Goal: Task Accomplishment & Management: Manage account settings

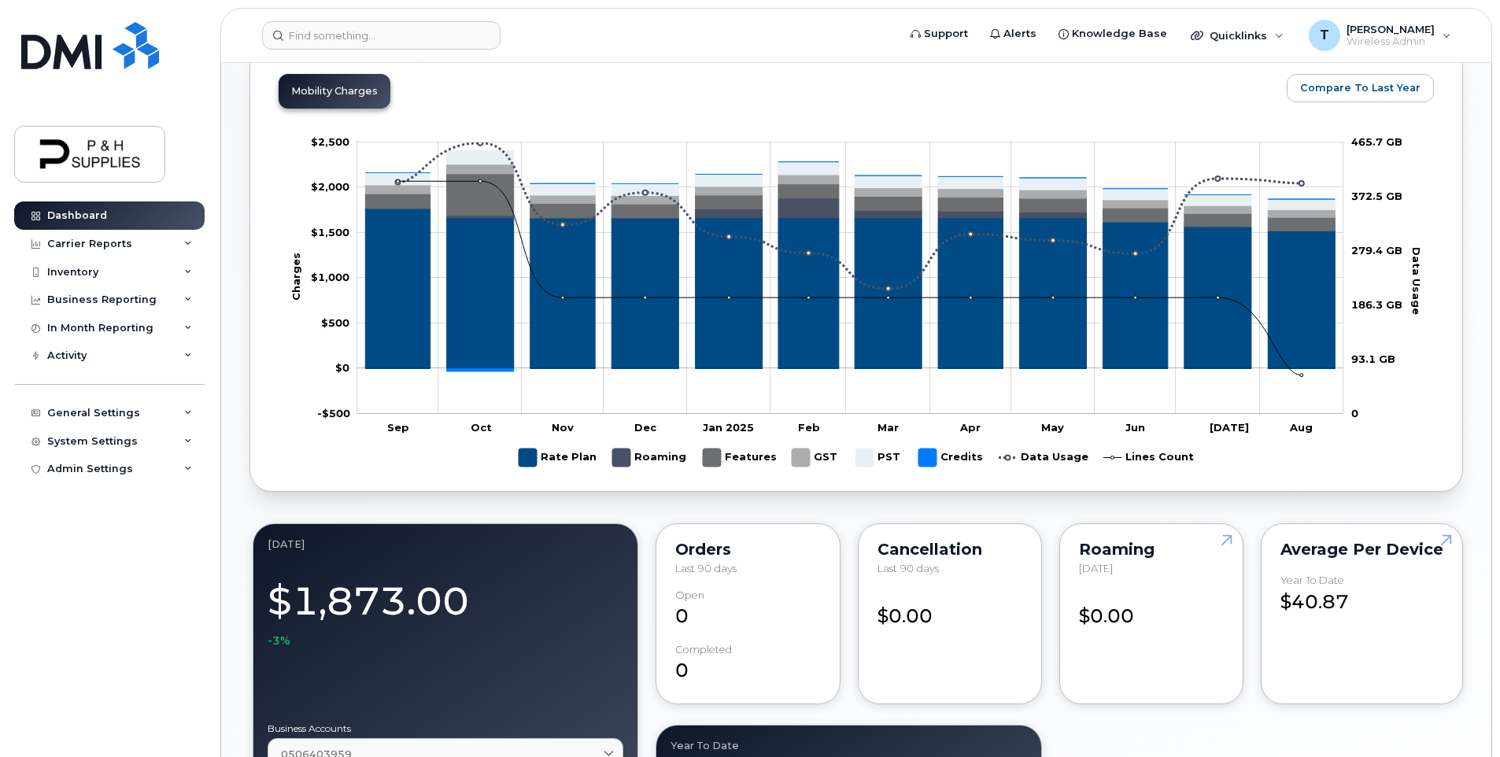
scroll to position [708, 0]
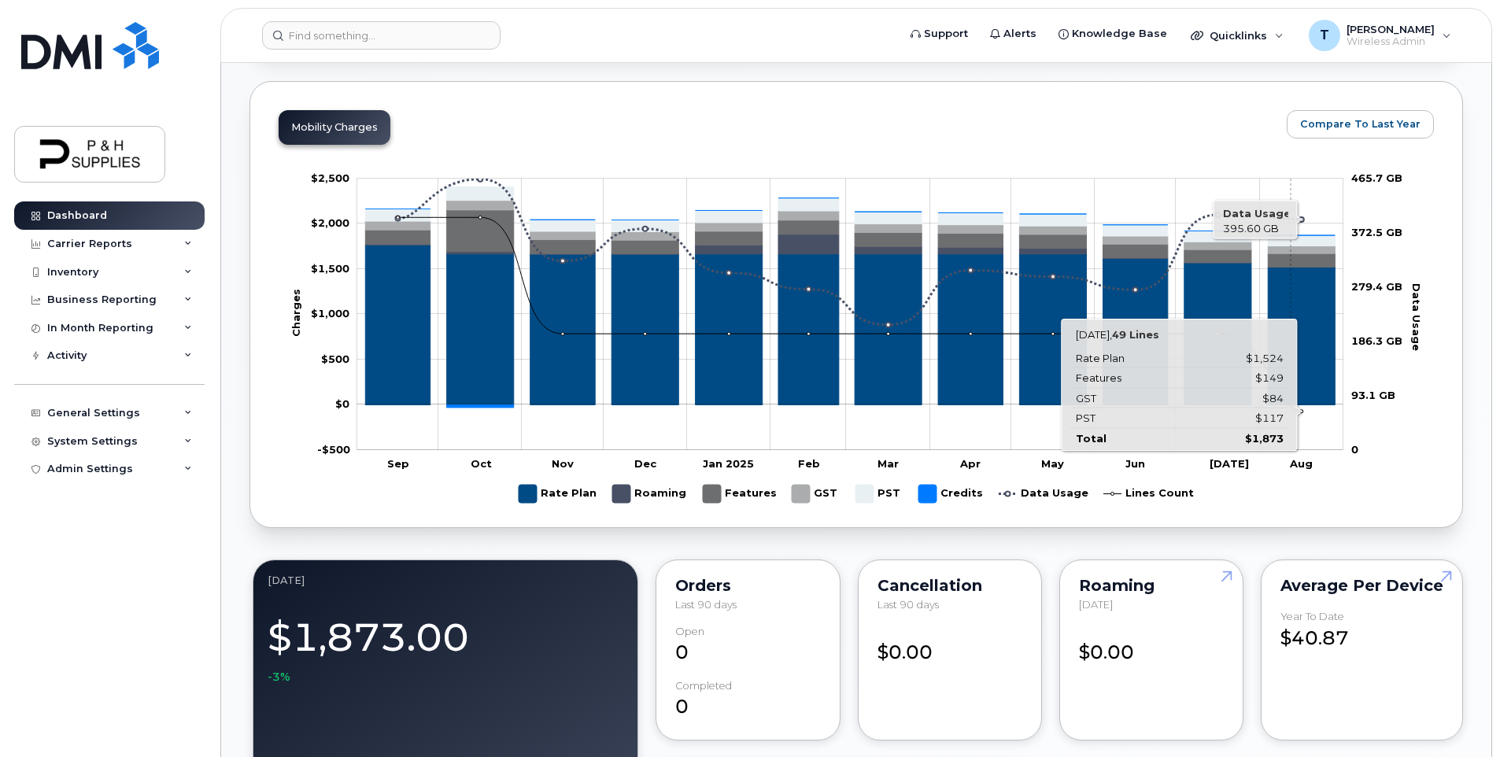
click at [1291, 293] on icon "Rate Plan" at bounding box center [1301, 336] width 67 height 138
click at [1307, 294] on icon "Rate Plan" at bounding box center [1301, 336] width 67 height 138
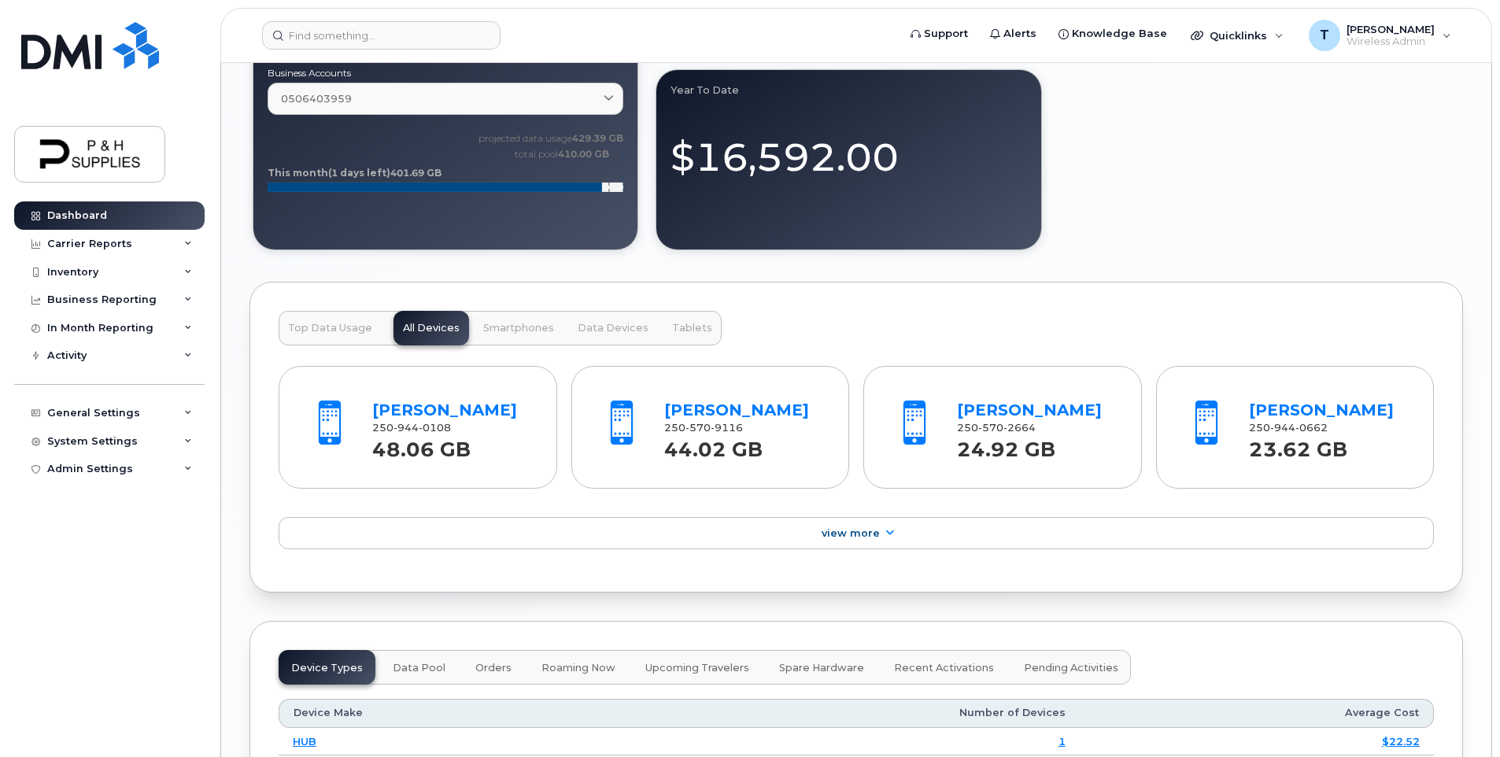
scroll to position [1417, 0]
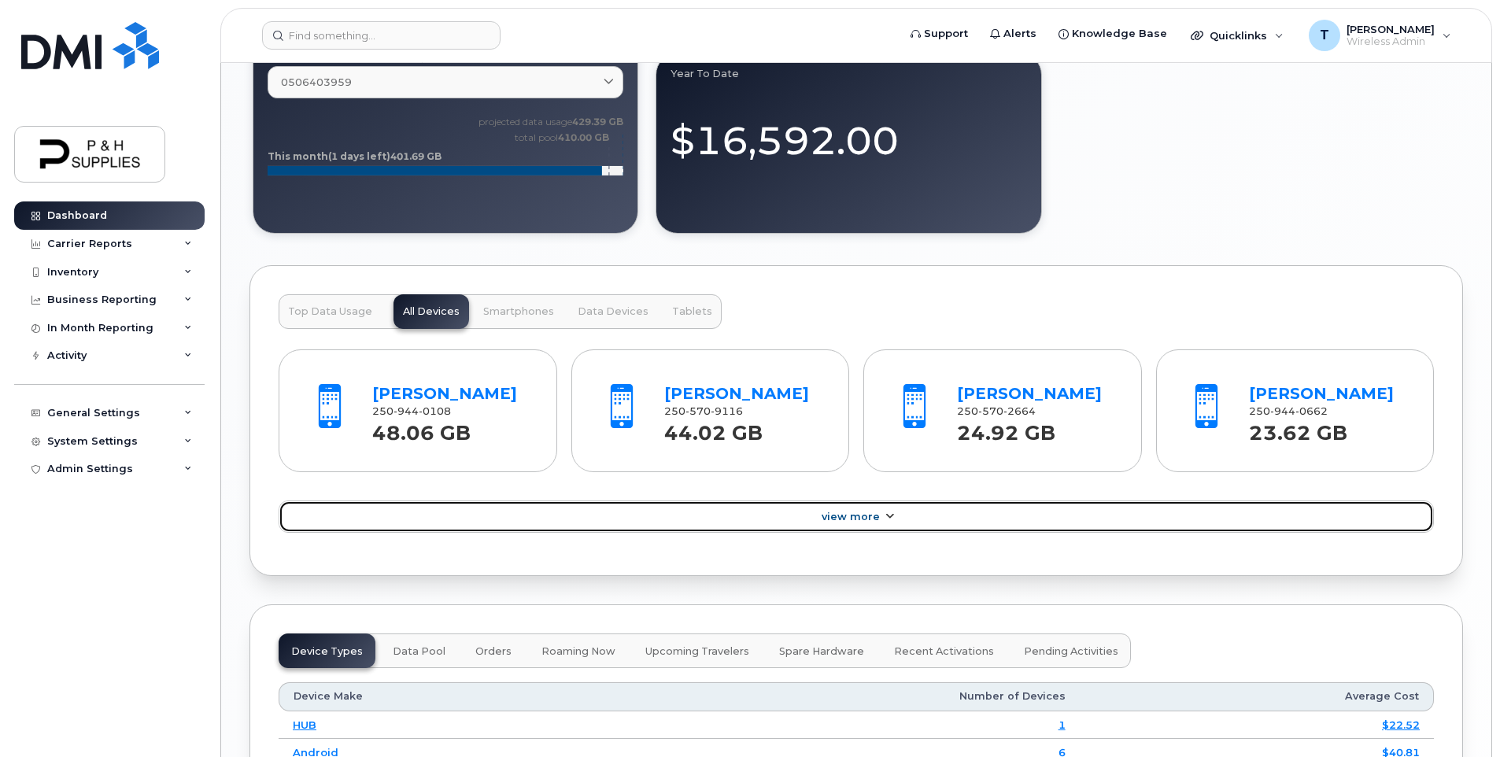
click at [848, 520] on span "View More" at bounding box center [851, 517] width 58 height 12
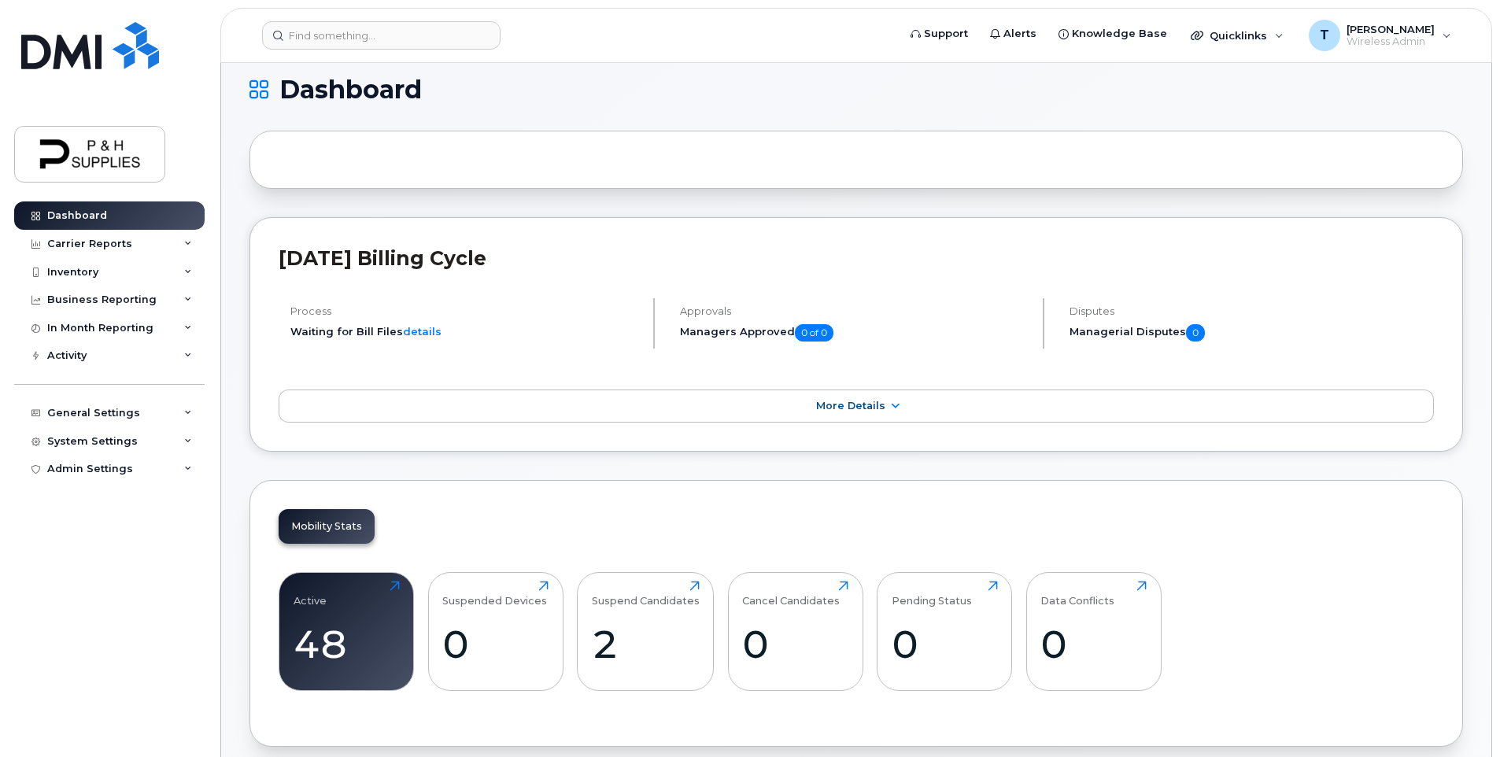
scroll to position [0, 0]
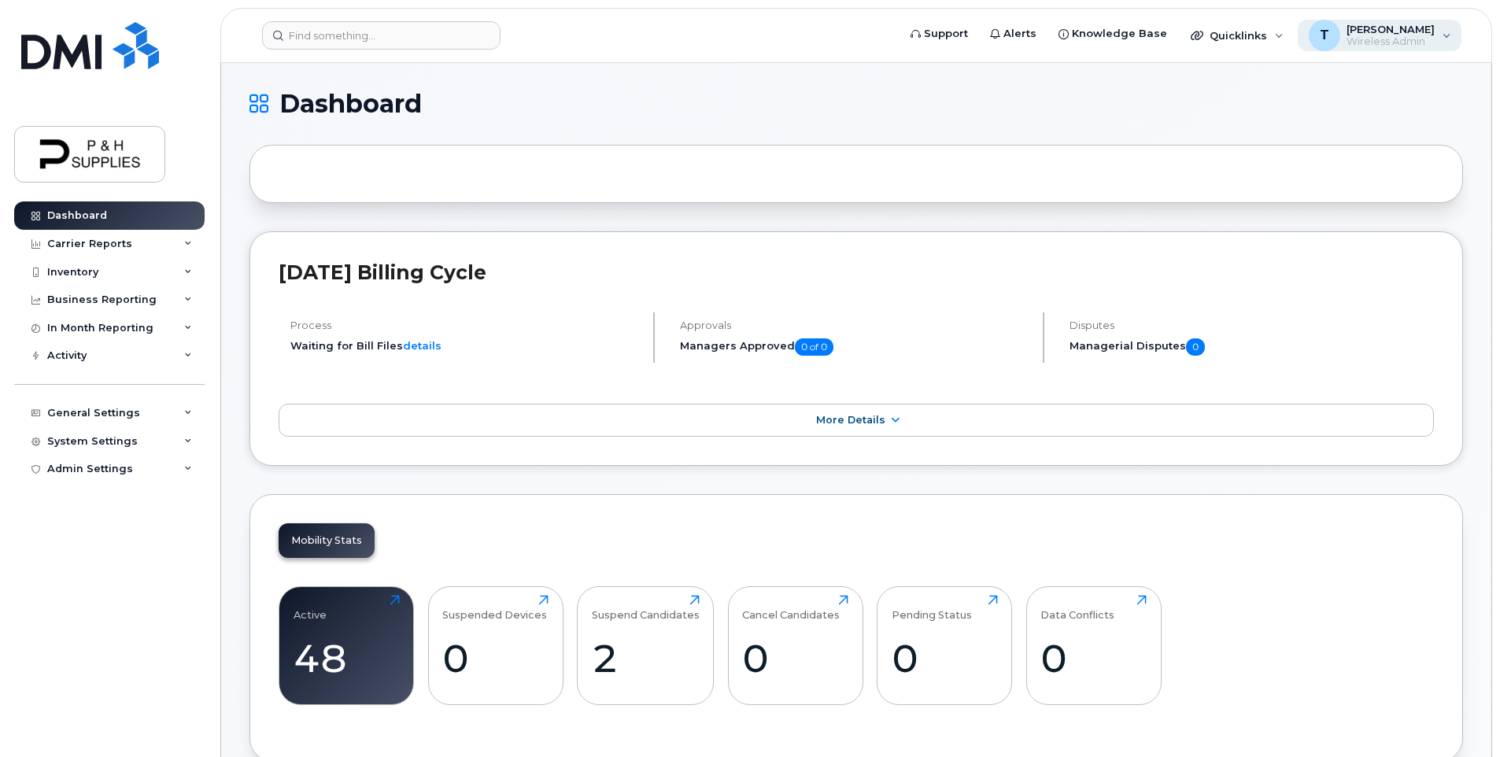
click at [1440, 30] on div "T Timara-lee Wireless Admin" at bounding box center [1380, 35] width 164 height 31
click at [83, 360] on div "Activity" at bounding box center [66, 355] width 39 height 13
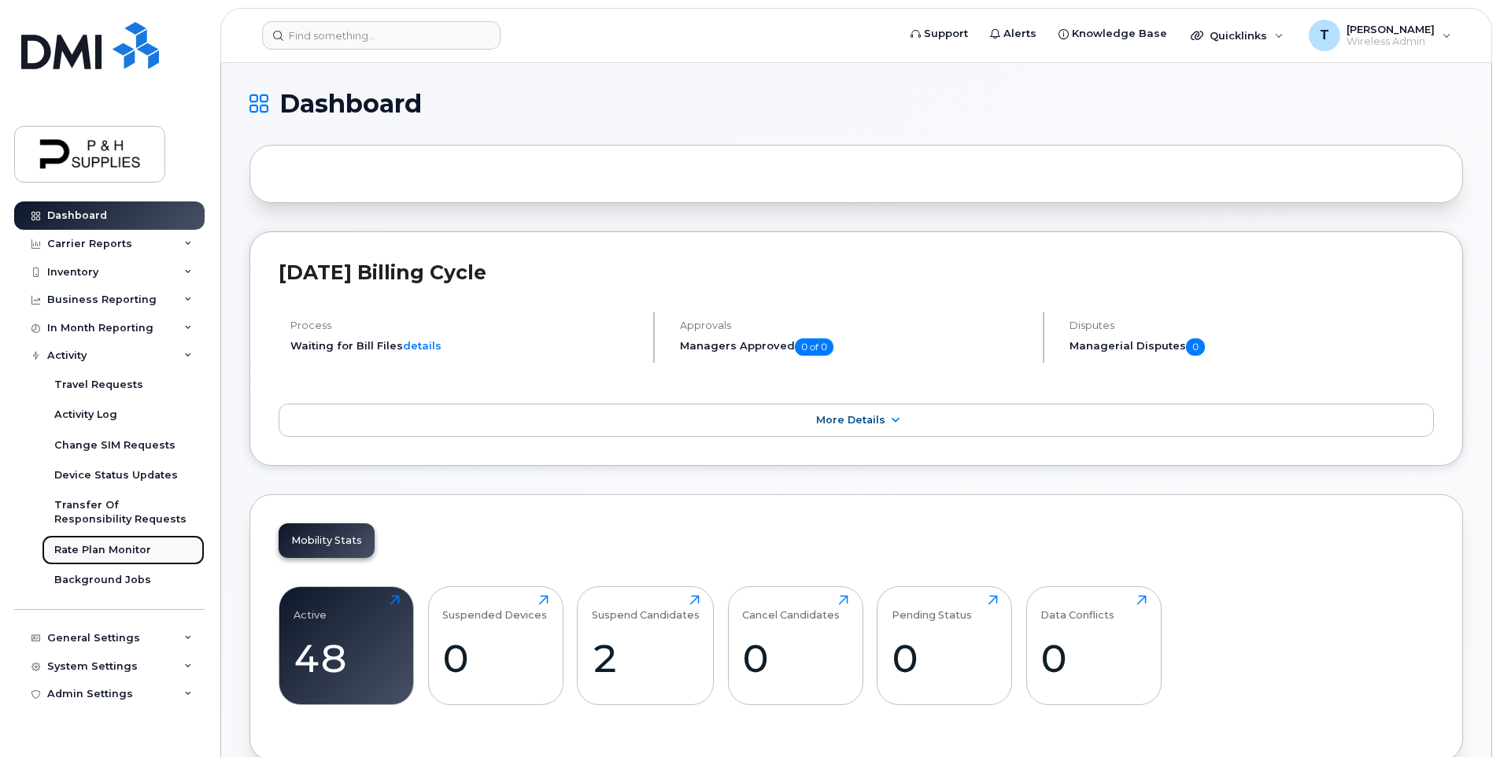
click at [146, 550] on div "Rate Plan Monitor" at bounding box center [102, 550] width 97 height 14
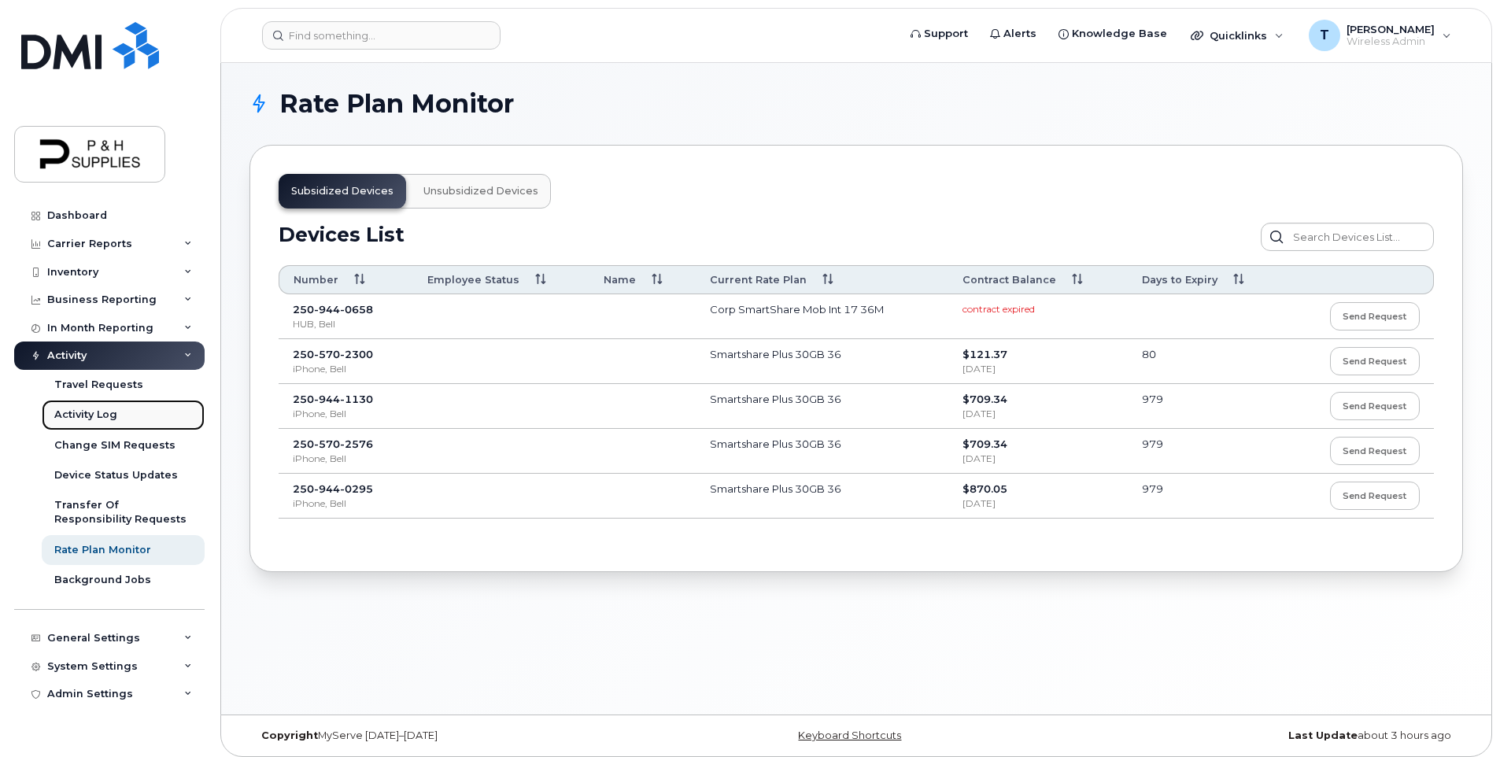
click at [128, 416] on link "Activity Log" at bounding box center [123, 415] width 163 height 30
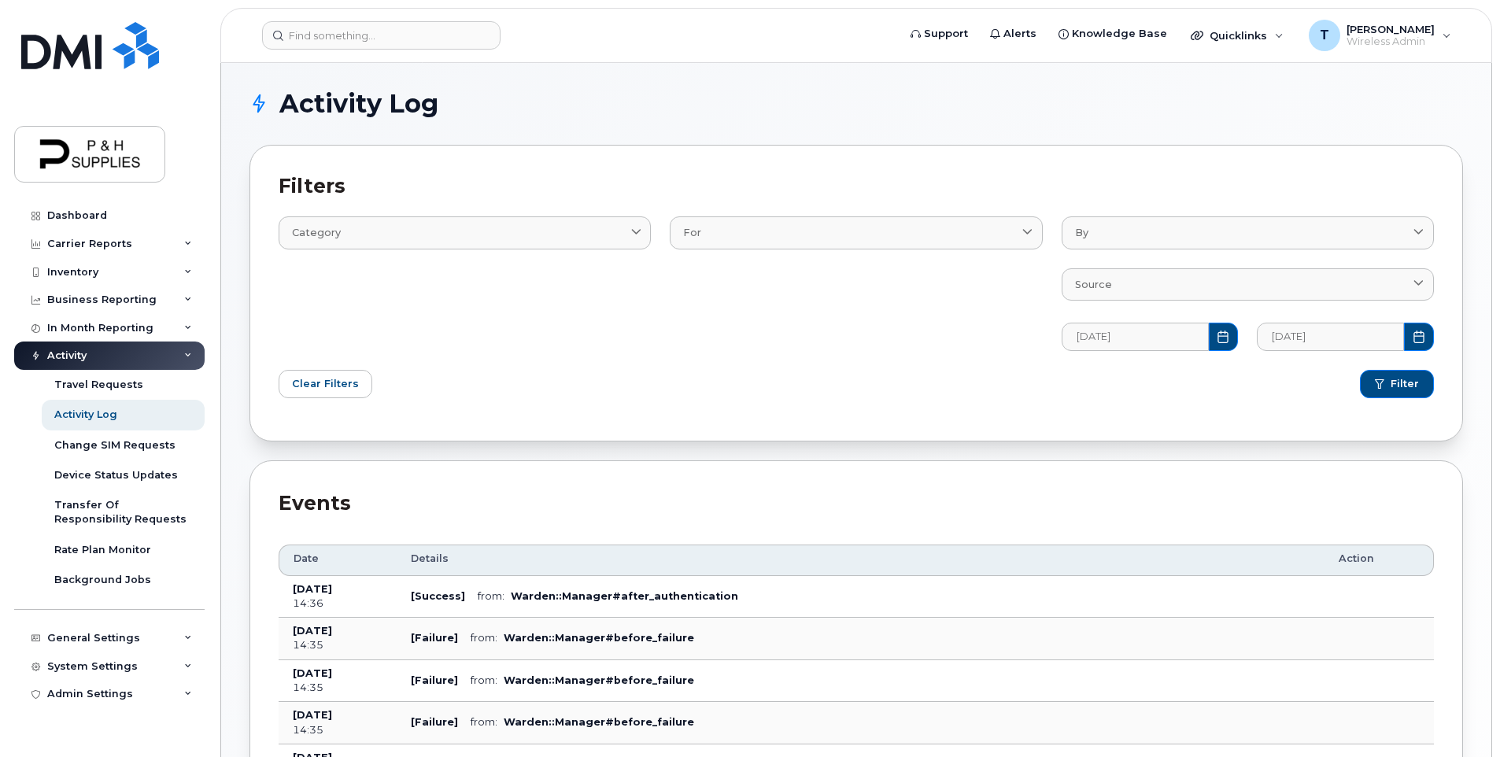
click at [181, 353] on div "Activity" at bounding box center [109, 356] width 190 height 28
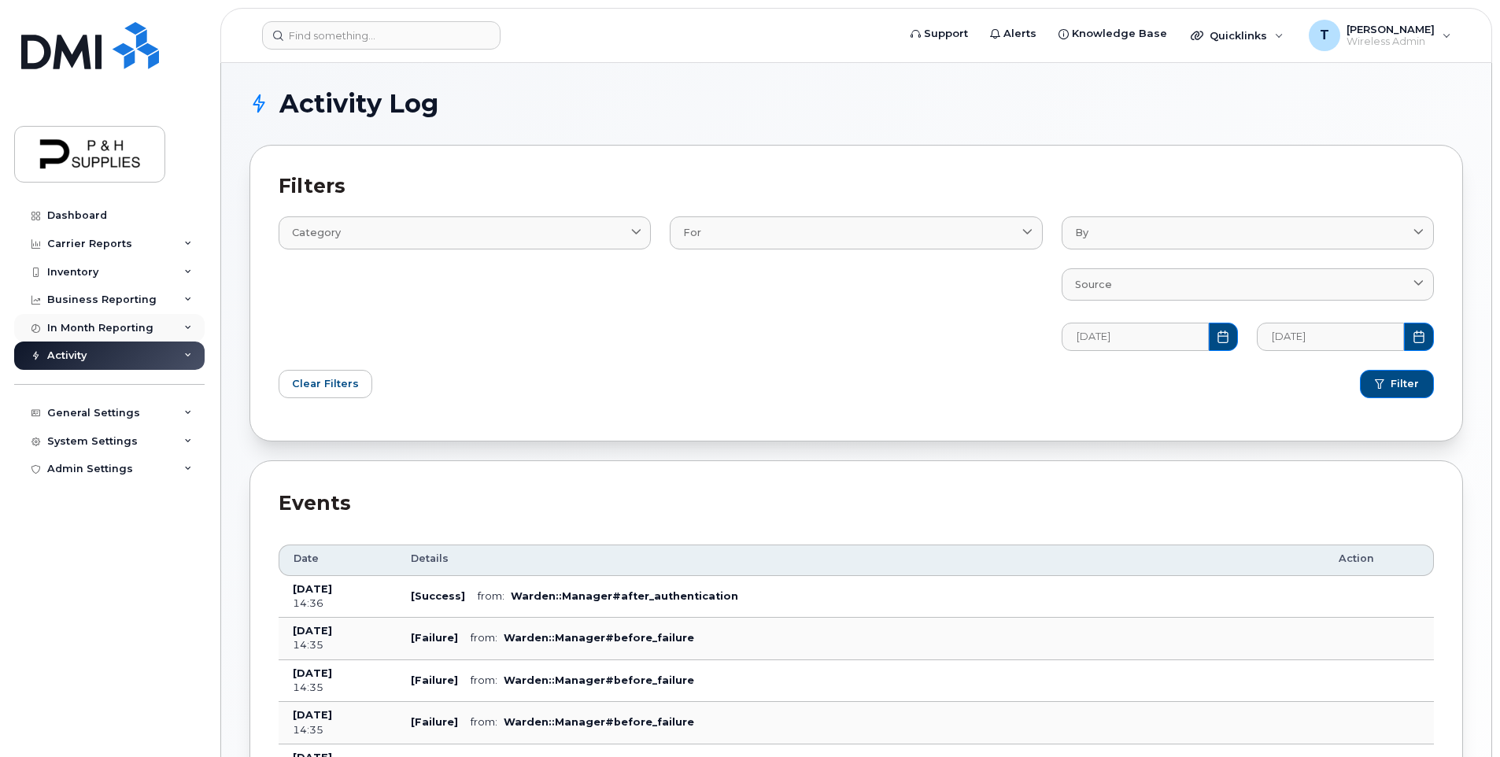
click at [182, 326] on div "In Month Reporting" at bounding box center [109, 328] width 190 height 28
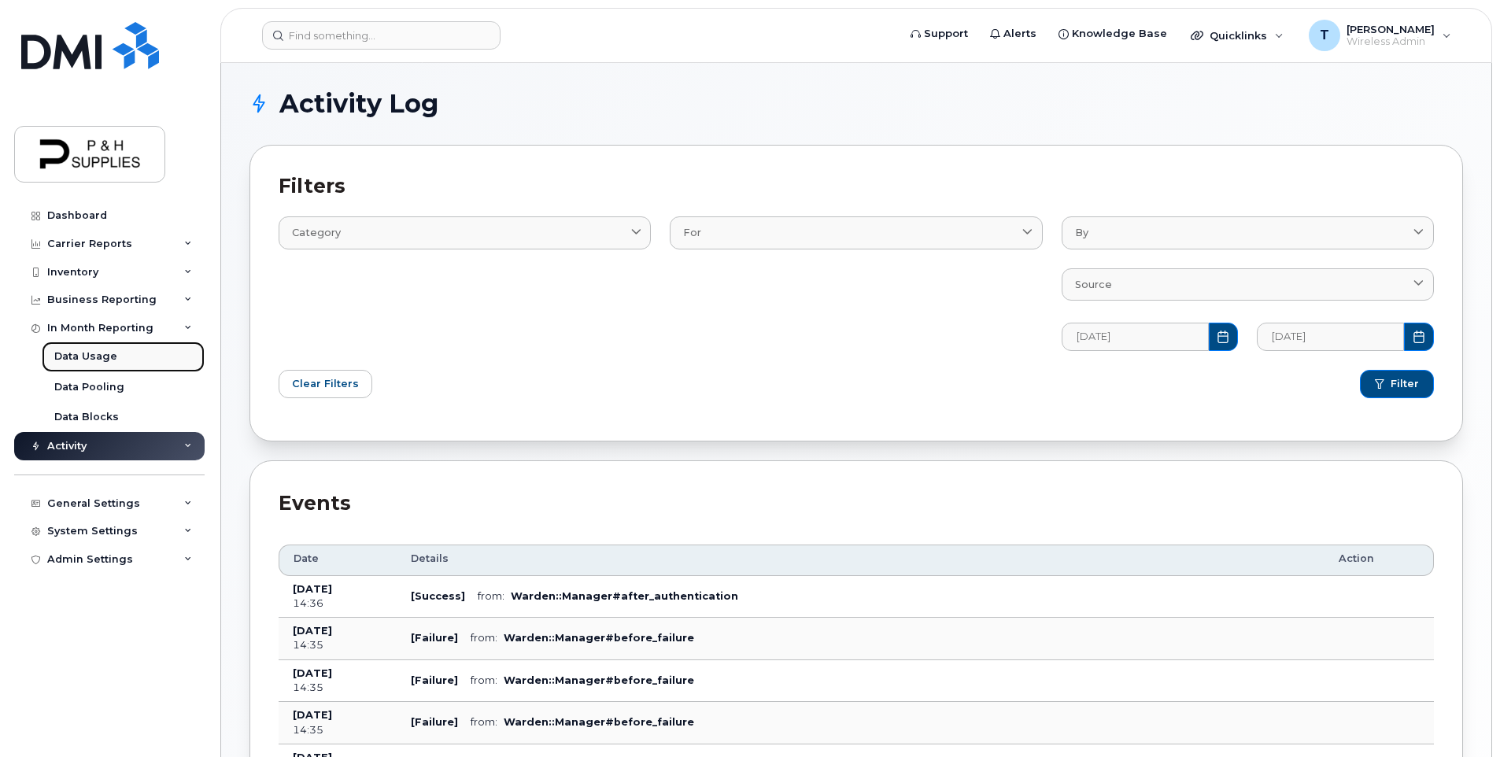
click at [106, 352] on div "Data Usage" at bounding box center [85, 356] width 63 height 14
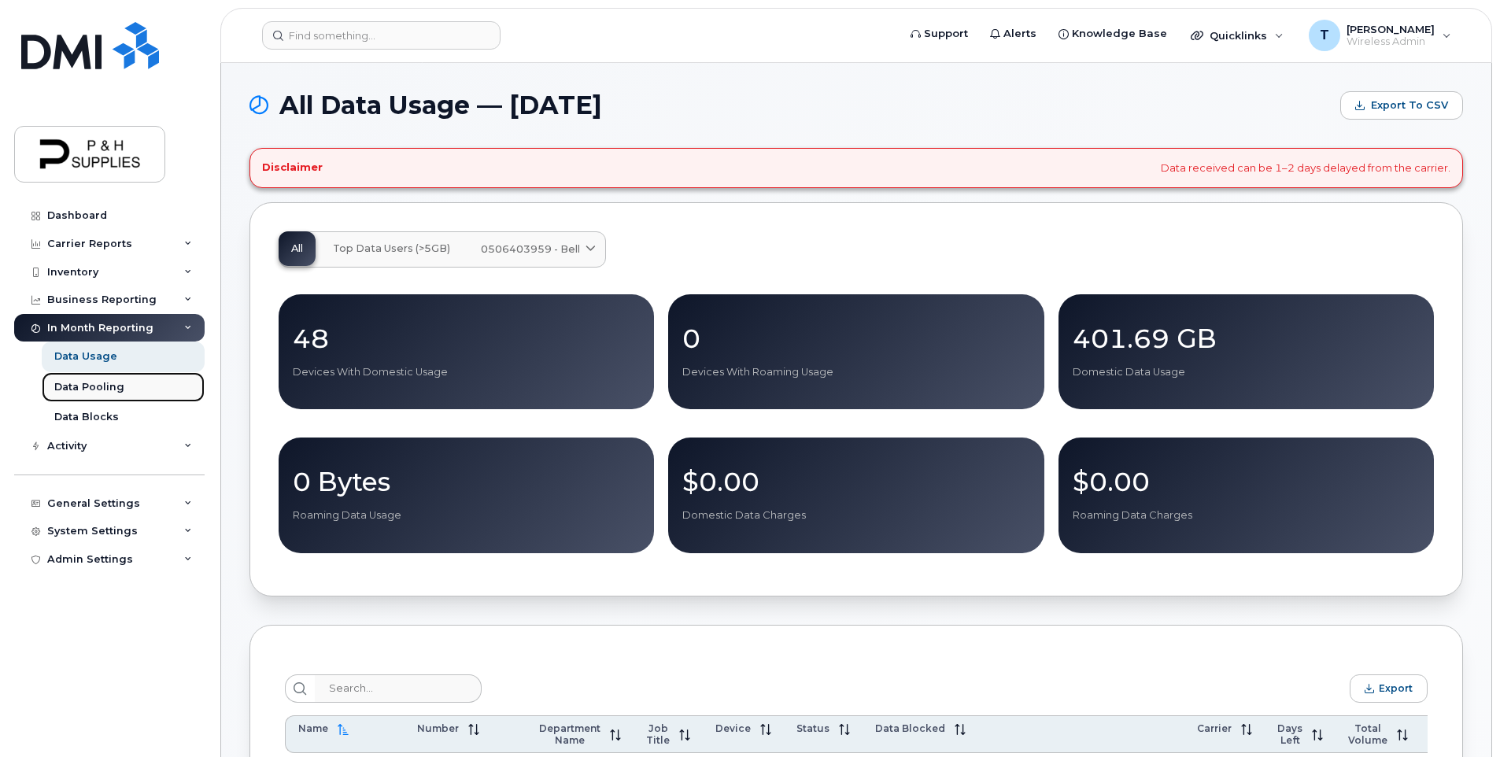
click at [161, 392] on link "Data Pooling" at bounding box center [123, 387] width 163 height 30
click at [83, 389] on div "Data Pooling" at bounding box center [89, 387] width 70 height 14
click at [100, 390] on div "Data Pooling" at bounding box center [89, 387] width 70 height 14
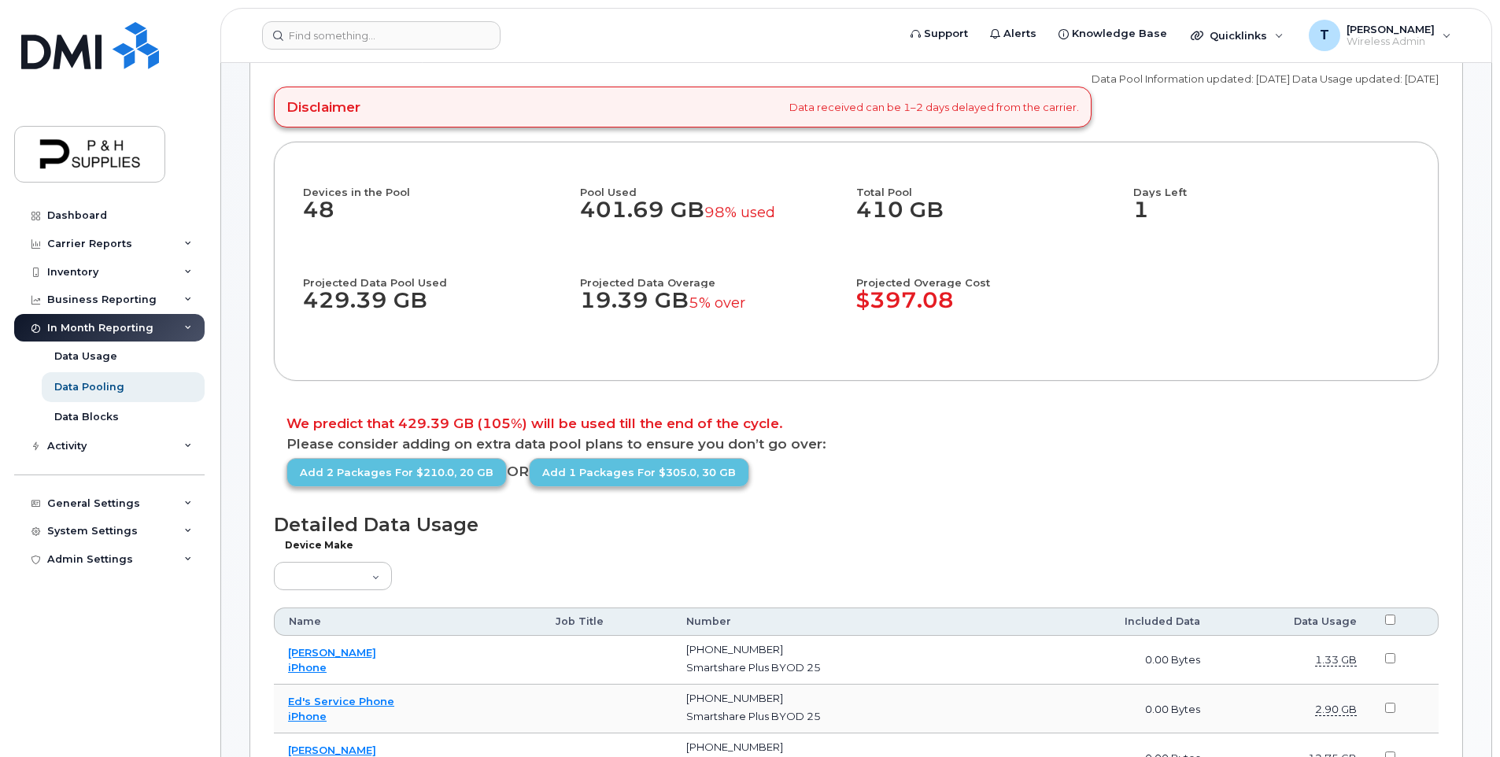
scroll to position [79, 0]
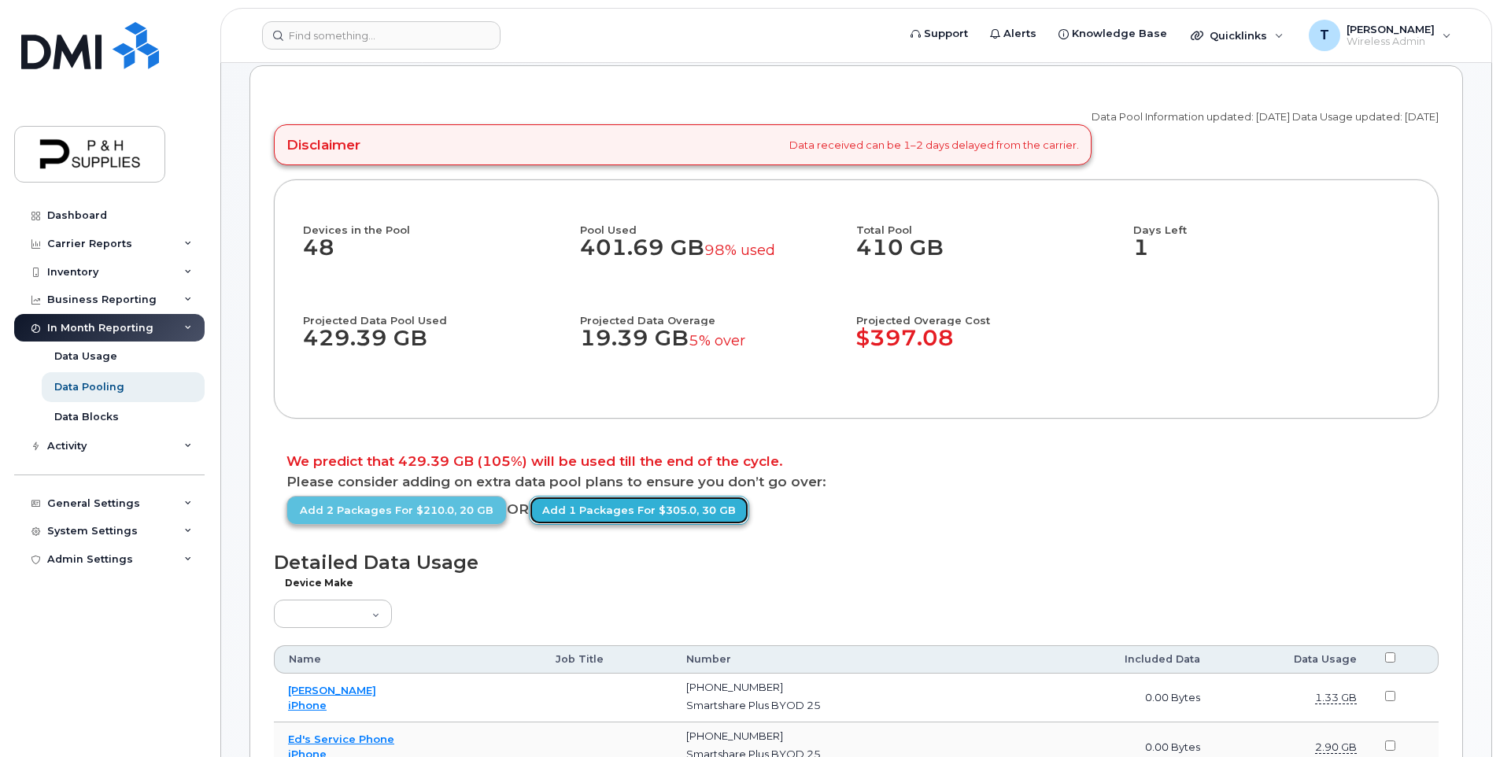
click at [611, 515] on link "Add 1 packages for $305.0, 30 GB" at bounding box center [639, 510] width 220 height 29
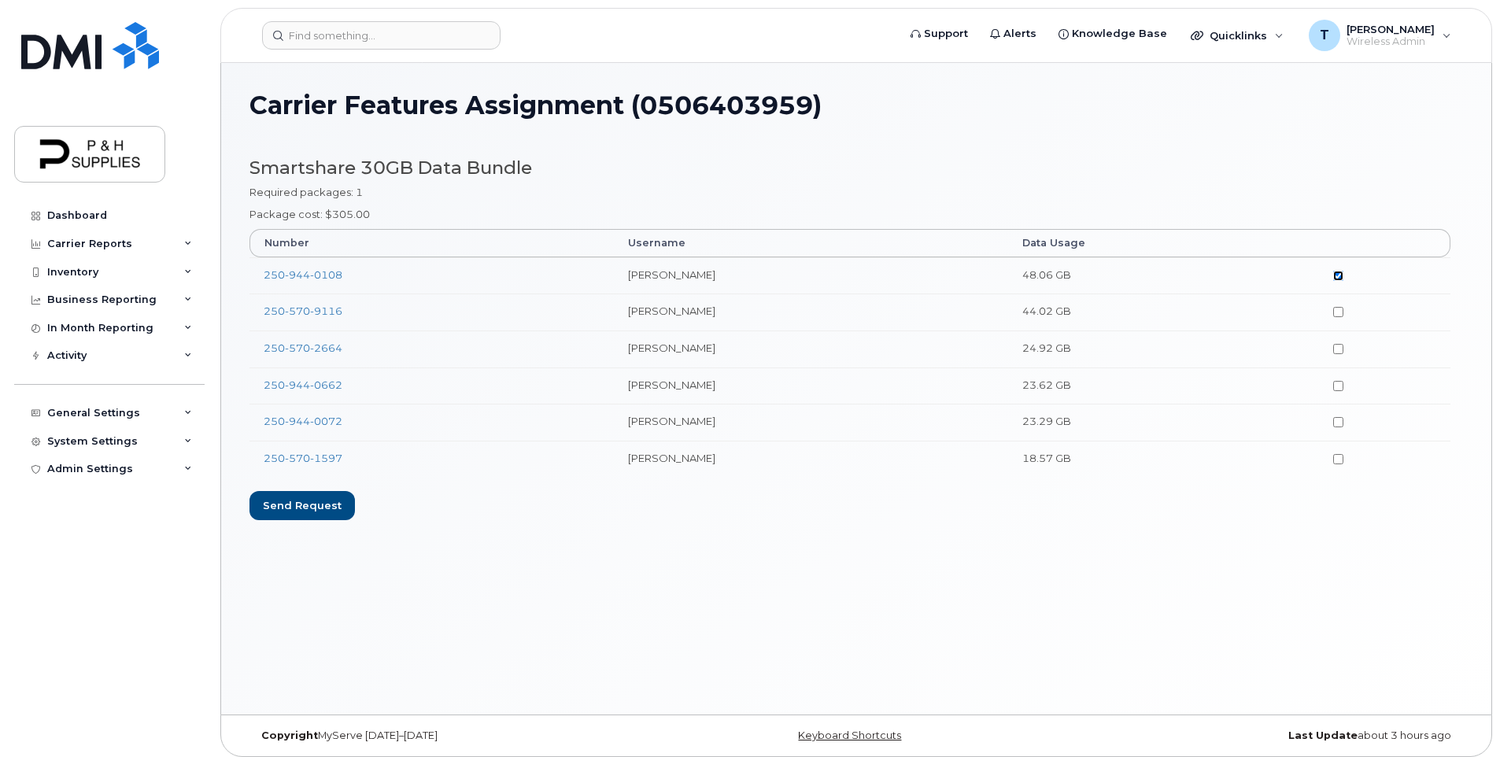
click at [1337, 275] on input"] "checkbox" at bounding box center [1338, 276] width 10 height 10
checkbox input"] "false"
click at [312, 509] on div "Send request" at bounding box center [301, 505] width 105 height 29
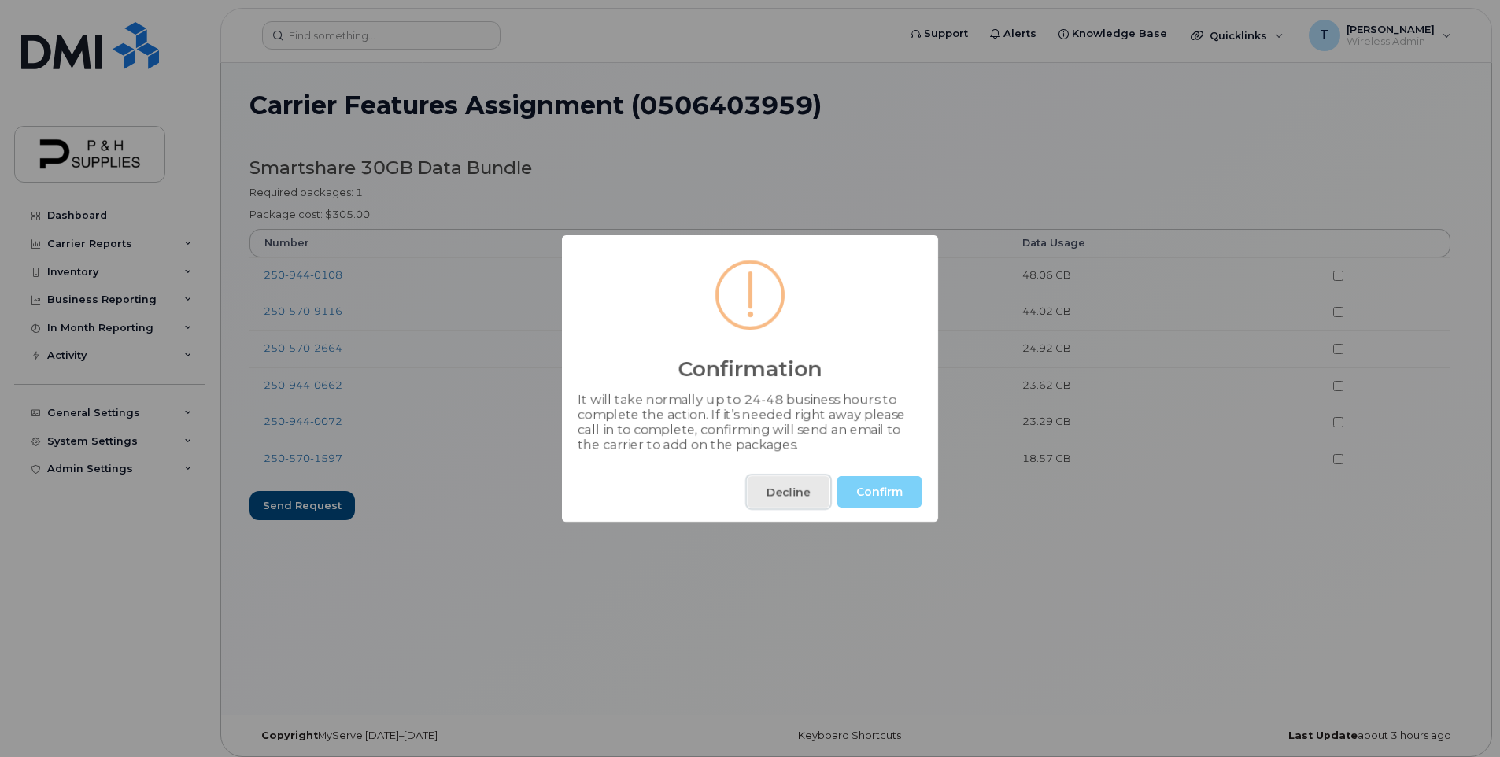
click at [795, 492] on button "Decline" at bounding box center [789, 491] width 82 height 31
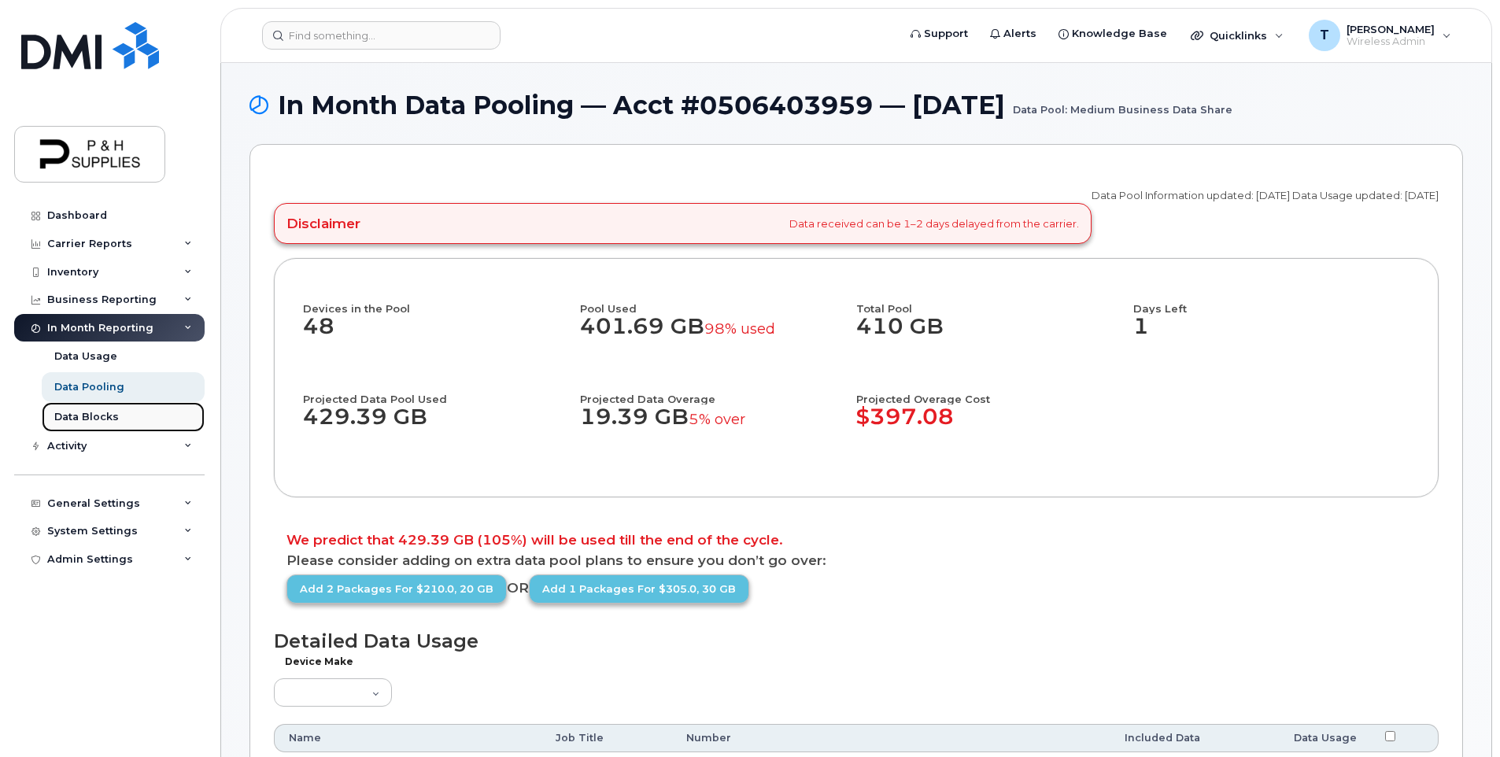
click at [96, 420] on div "Data Blocks" at bounding box center [86, 417] width 65 height 14
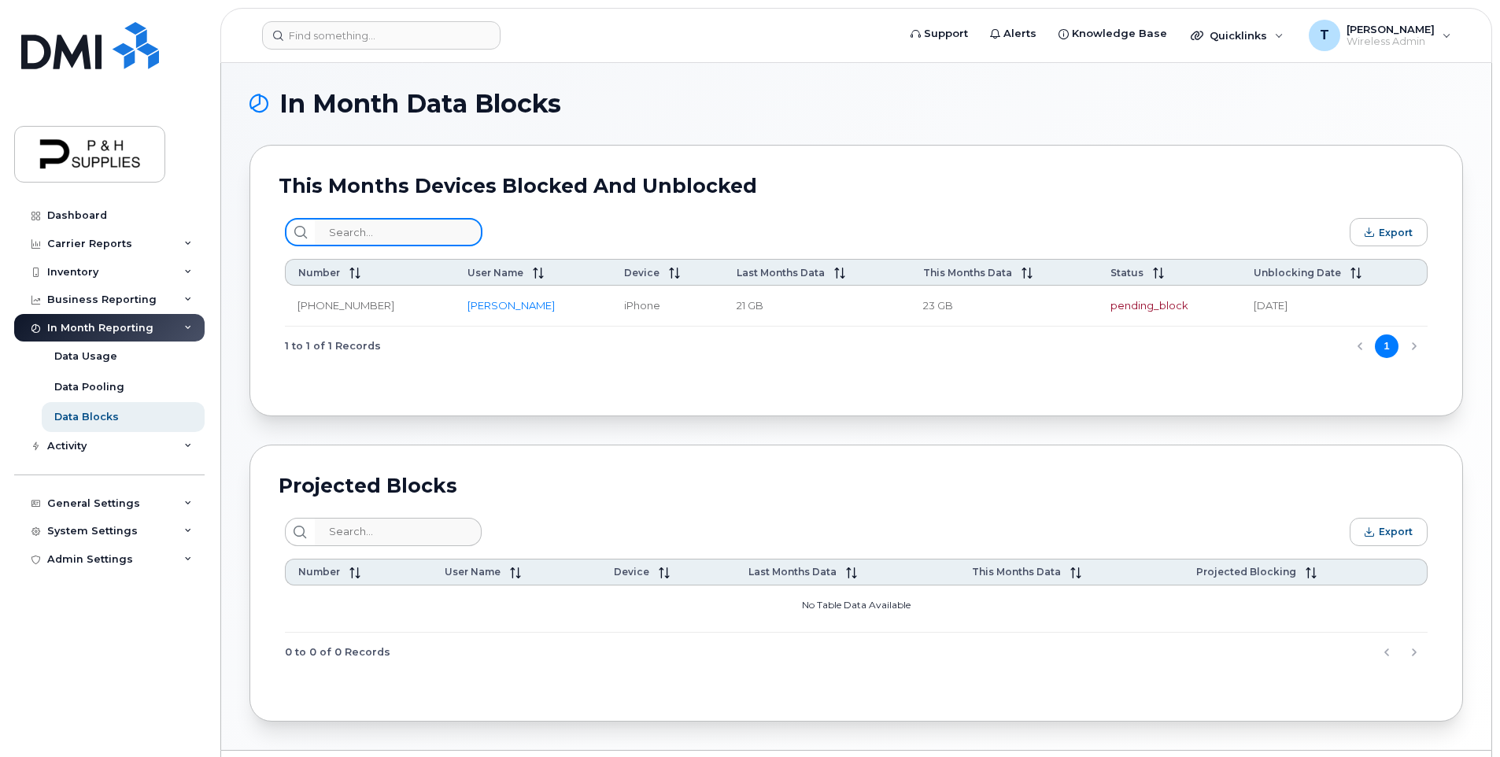
click at [374, 236] on input "search" at bounding box center [399, 232] width 168 height 28
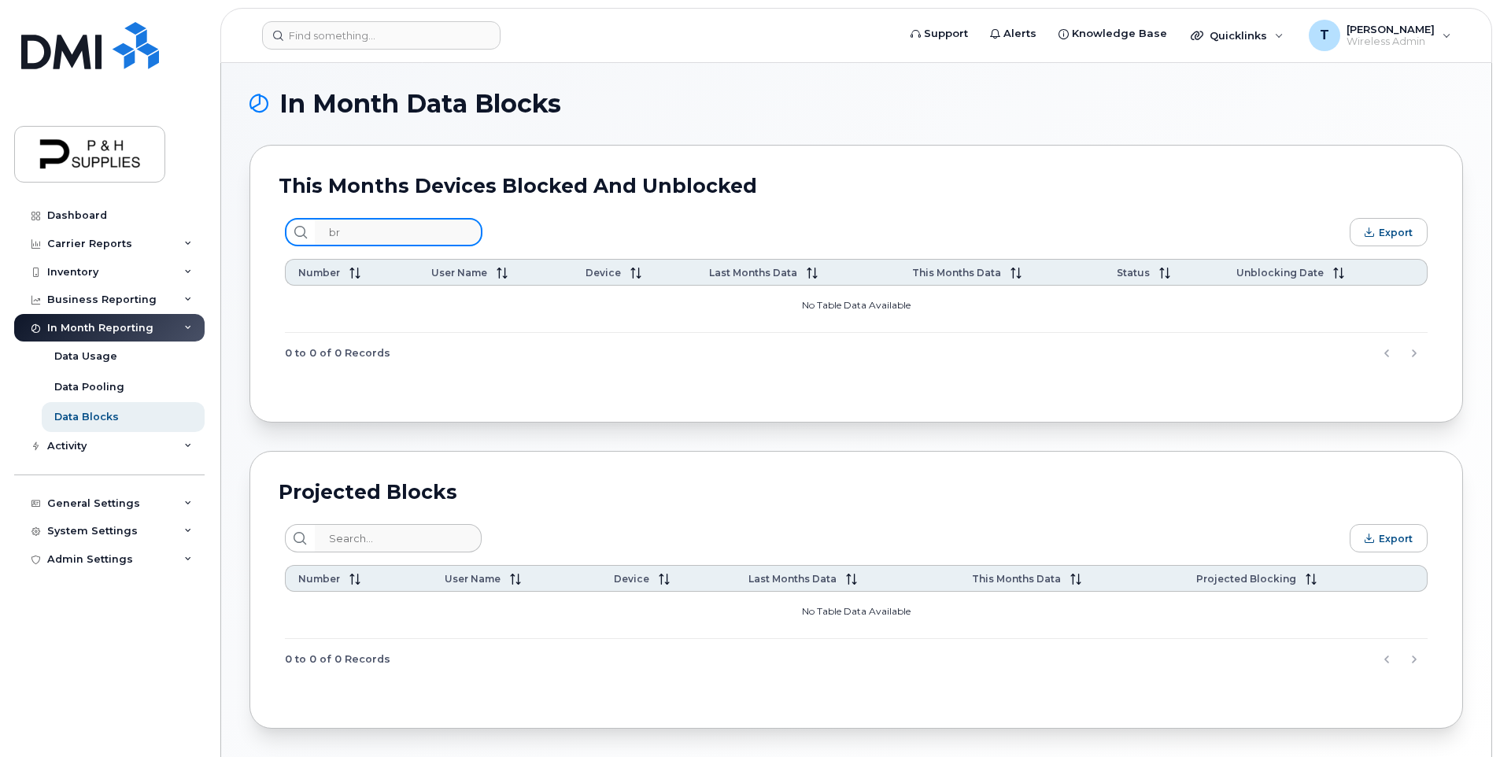
type input "b"
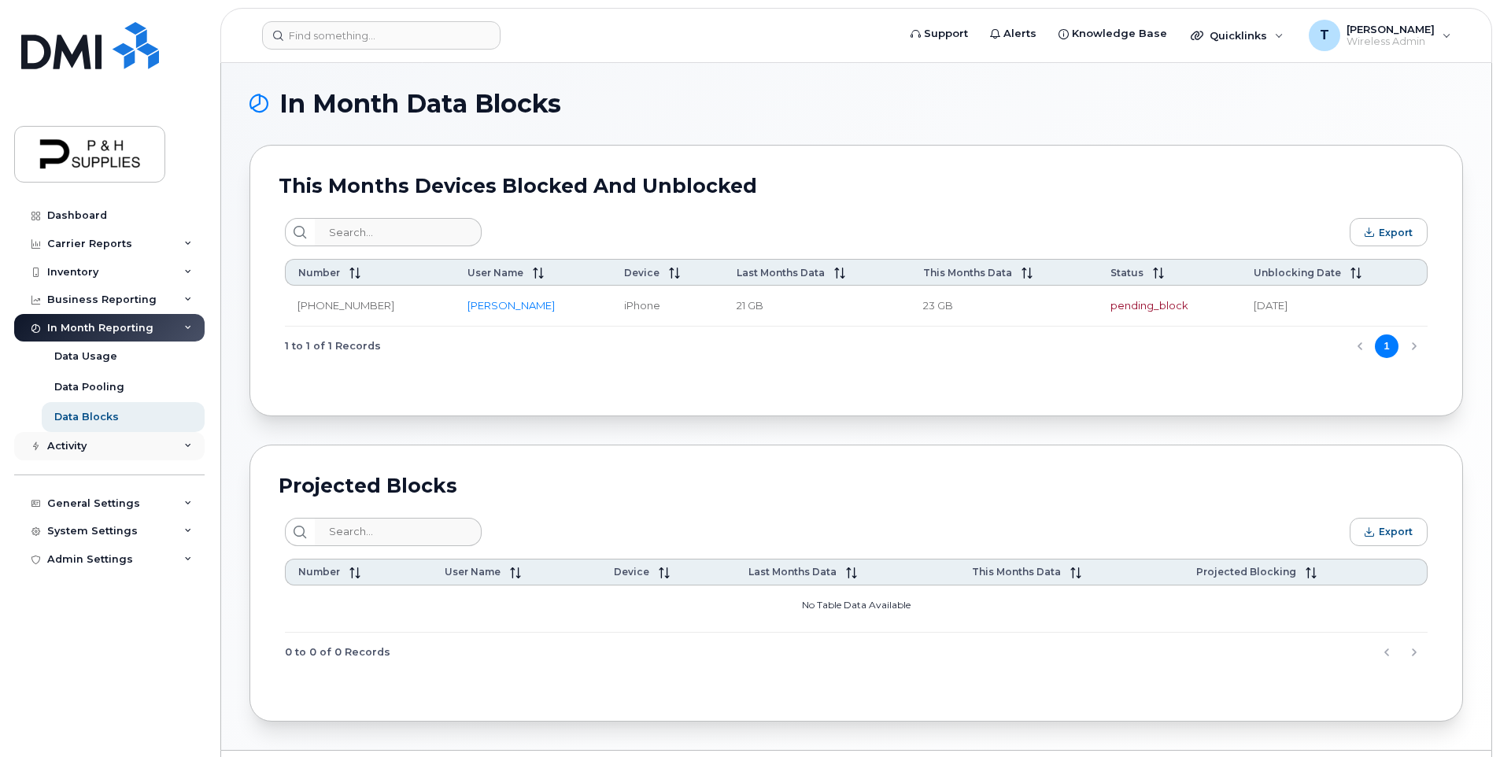
click at [173, 453] on div "Activity" at bounding box center [109, 446] width 190 height 28
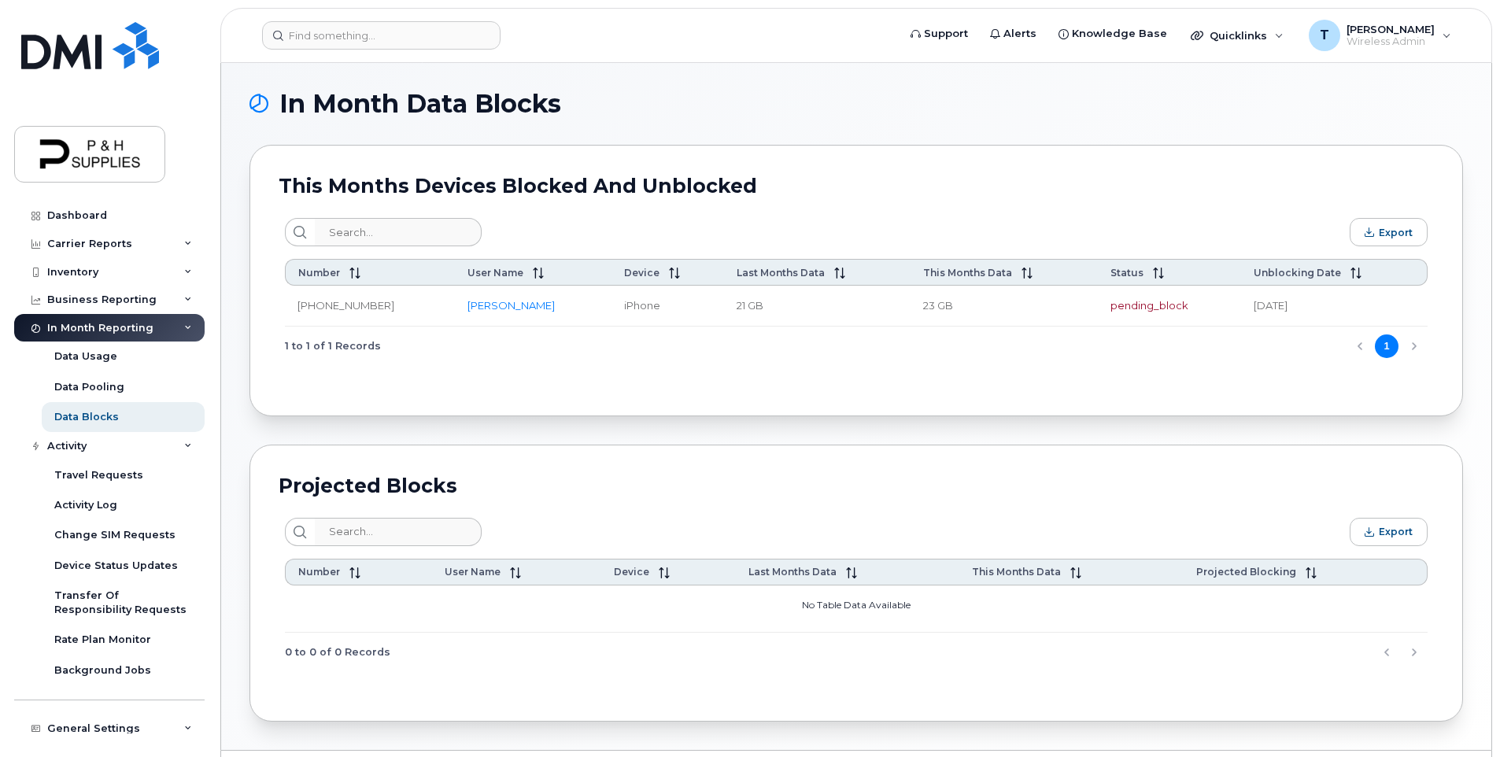
click at [186, 331] on icon at bounding box center [188, 328] width 8 height 8
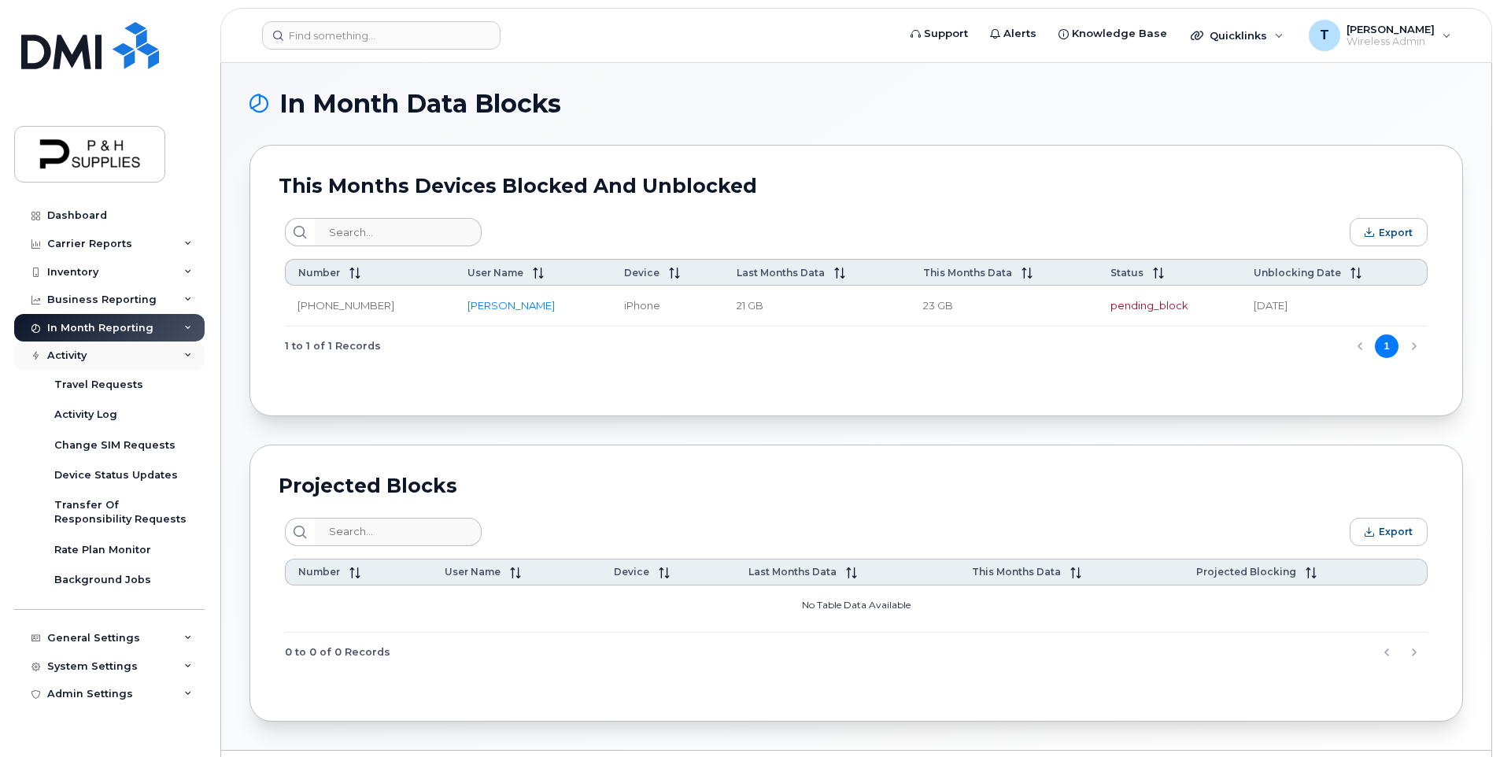
click at [194, 354] on div "Activity" at bounding box center [109, 356] width 190 height 28
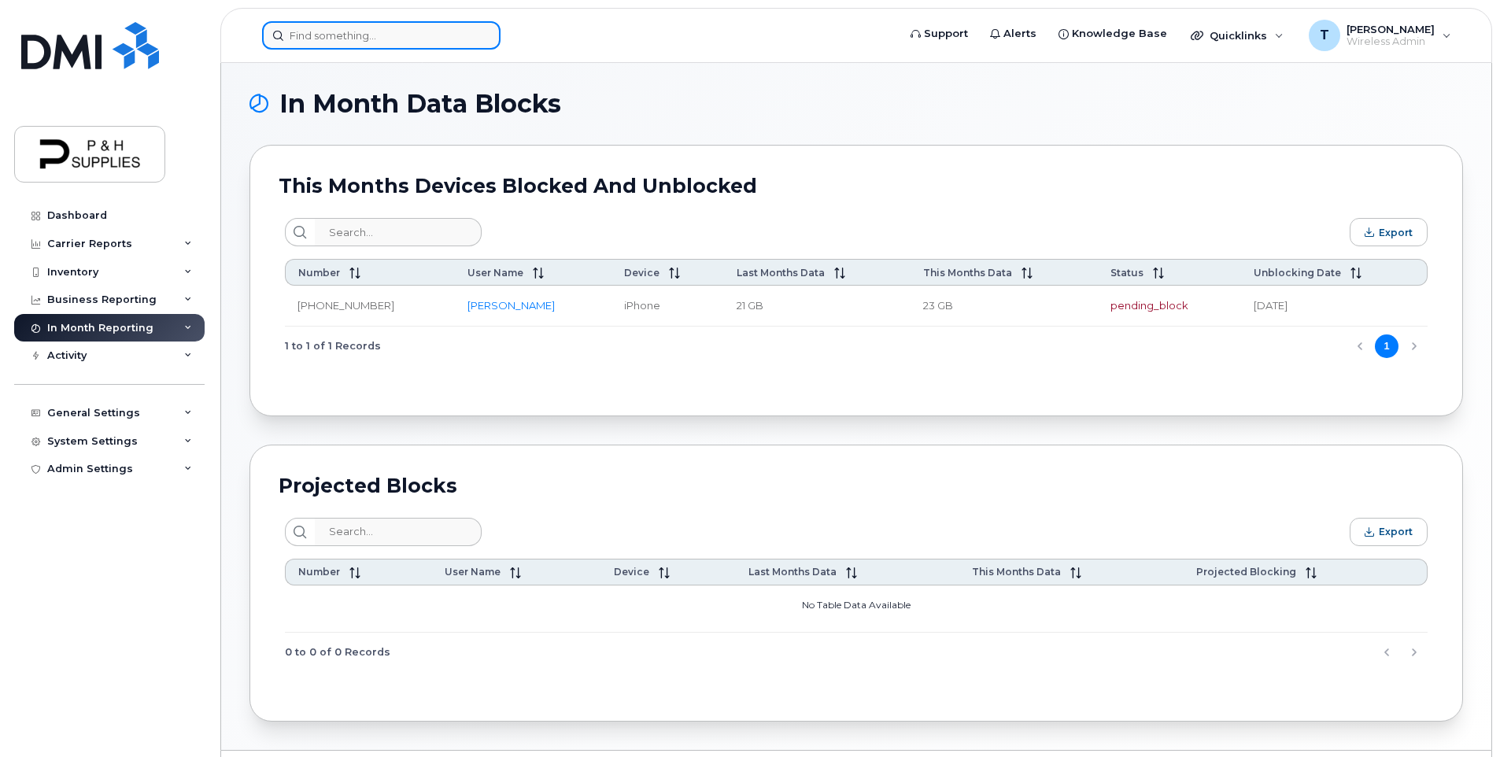
click at [342, 36] on input at bounding box center [381, 35] width 238 height 28
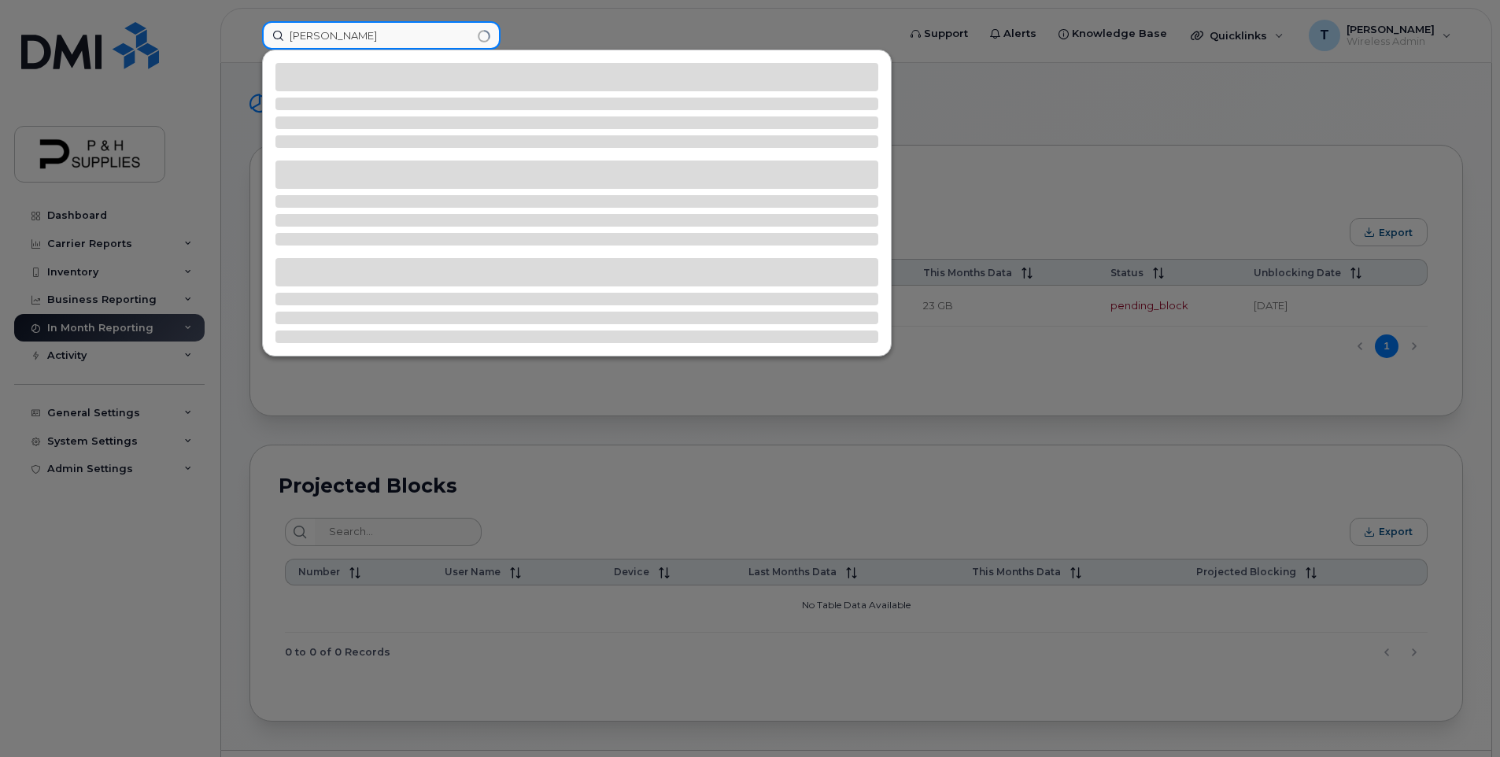
type input "[PERSON_NAME]"
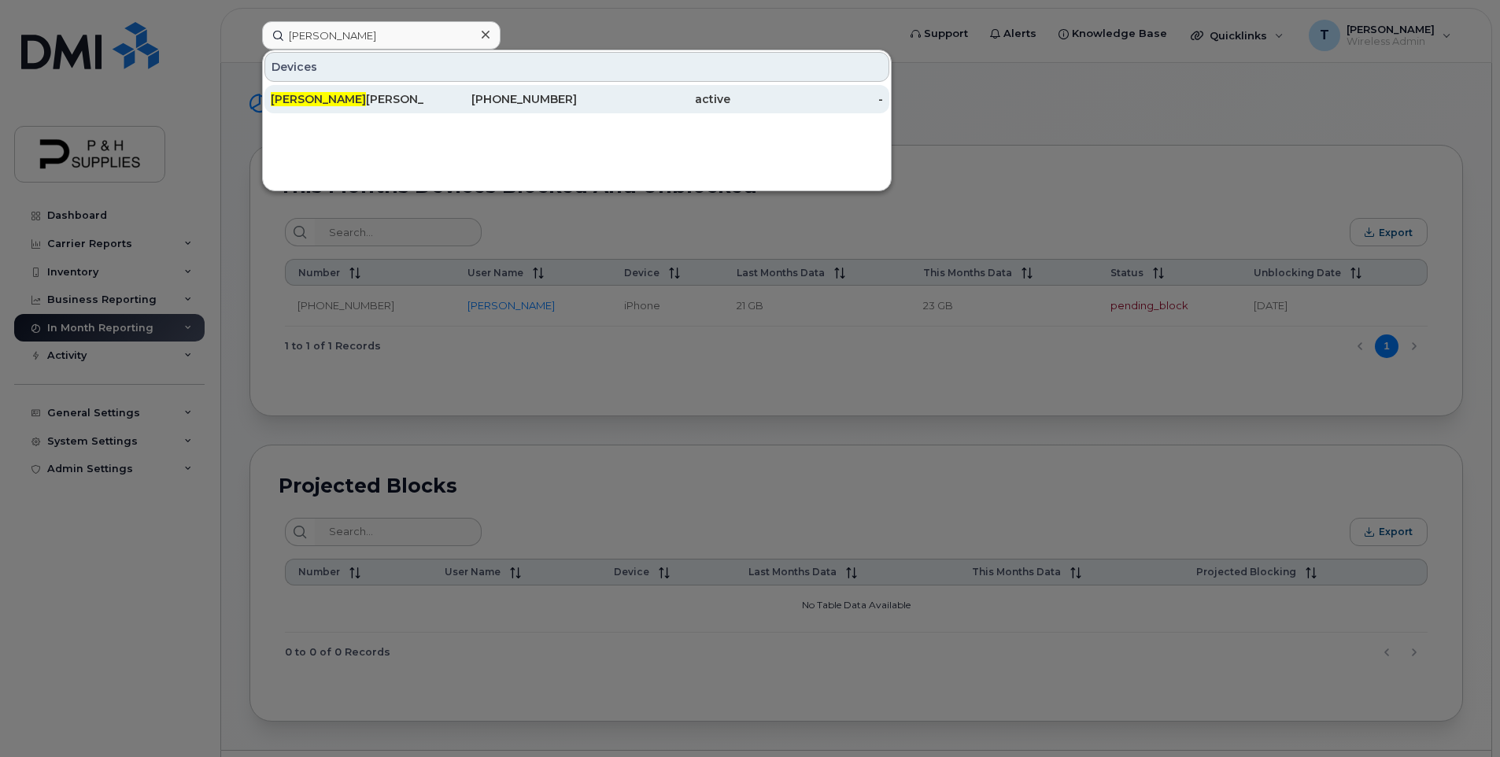
click at [353, 95] on div "Brice Friesen" at bounding box center [347, 99] width 153 height 16
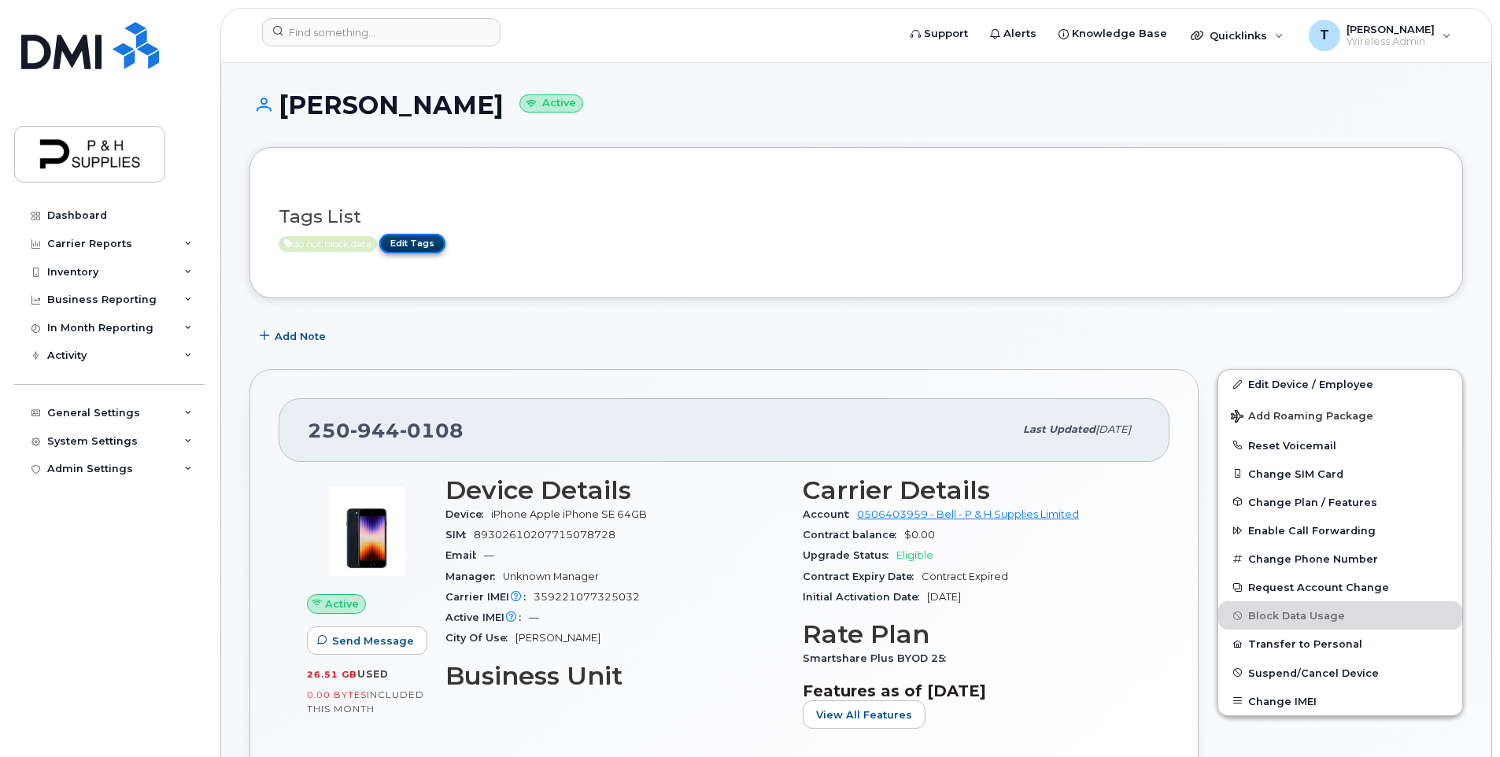
click at [435, 239] on link "Edit Tags" at bounding box center [412, 244] width 66 height 20
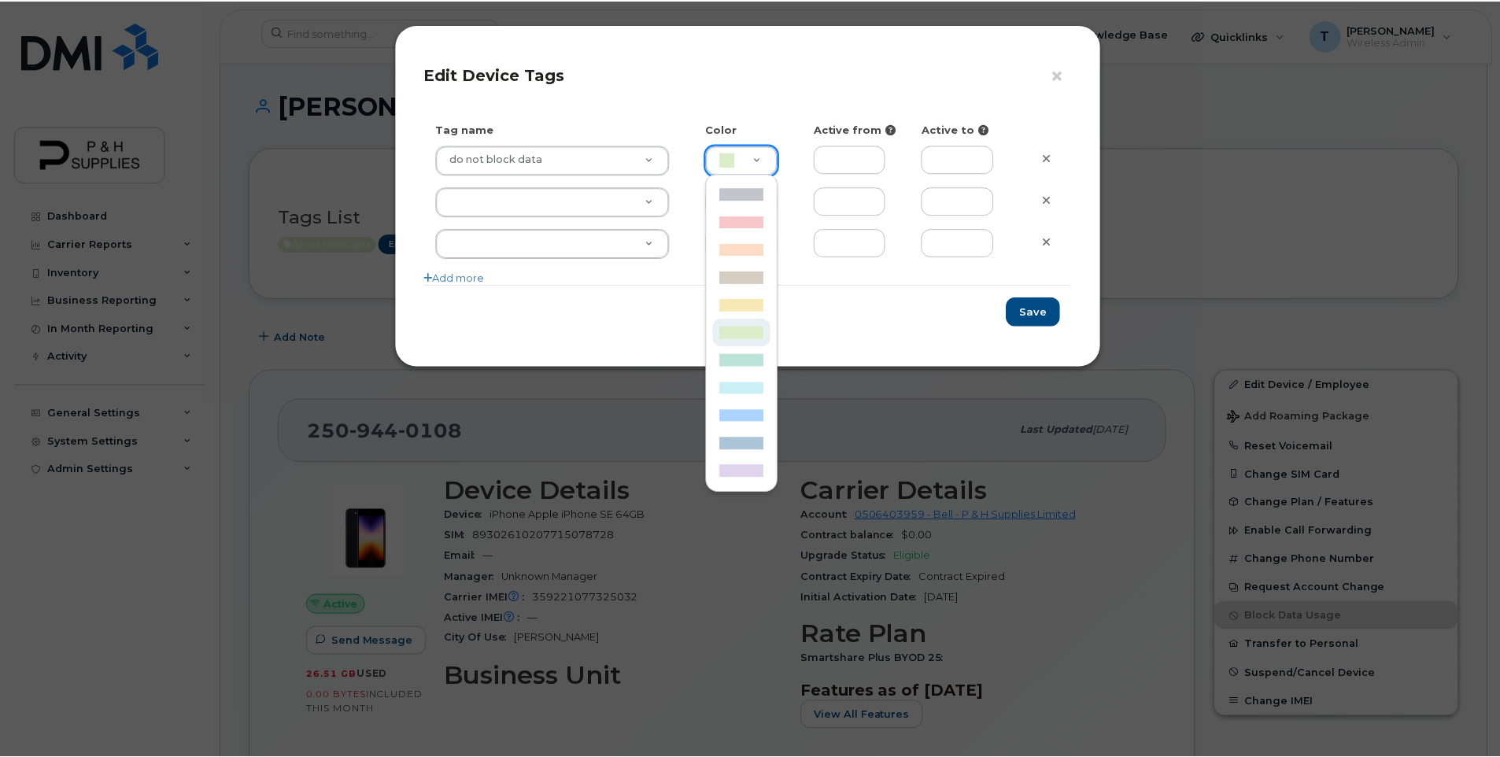
scroll to position [0, 5]
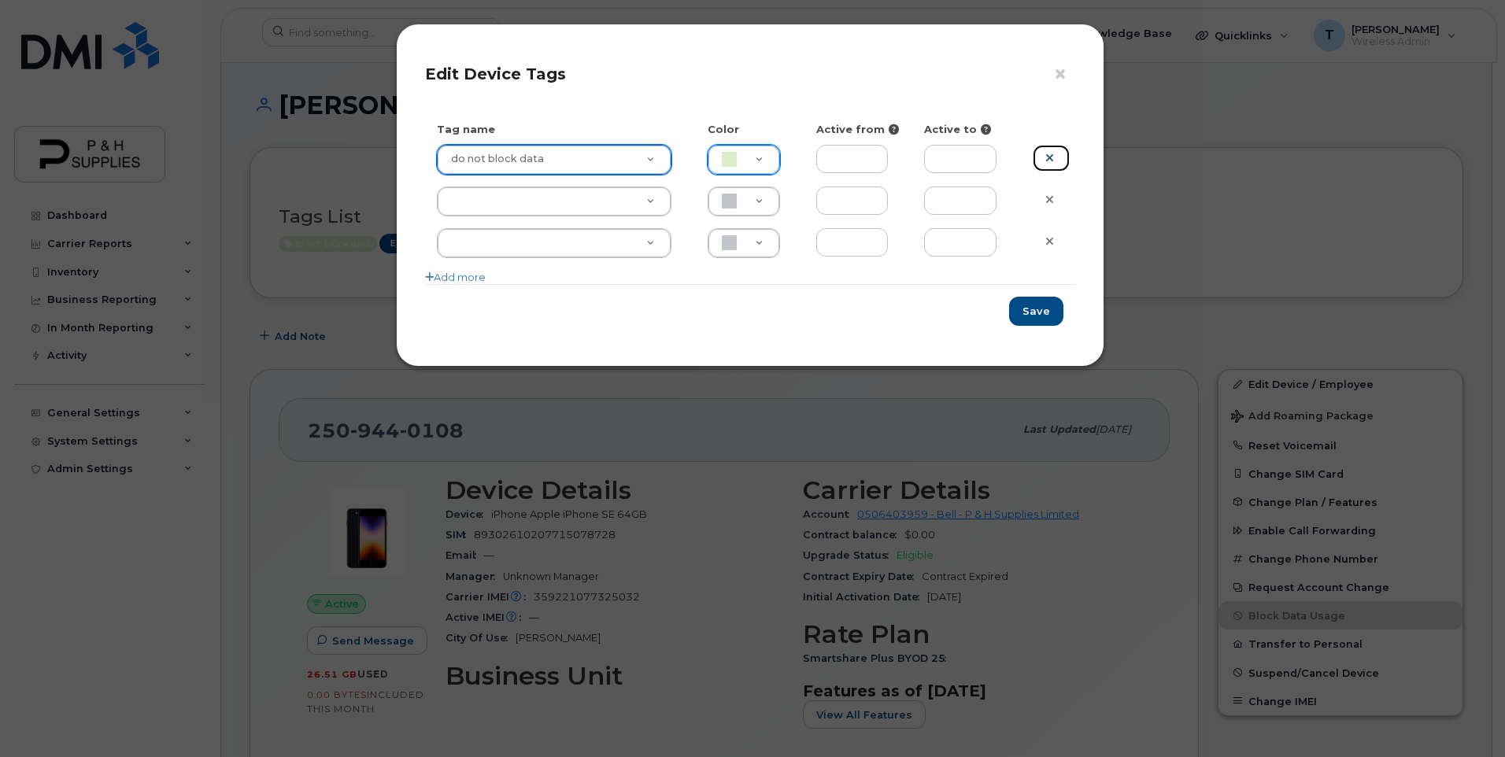
click at [1048, 164] on link at bounding box center [1051, 159] width 37 height 28
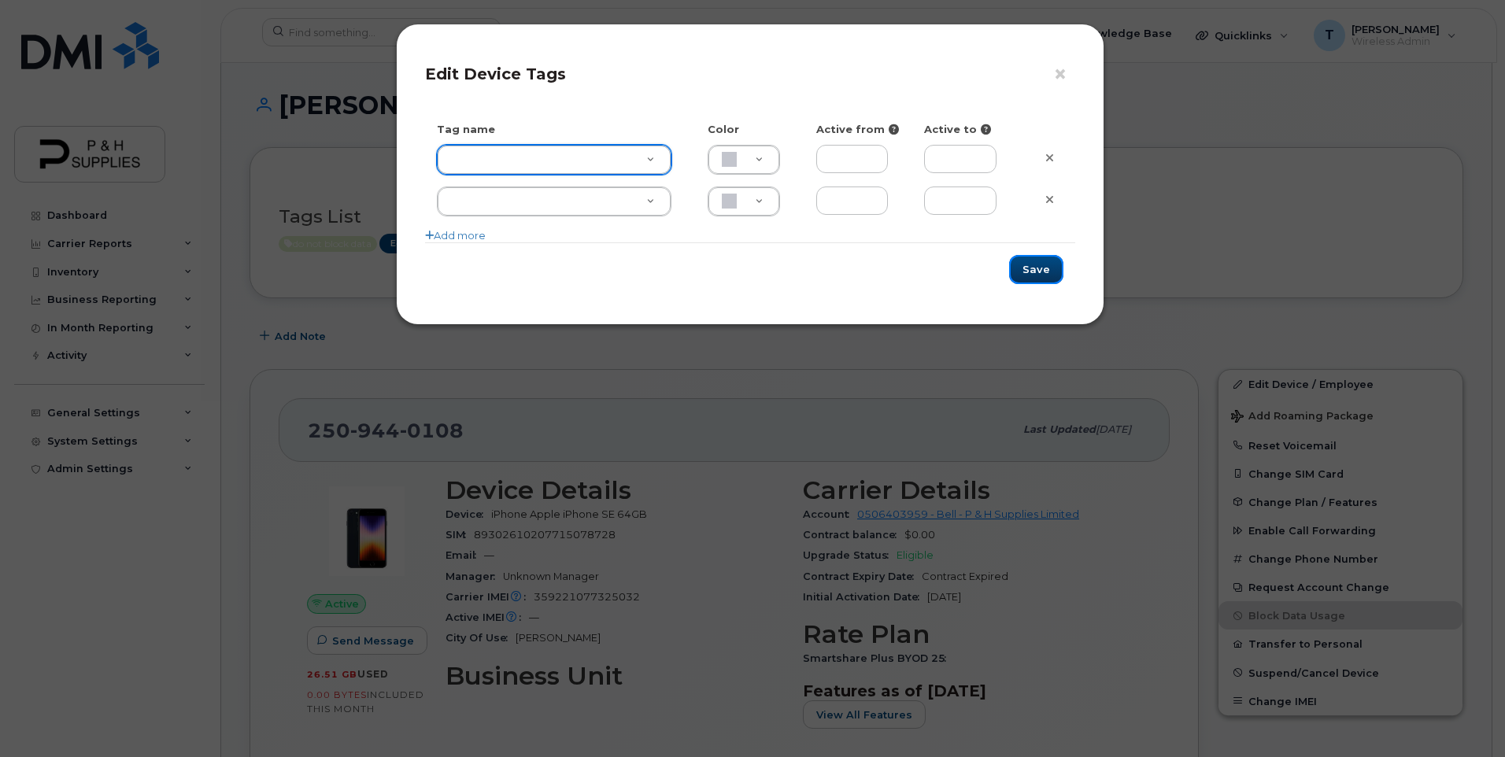
click at [1044, 272] on button "Save" at bounding box center [1036, 269] width 54 height 29
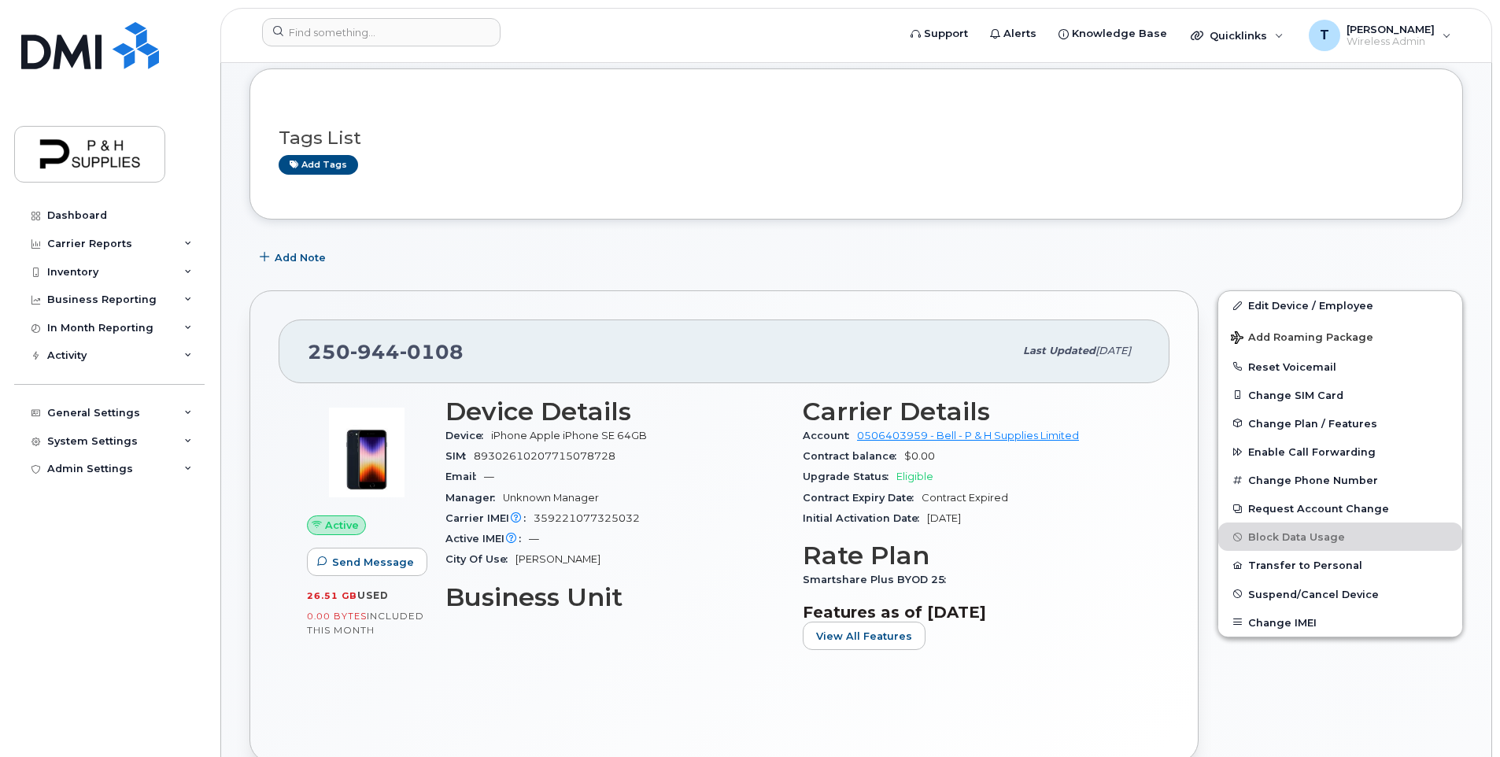
scroll to position [0, 0]
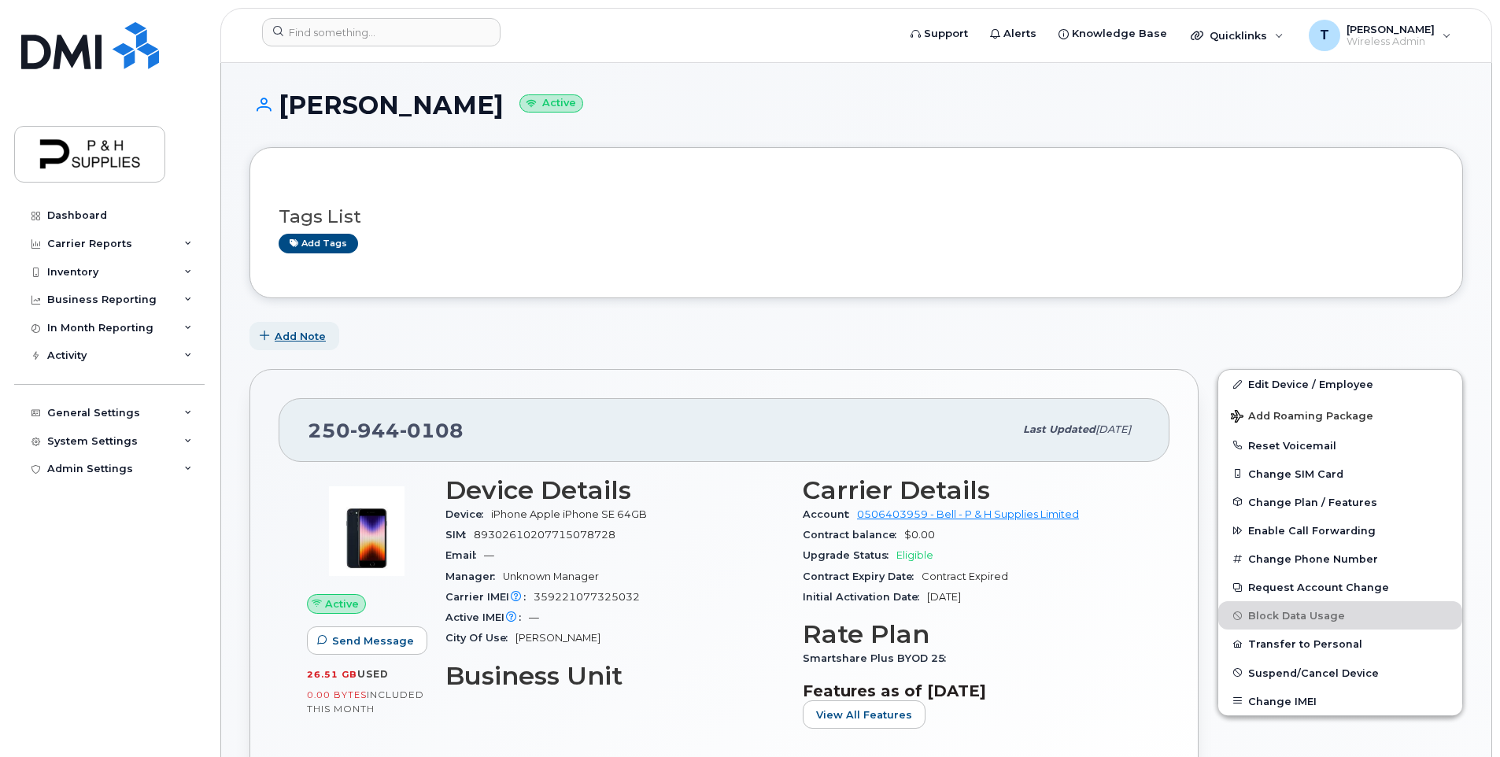
click at [298, 343] on span "Add Note" at bounding box center [300, 336] width 51 height 15
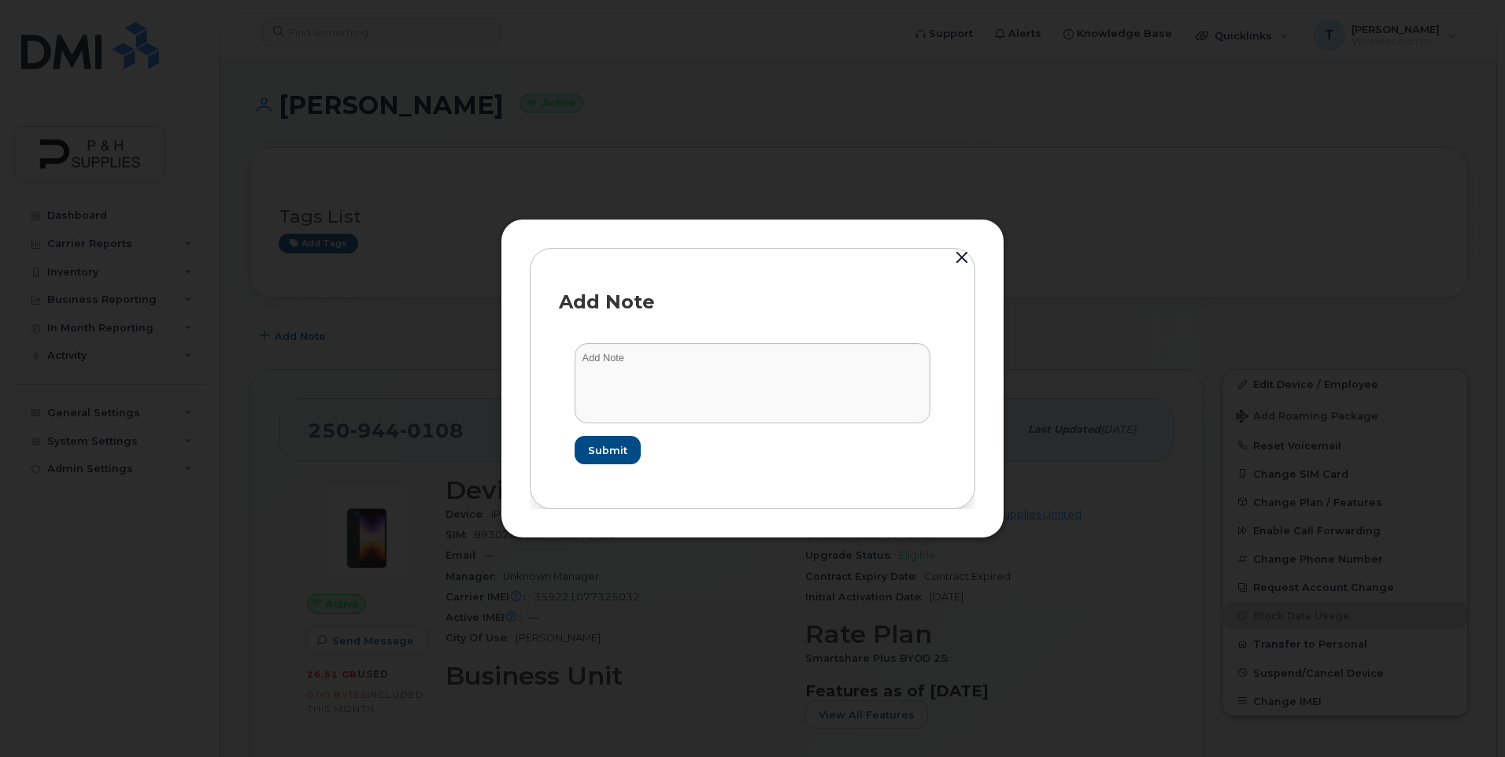
click at [958, 261] on button "button" at bounding box center [962, 258] width 24 height 22
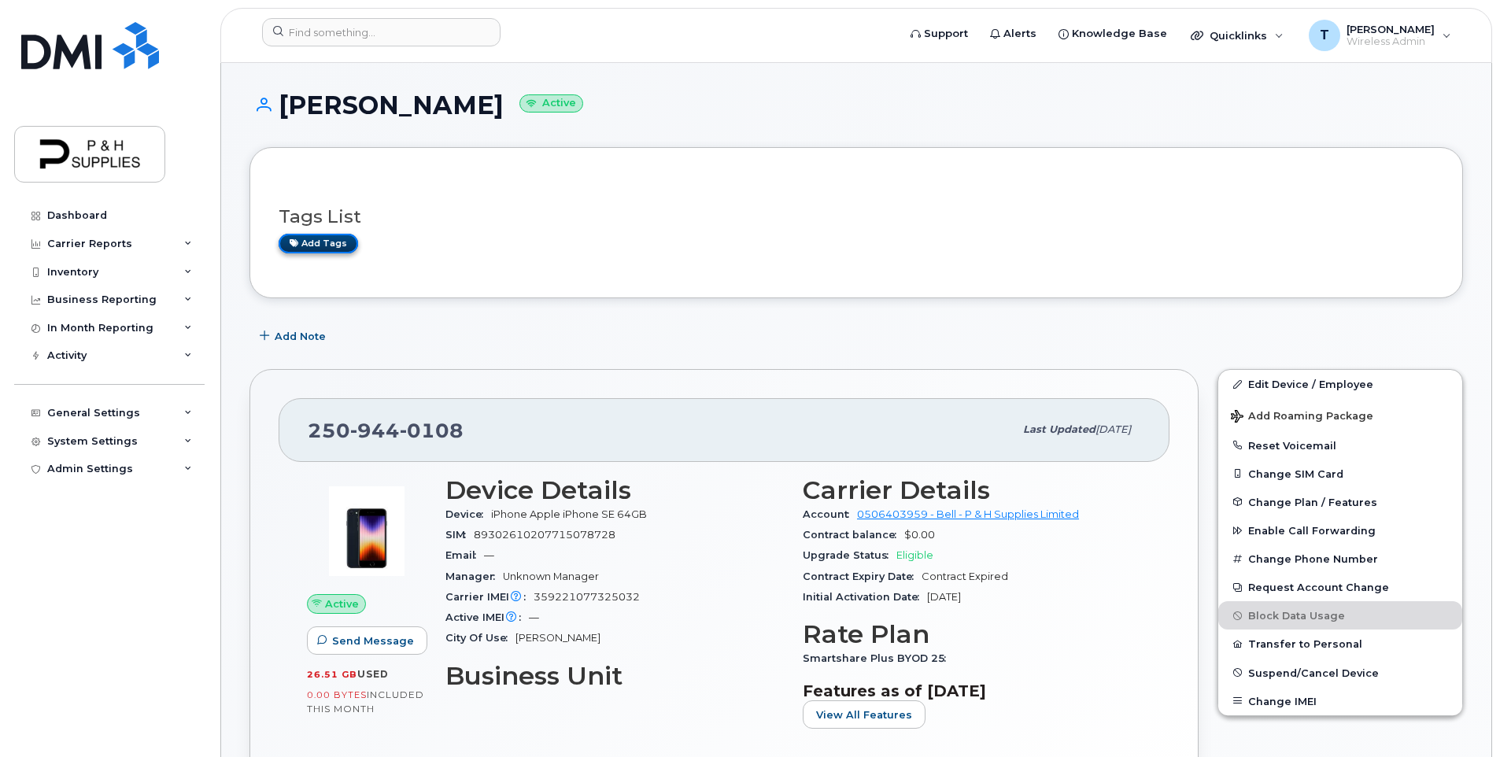
click at [319, 246] on link "Add tags" at bounding box center [318, 244] width 79 height 20
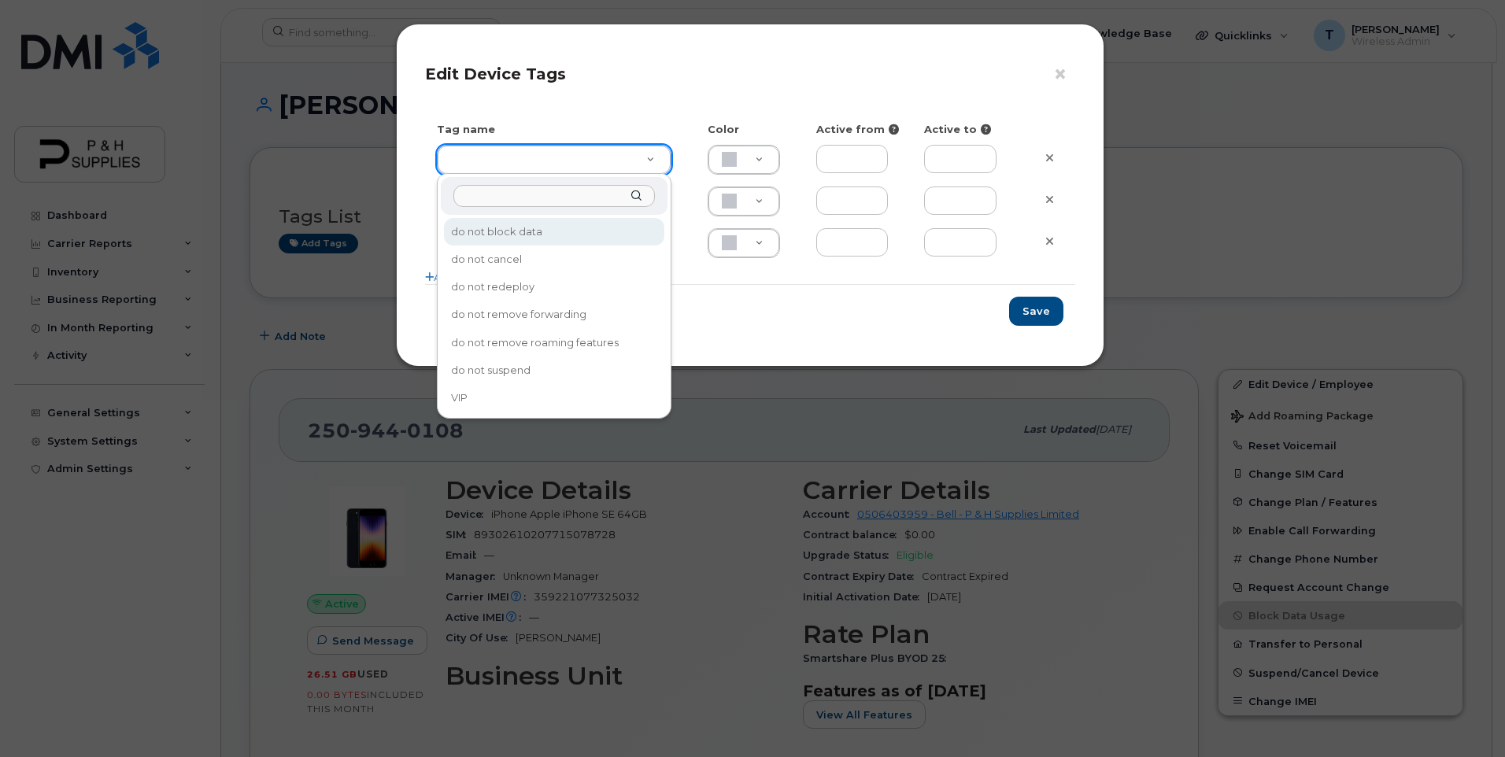
click at [519, 198] on input "text" at bounding box center [553, 196] width 201 height 23
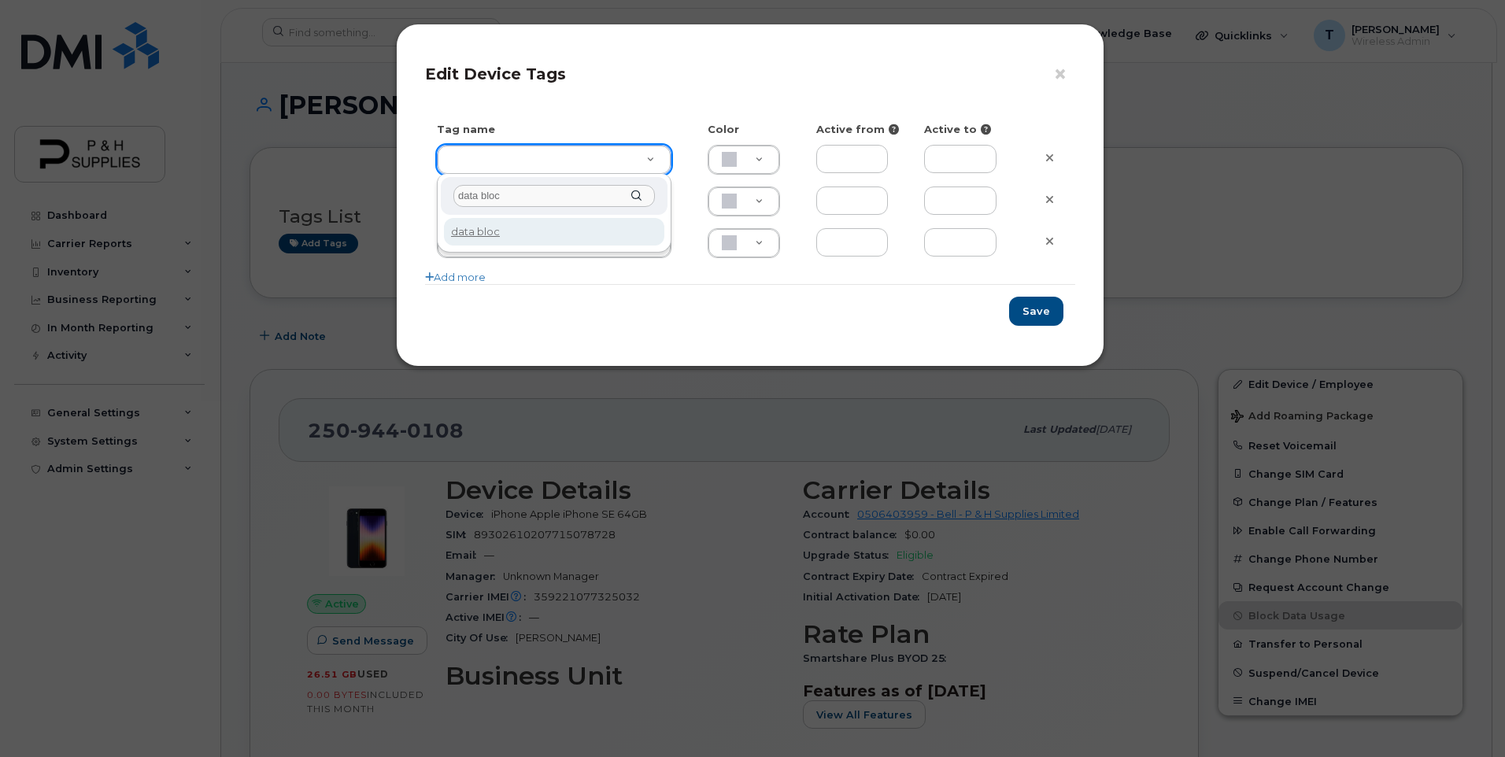
type input "data block"
click at [638, 81] on h4 "Edit Device Tags" at bounding box center [750, 74] width 650 height 19
click at [1058, 71] on button "×" at bounding box center [1064, 75] width 22 height 24
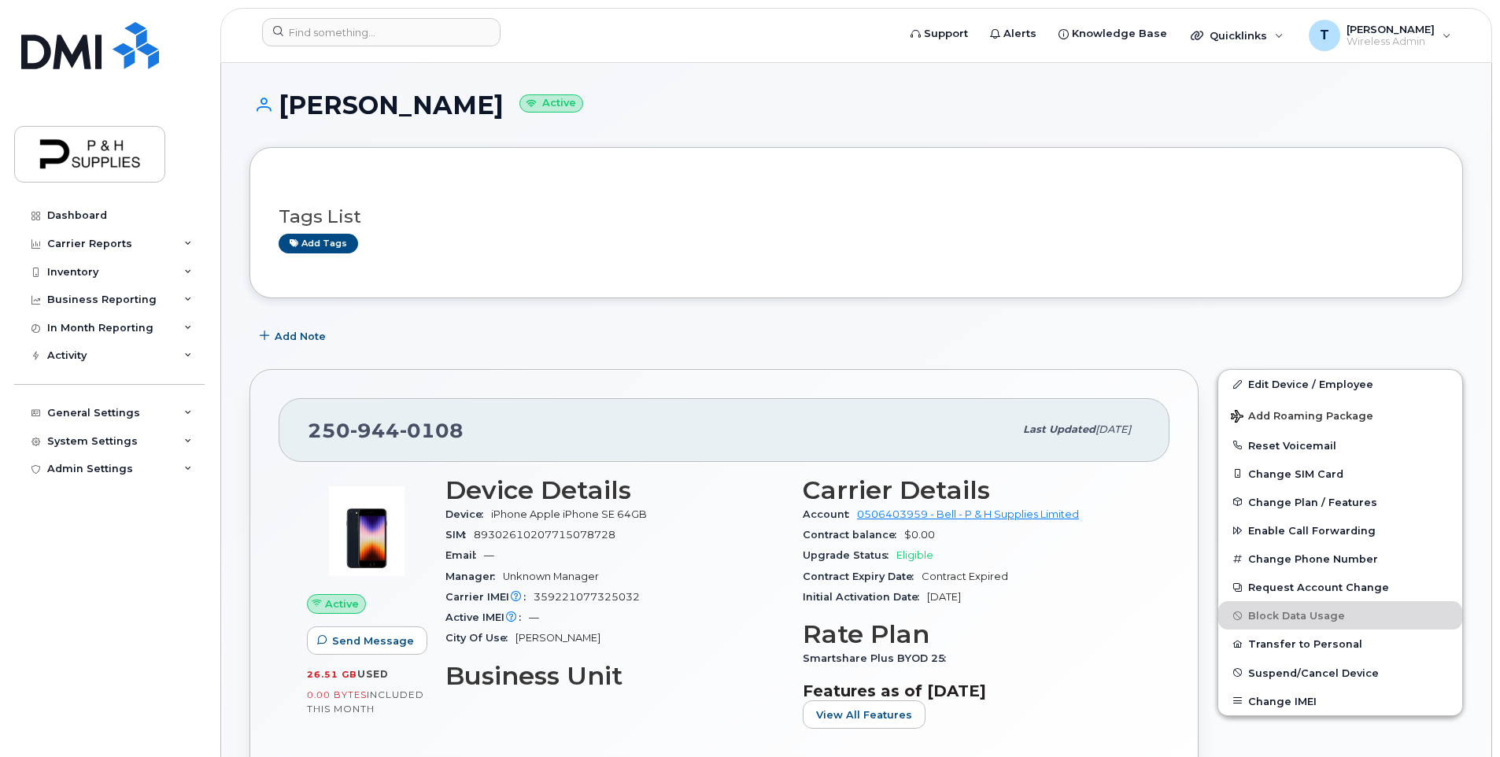
click at [988, 147] on div "Tags List Add tags" at bounding box center [856, 222] width 1214 height 151
click at [364, 118] on h1 "Brice Friesen Active" at bounding box center [856, 105] width 1214 height 28
click at [306, 107] on h1 "Brice Friesen Active" at bounding box center [856, 105] width 1214 height 28
click at [258, 109] on icon at bounding box center [259, 105] width 21 height 14
click at [265, 104] on icon at bounding box center [259, 105] width 21 height 14
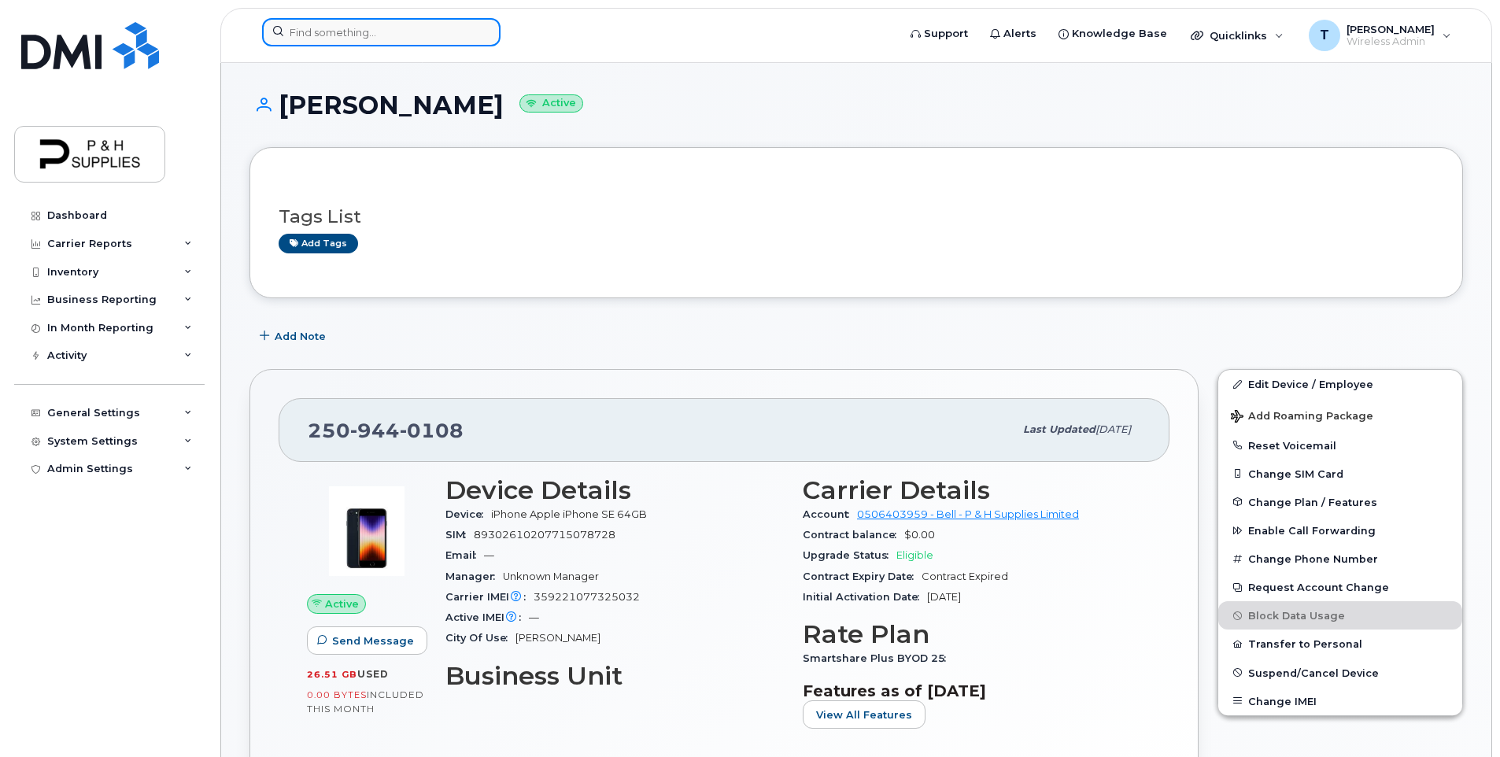
click at [320, 39] on input at bounding box center [381, 32] width 238 height 28
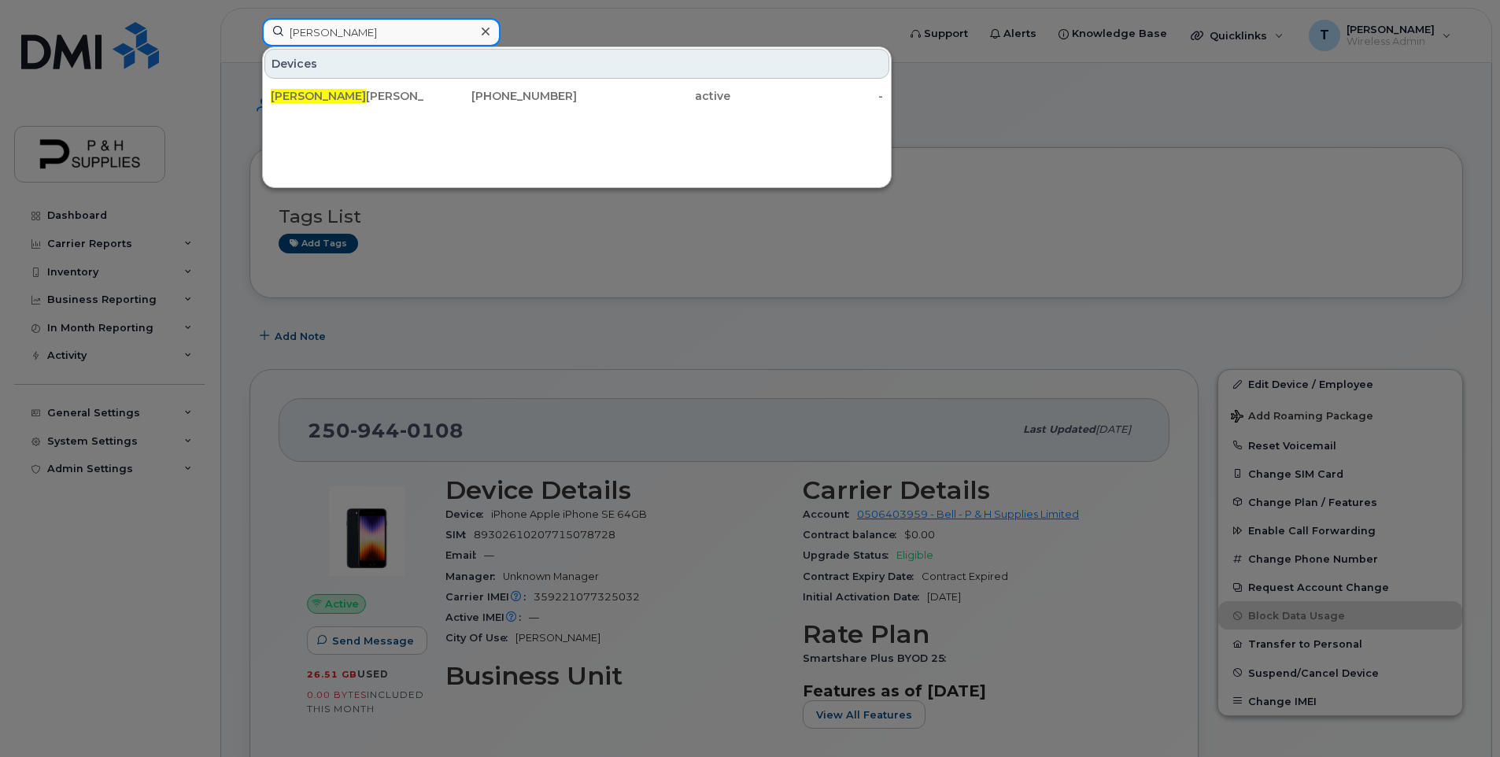
type input "brice"
click at [806, 129] on div "Devices Brice Friesen 250-944-0108 active -" at bounding box center [577, 117] width 630 height 142
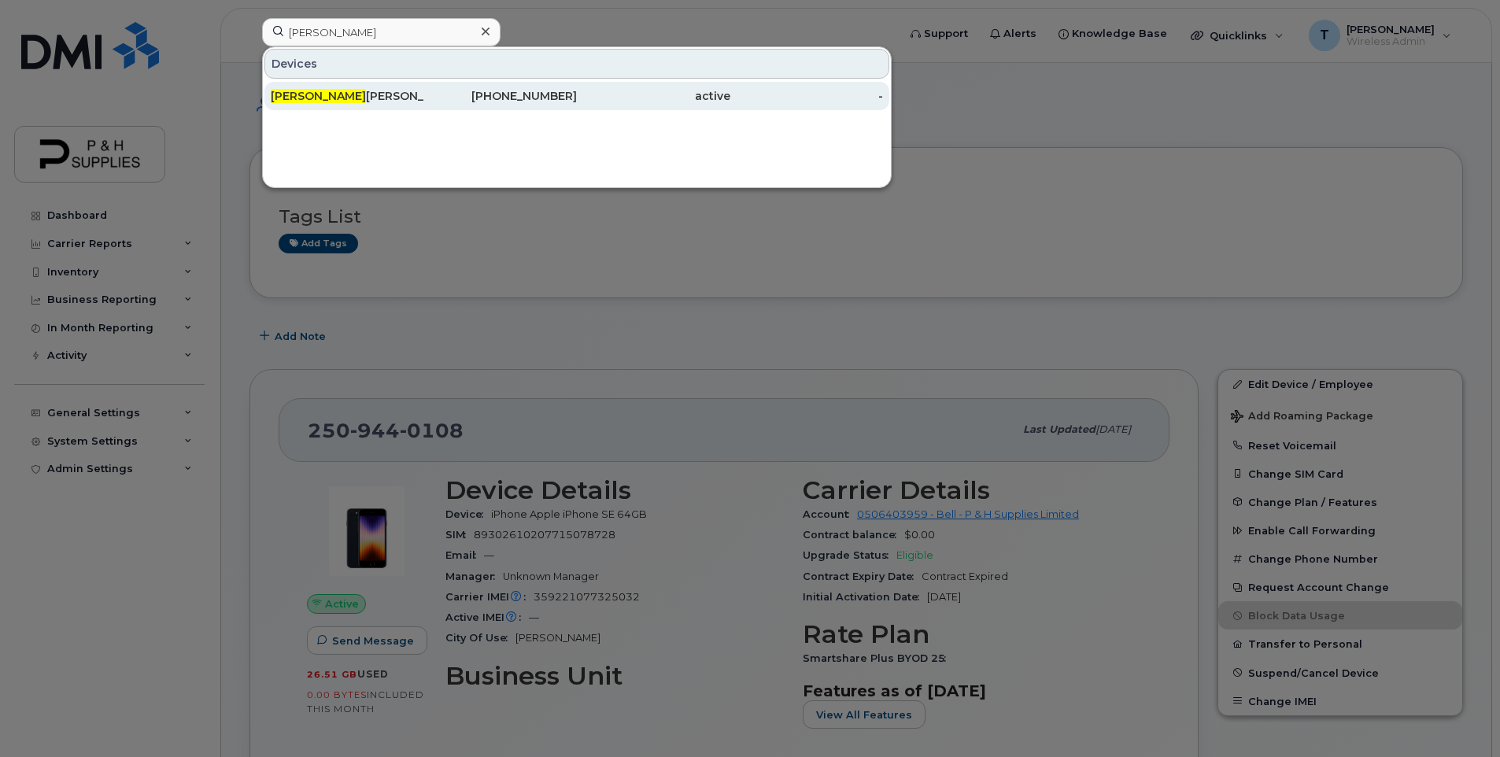
click at [878, 96] on div "-" at bounding box center [806, 96] width 153 height 16
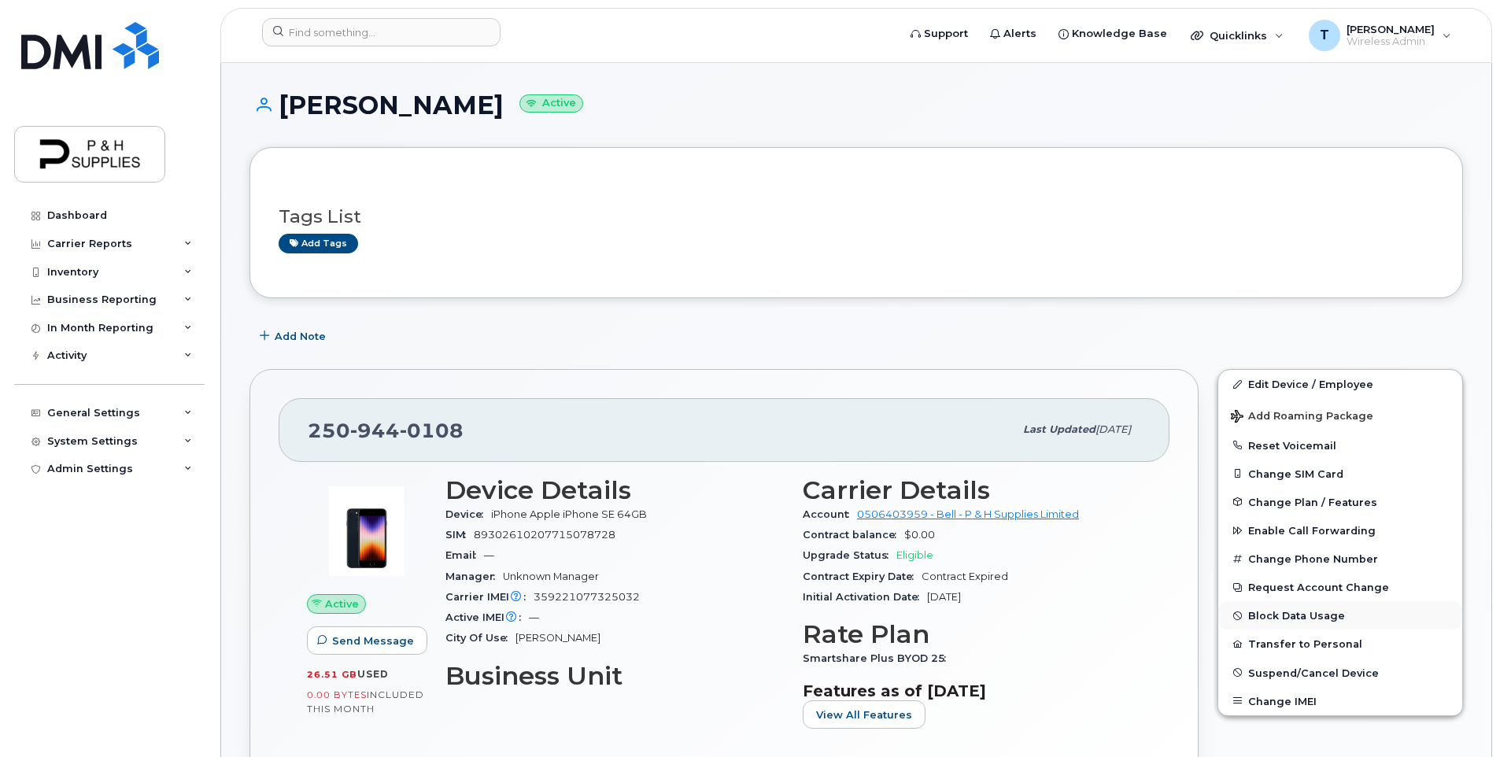
click at [1278, 617] on button "Block Data Usage" at bounding box center [1340, 615] width 244 height 28
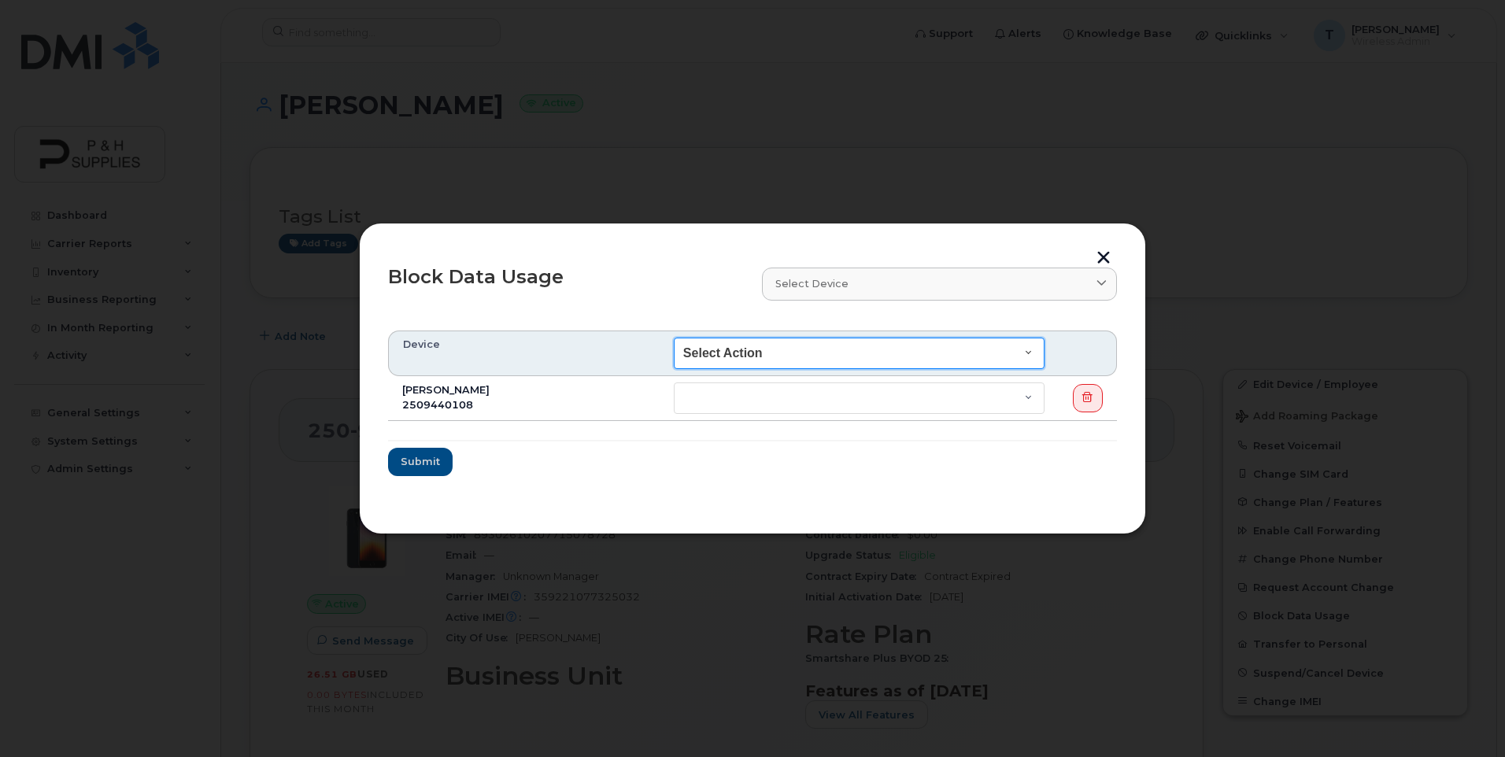
click at [723, 354] on select "Select Action End of Bill Cycle Indefinitely" at bounding box center [859, 353] width 371 height 31
click at [674, 338] on select "Select Action End of Bill Cycle Indefinitely" at bounding box center [859, 353] width 371 height 31
click at [778, 464] on form "Device Select Action End of Bill Cycle Indefinitely Brice Friesen 2509440108 En…" at bounding box center [752, 404] width 729 height 146
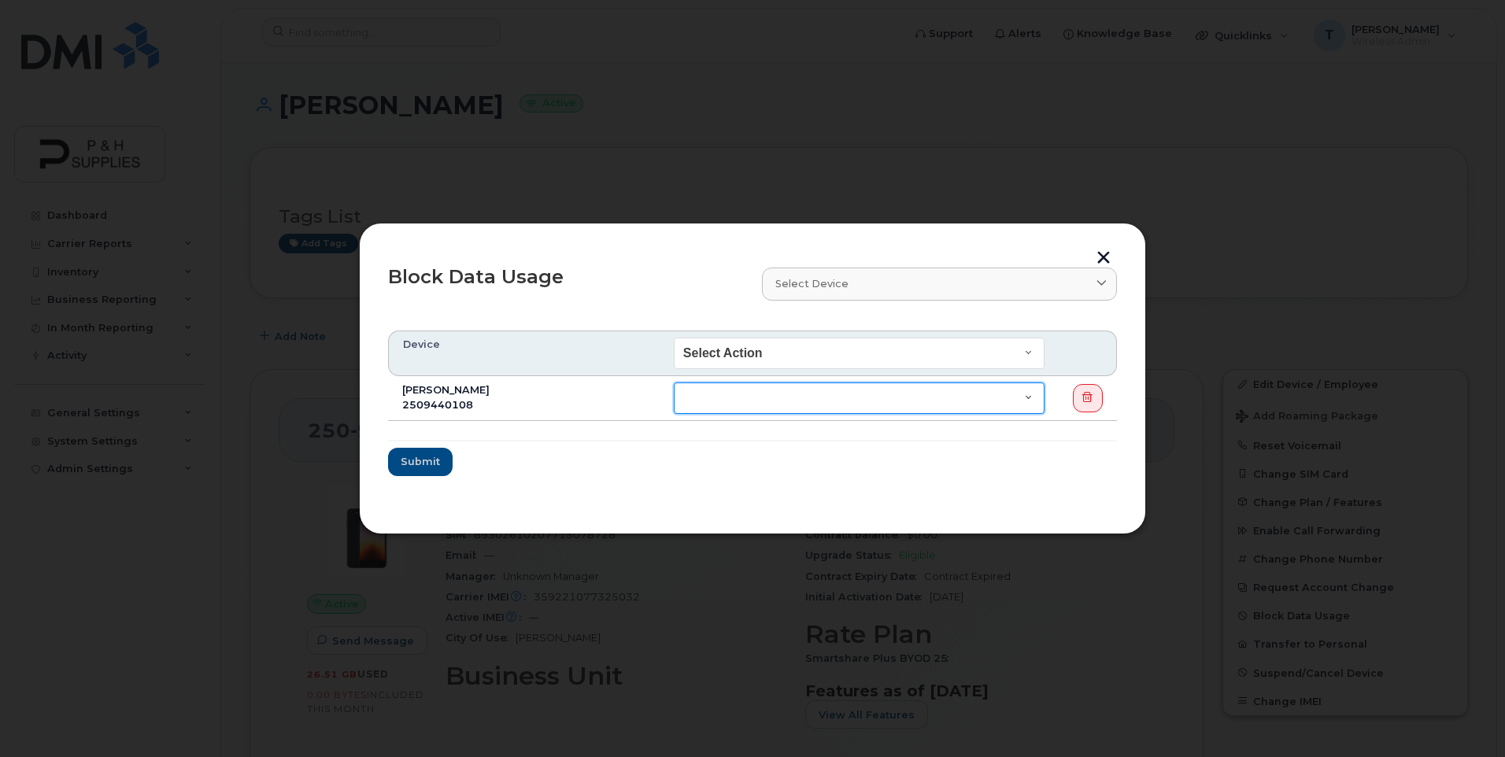
click at [758, 395] on select "End of Bill Cycle Indefinitely" at bounding box center [859, 398] width 371 height 31
click at [957, 501] on section "Device Select Action End of Bill Cycle Indefinitely Brice Friesen 2509440108 En…" at bounding box center [752, 410] width 729 height 189
click at [697, 391] on select "End of Bill Cycle Indefinitely" at bounding box center [859, 398] width 371 height 31
click at [660, 516] on div "Block Data Usage Select device Type first three symbols or more Device Select A…" at bounding box center [752, 378] width 787 height 311
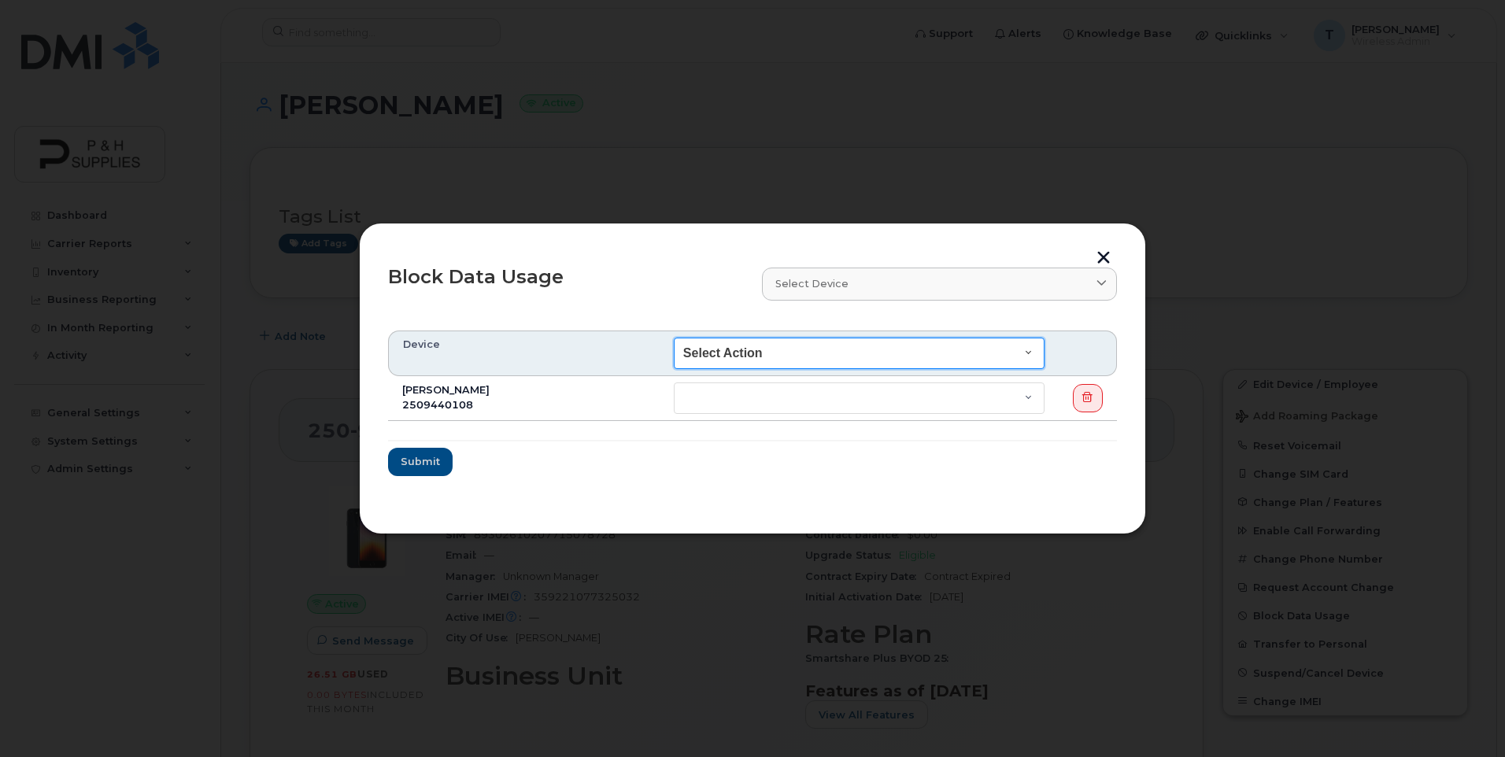
click at [915, 351] on select "Select Action End of Bill Cycle Indefinitely" at bounding box center [859, 353] width 371 height 31
click at [768, 469] on form "Device Select Action End of Bill Cycle Indefinitely Brice Friesen 2509440108 En…" at bounding box center [752, 404] width 729 height 146
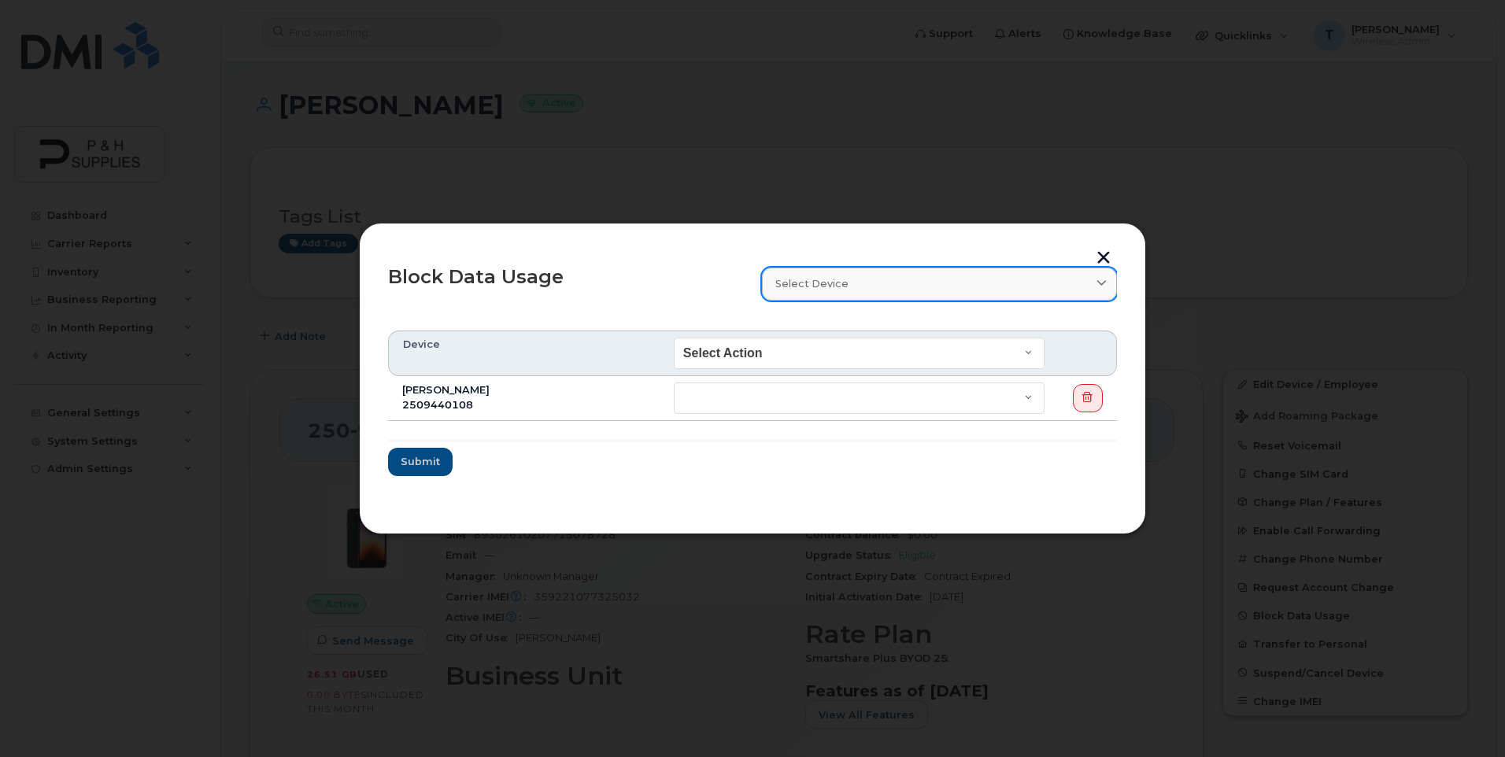
click at [841, 287] on span "Select device" at bounding box center [811, 283] width 73 height 15
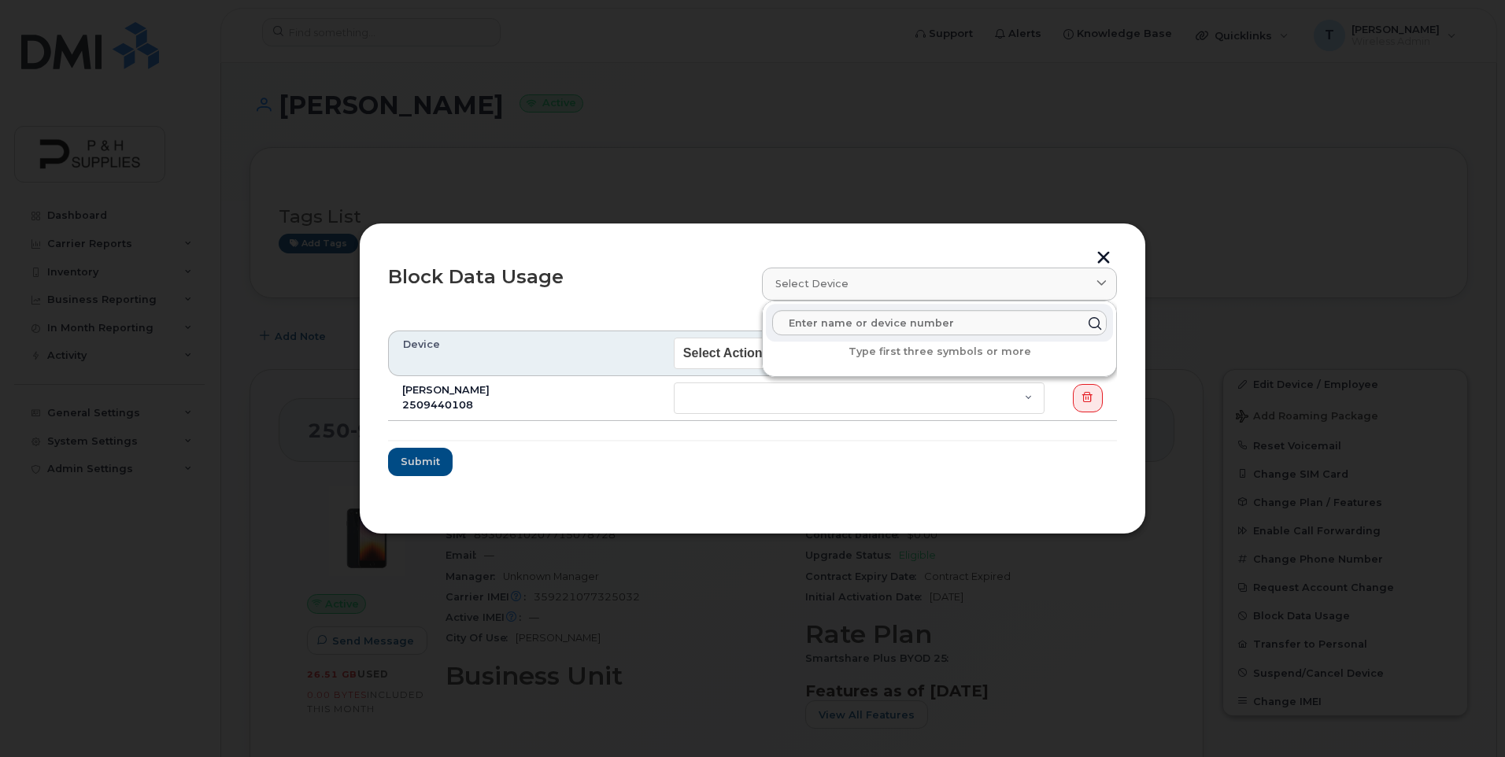
click at [669, 303] on div "Block Data Usage" at bounding box center [566, 283] width 374 height 51
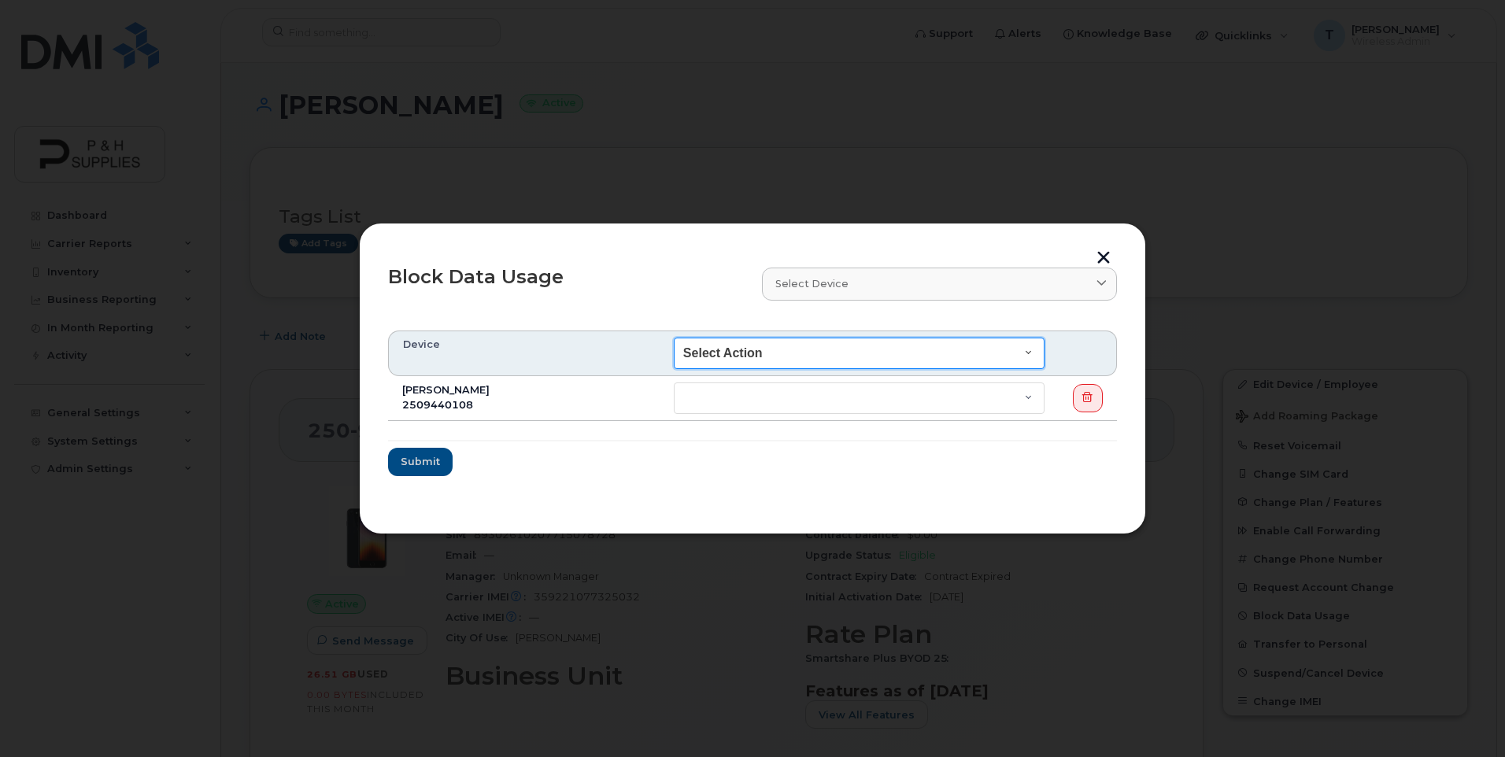
click at [1035, 349] on select "Select Action End of Bill Cycle Indefinitely" at bounding box center [859, 353] width 371 height 31
click at [690, 283] on div "Block Data Usage" at bounding box center [566, 283] width 374 height 51
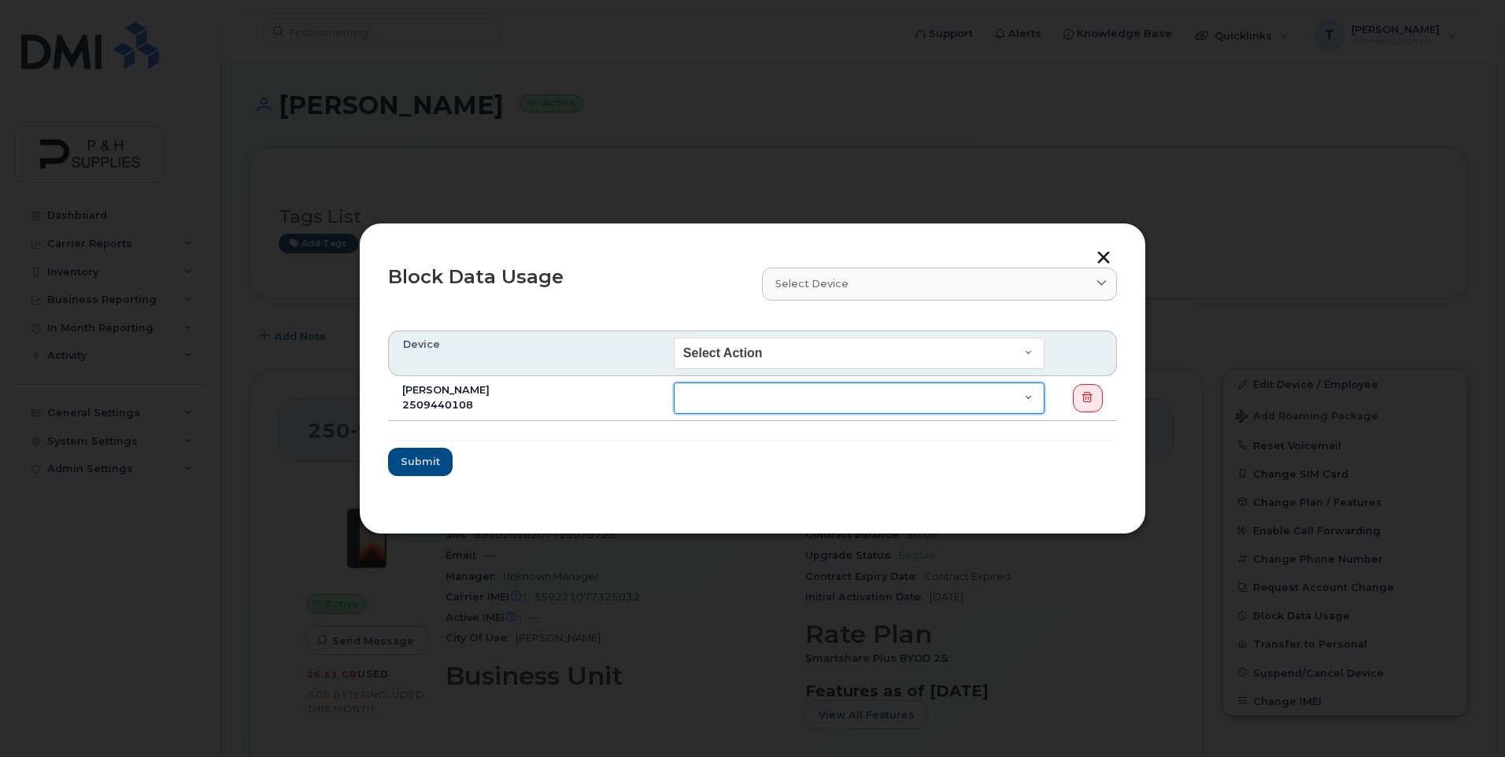
click at [754, 393] on select "End of Bill Cycle Indefinitely" at bounding box center [859, 398] width 371 height 31
click at [576, 456] on form "Device Select Action End of Bill Cycle Indefinitely Brice Friesen 2509440108 En…" at bounding box center [752, 404] width 729 height 146
click at [820, 416] on td "End of Bill Cycle Indefinitely" at bounding box center [859, 398] width 399 height 45
click at [820, 397] on select "End of Bill Cycle Indefinitely" at bounding box center [859, 398] width 371 height 31
select select "blocked_bill_cycle"
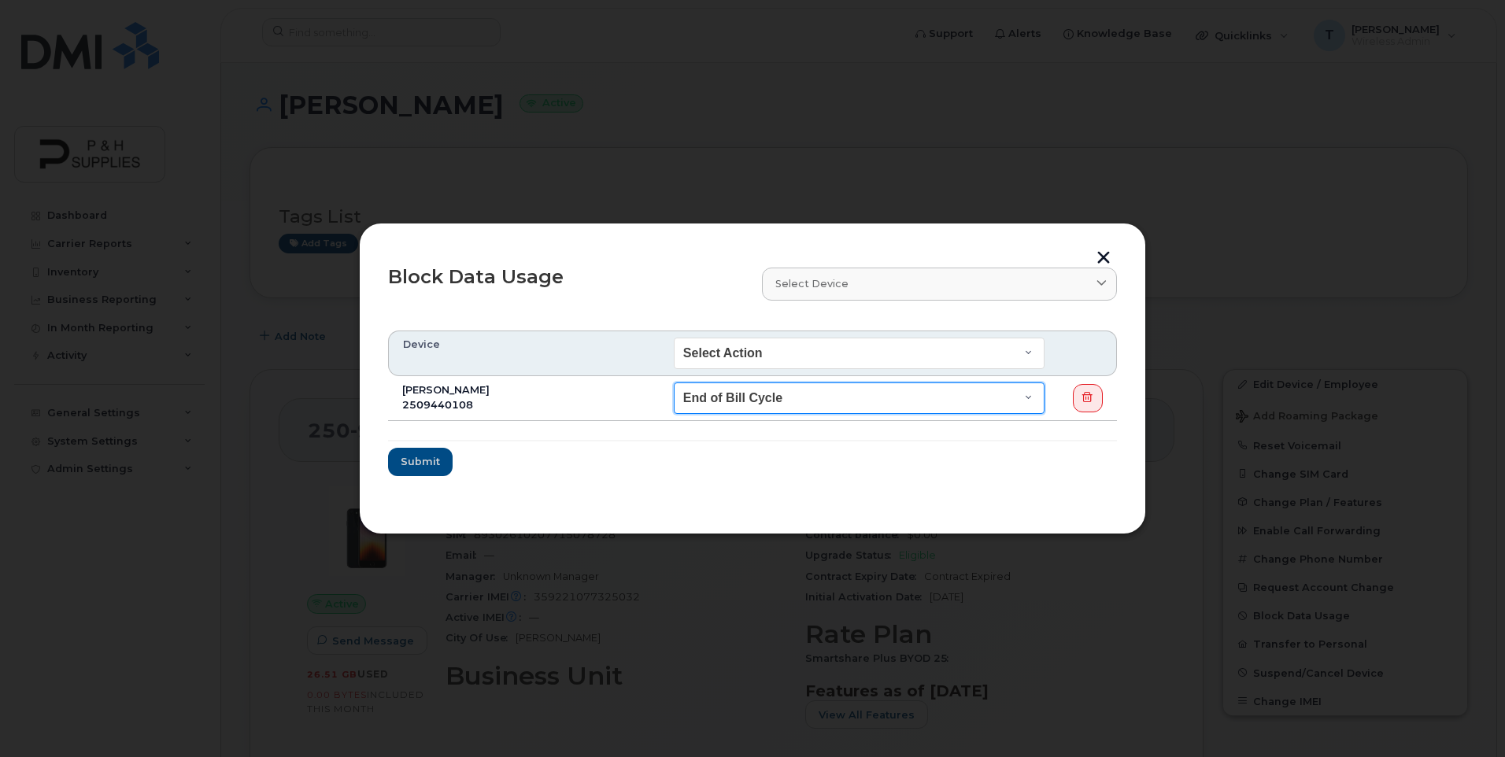
click at [674, 383] on select "End of Bill Cycle Indefinitely" at bounding box center [859, 398] width 371 height 31
drag, startPoint x: 701, startPoint y: 437, endPoint x: 501, endPoint y: 451, distance: 201.2
click at [700, 440] on hr at bounding box center [752, 441] width 729 height 2
click at [416, 460] on span "Submit" at bounding box center [420, 461] width 39 height 15
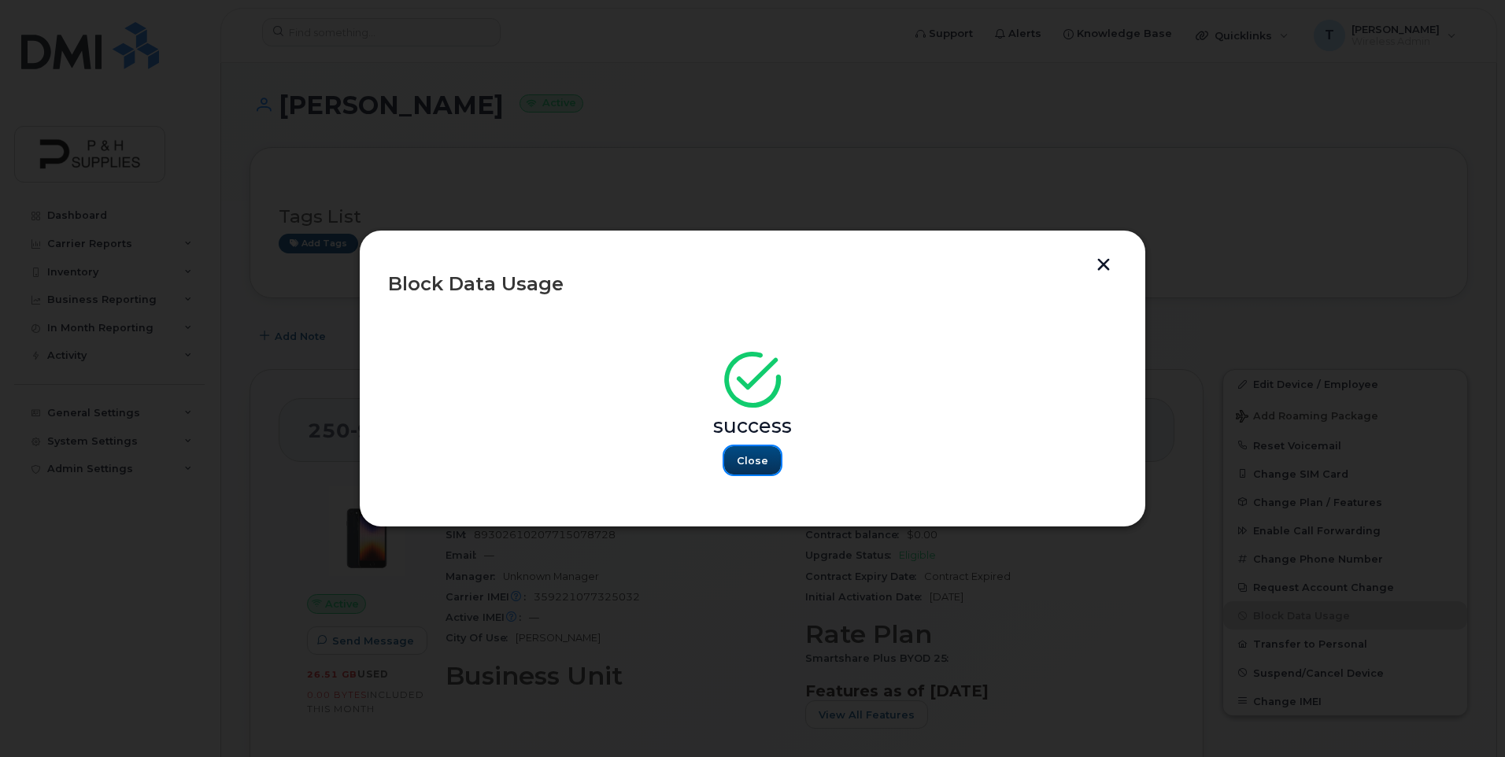
click at [760, 455] on span "Close" at bounding box center [752, 460] width 31 height 15
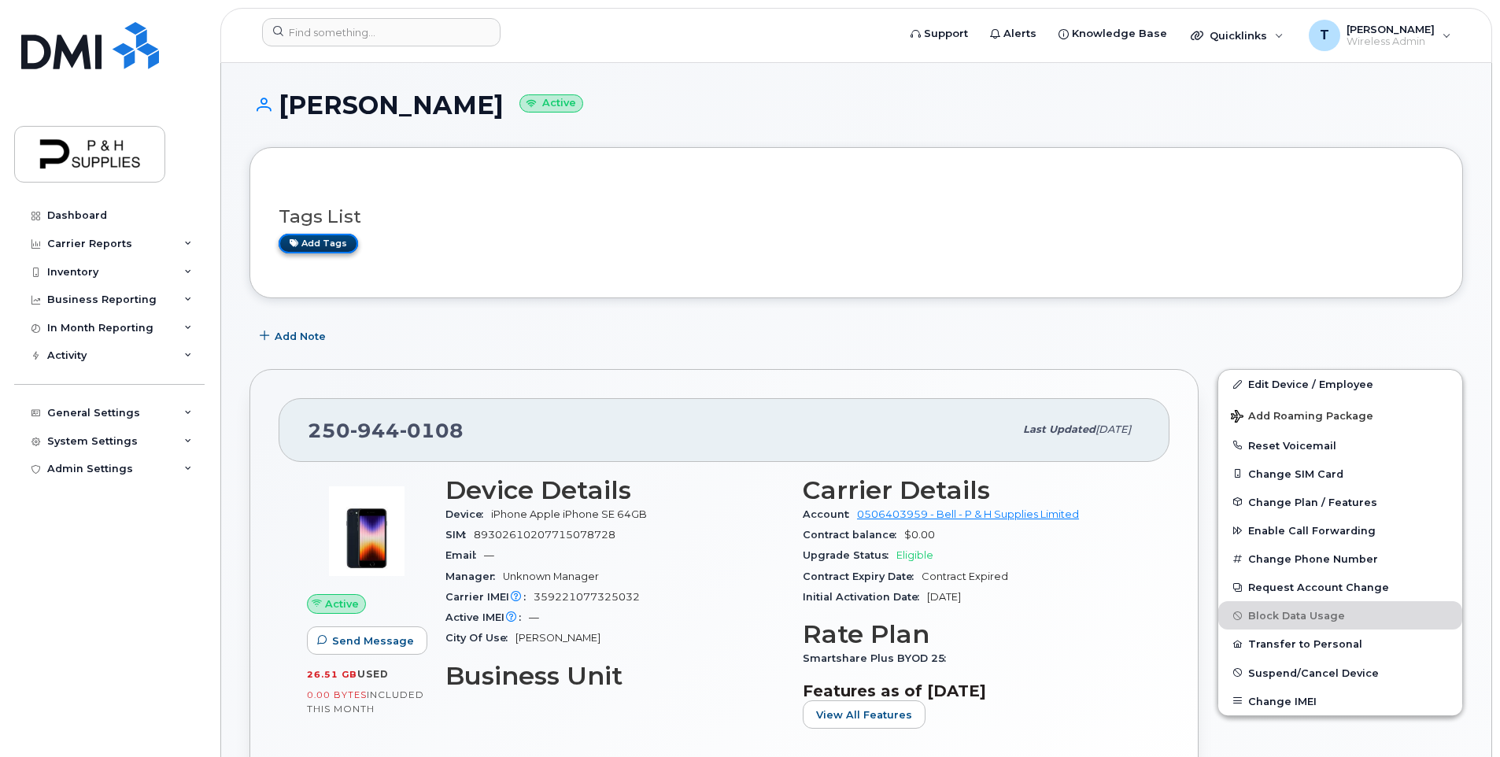
click at [316, 244] on link "Add tags" at bounding box center [318, 244] width 79 height 20
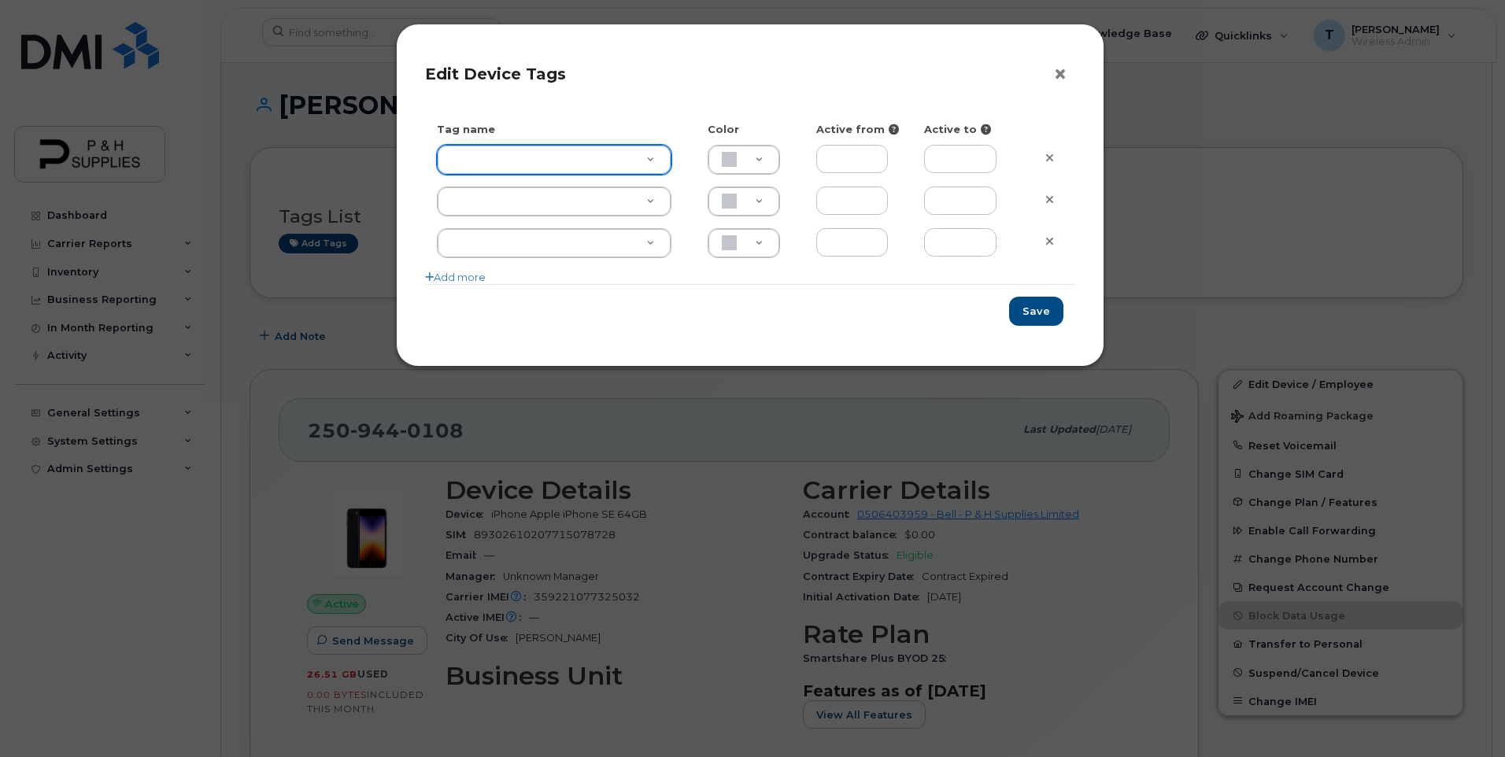
click at [1060, 70] on button "×" at bounding box center [1064, 75] width 22 height 24
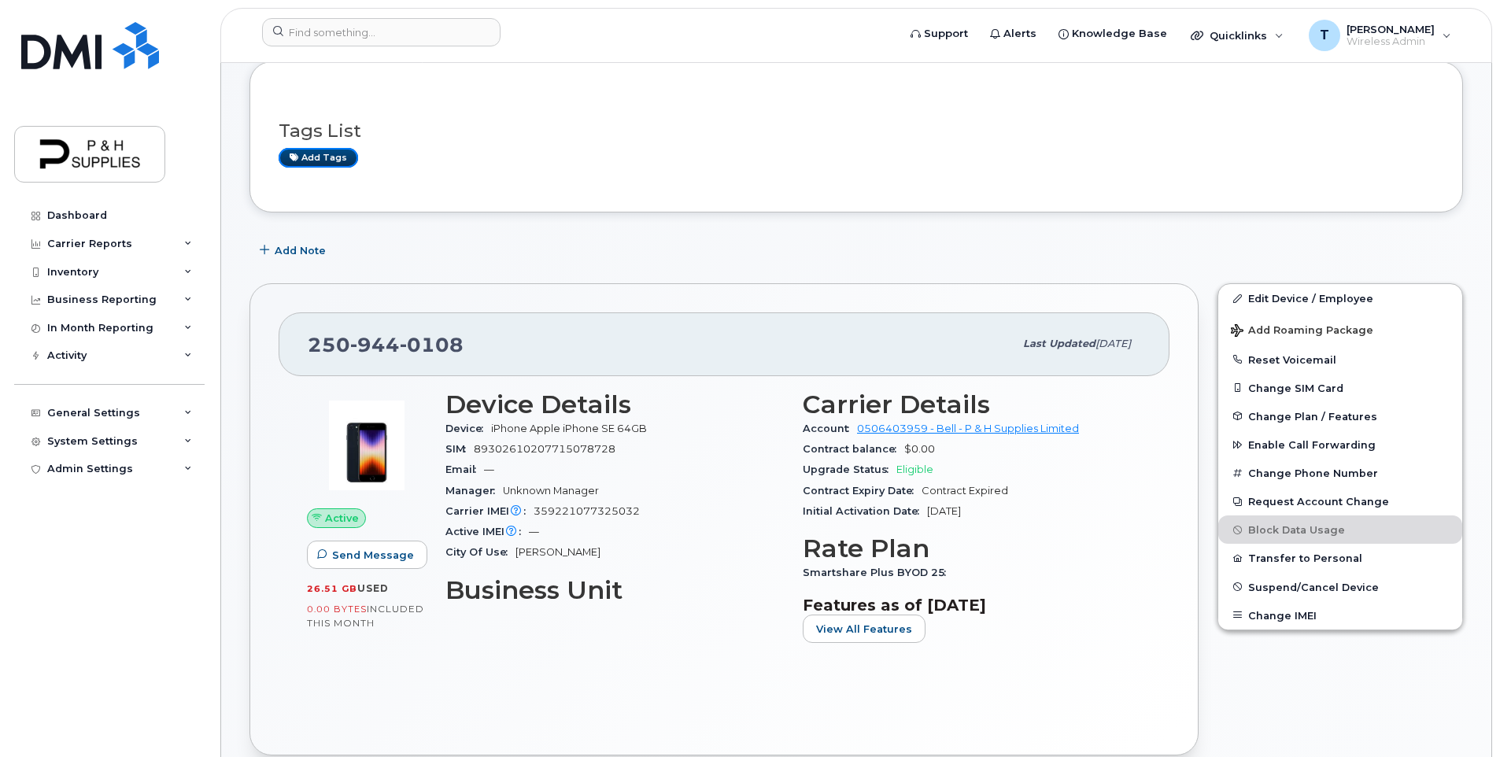
scroll to position [79, 0]
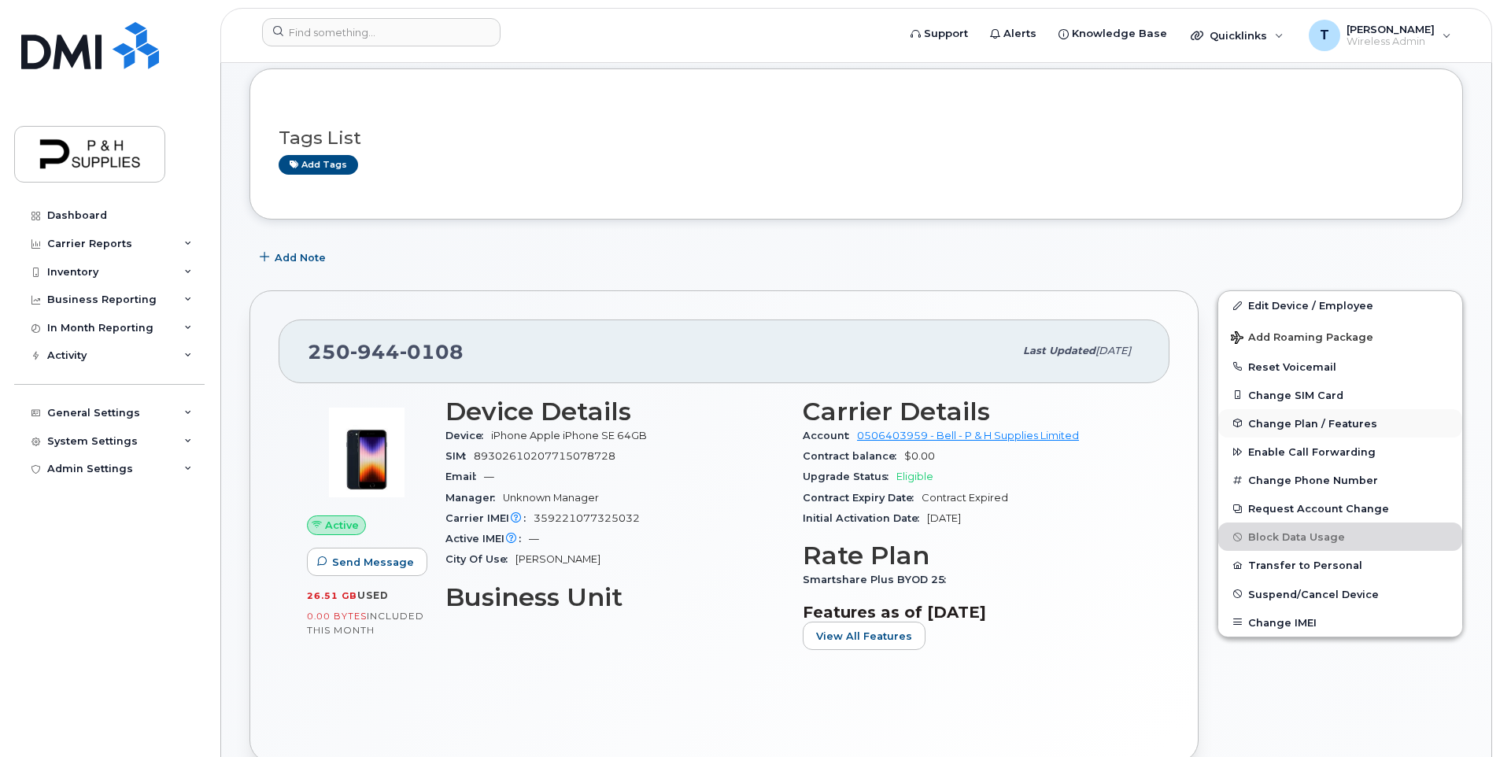
click at [1262, 431] on button "Change Plan / Features" at bounding box center [1340, 423] width 244 height 28
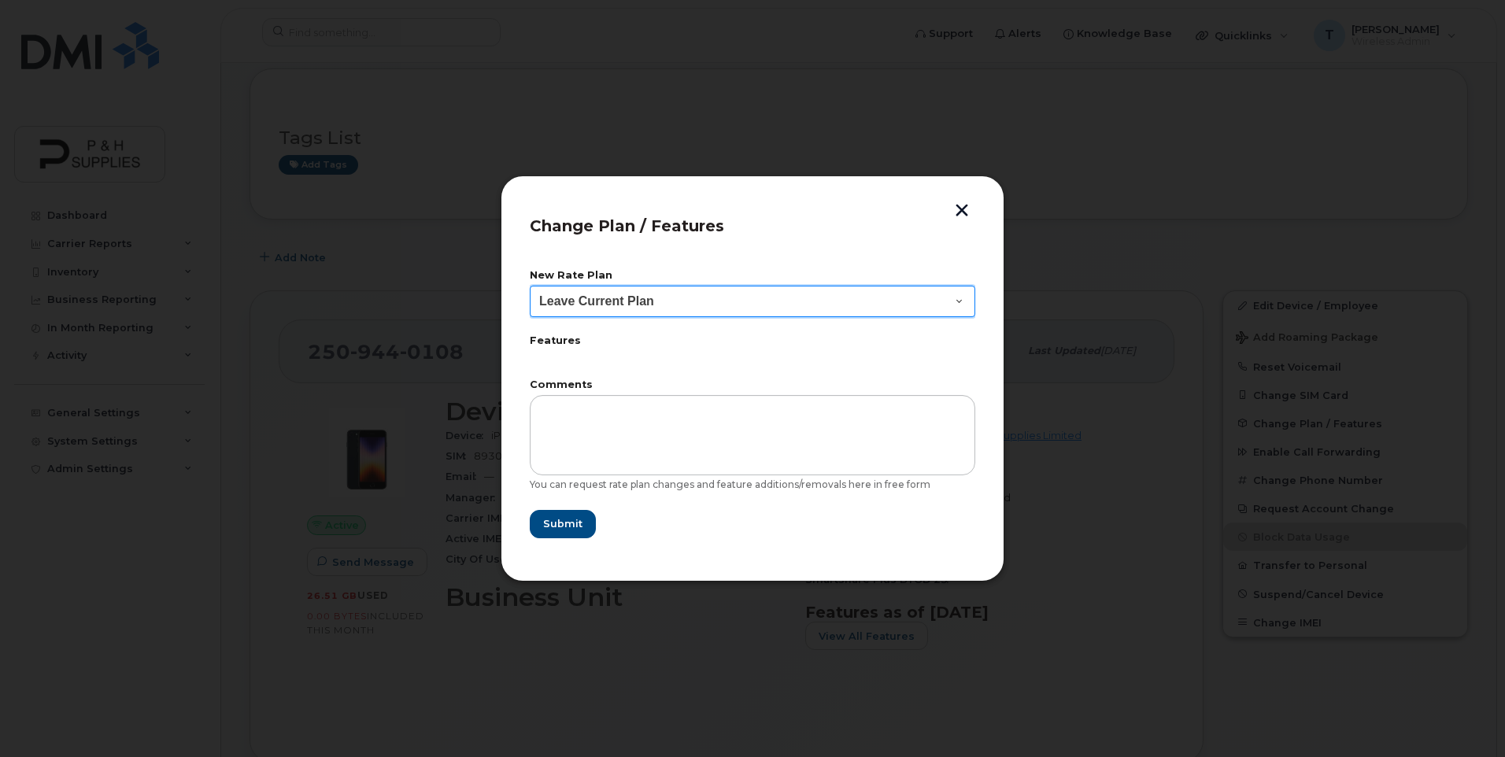
click at [712, 302] on select "Leave Current Plan Smartshare Plus 30GB Smartshare Plus 35 Smartshare Plus BYOD…" at bounding box center [752, 301] width 445 height 31
click at [741, 253] on header "Change Plan / Features" at bounding box center [752, 231] width 445 height 52
click at [966, 208] on button "button" at bounding box center [962, 212] width 24 height 17
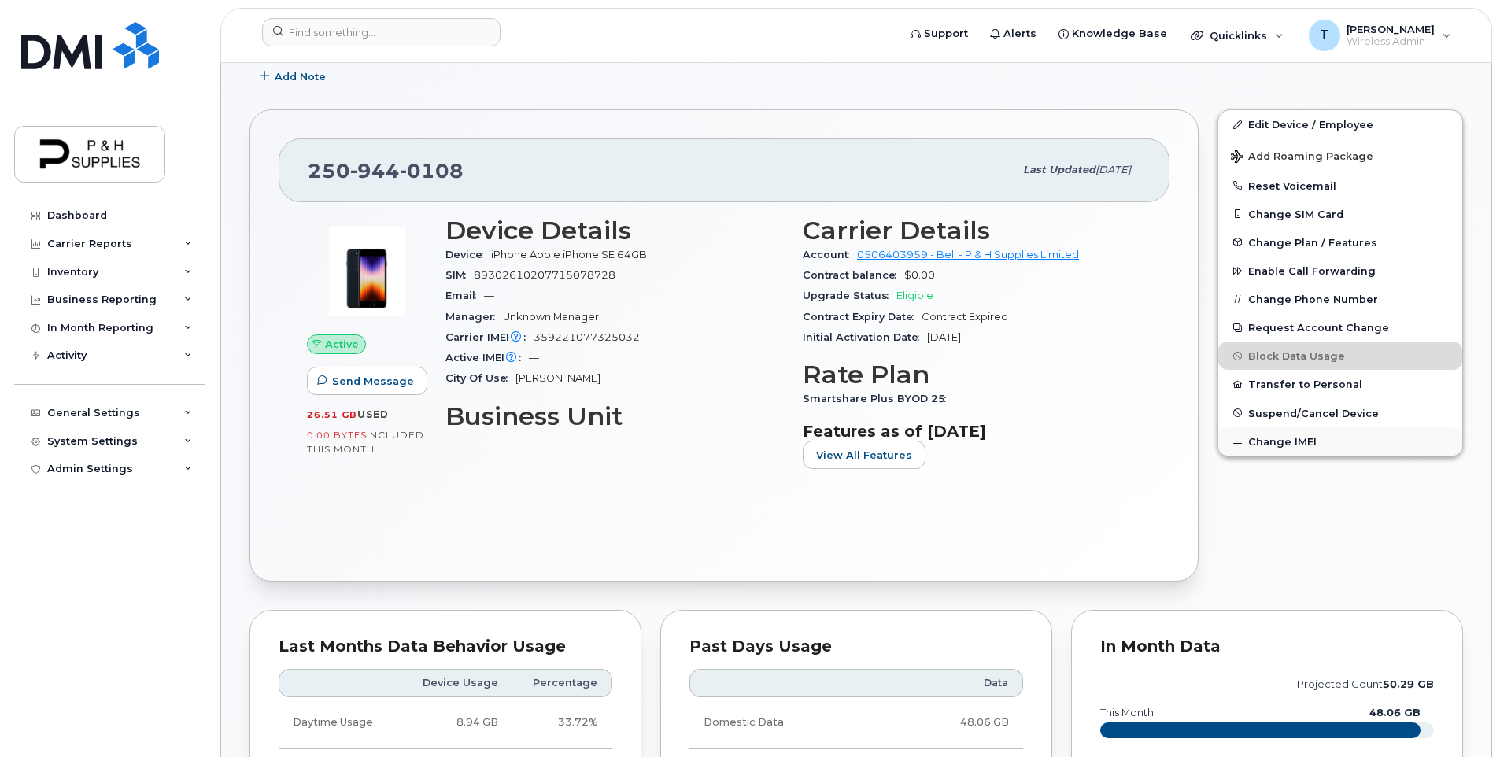
scroll to position [236, 0]
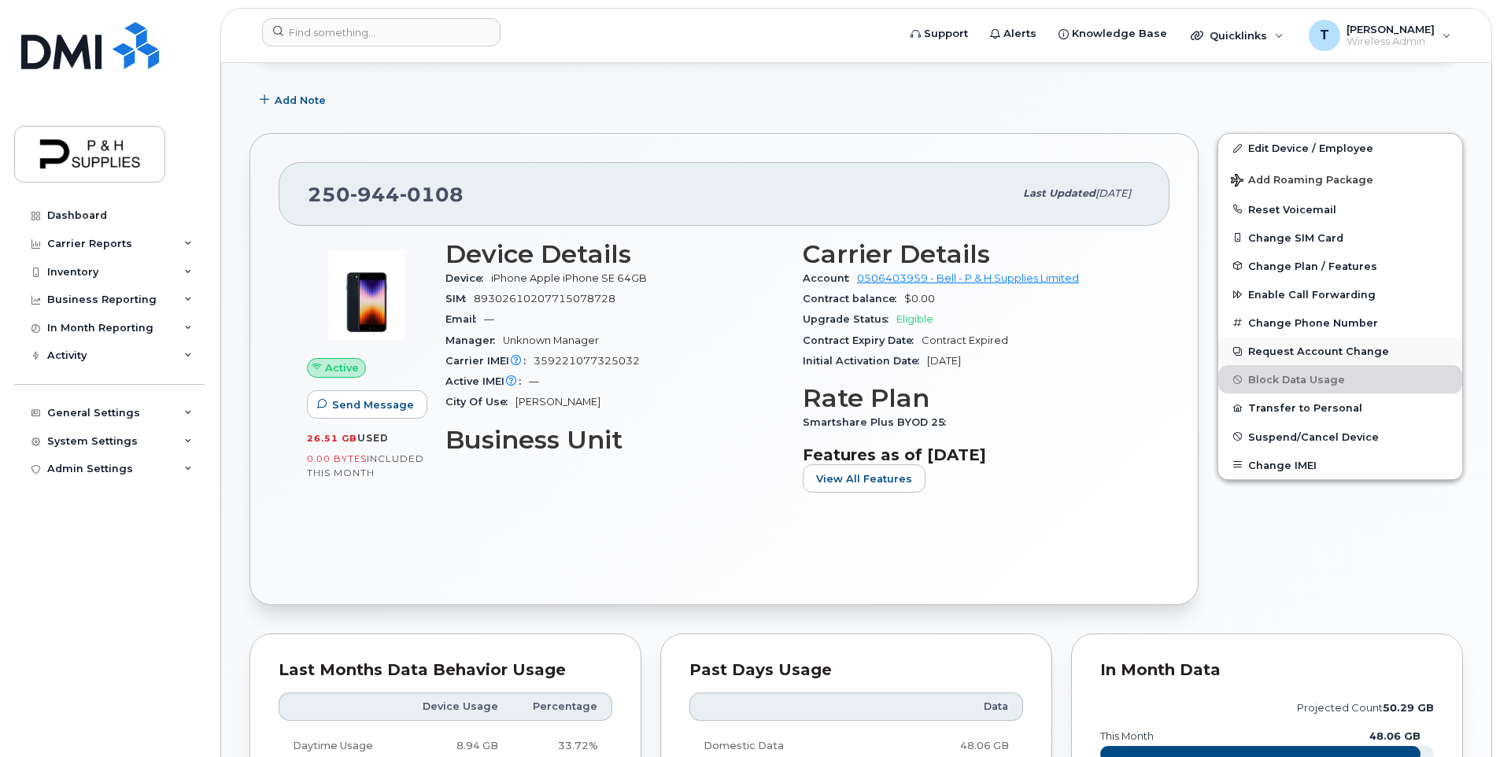
click at [1283, 350] on button "Request Account Change" at bounding box center [1340, 351] width 244 height 28
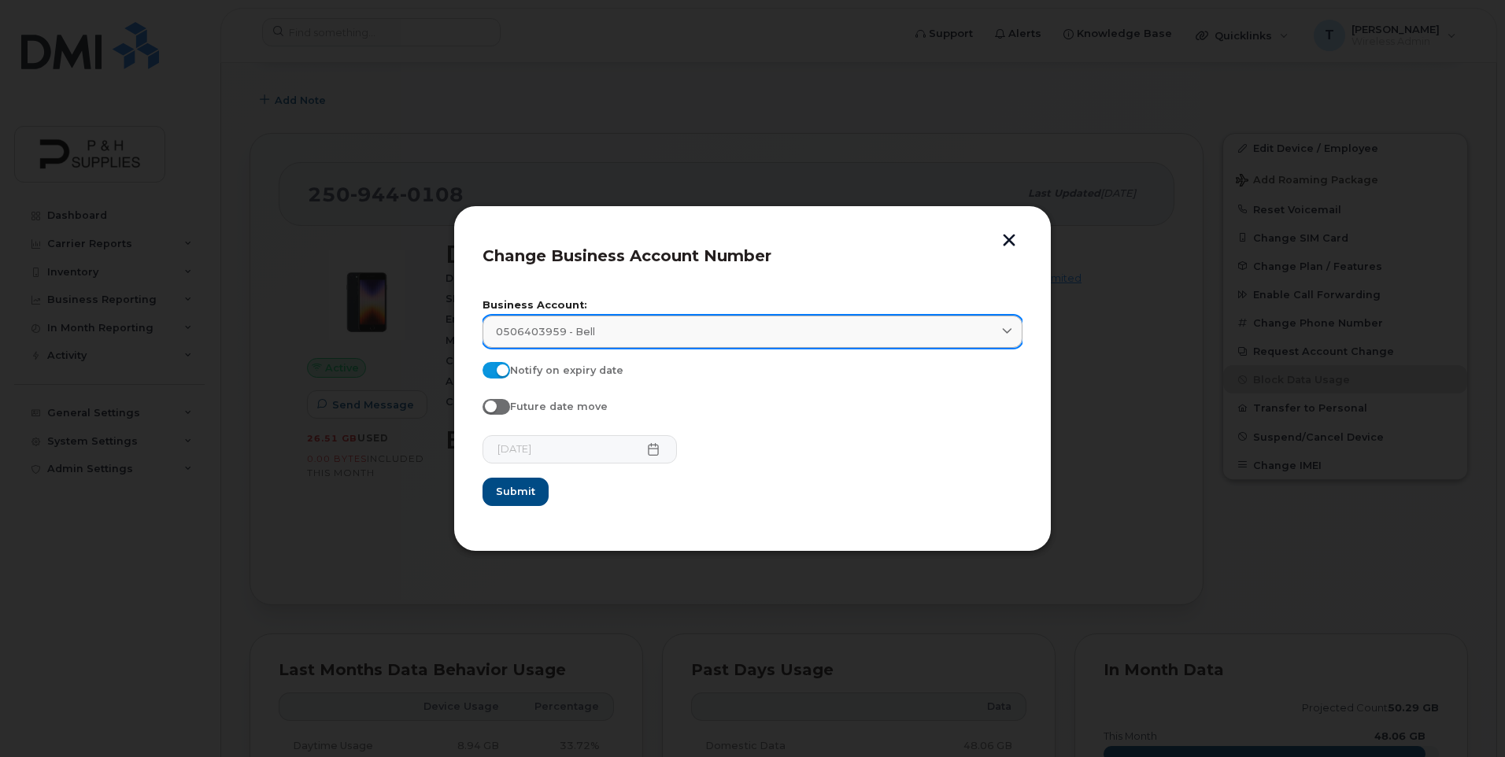
click at [760, 343] on link "0506403959 - Bell" at bounding box center [752, 332] width 540 height 32
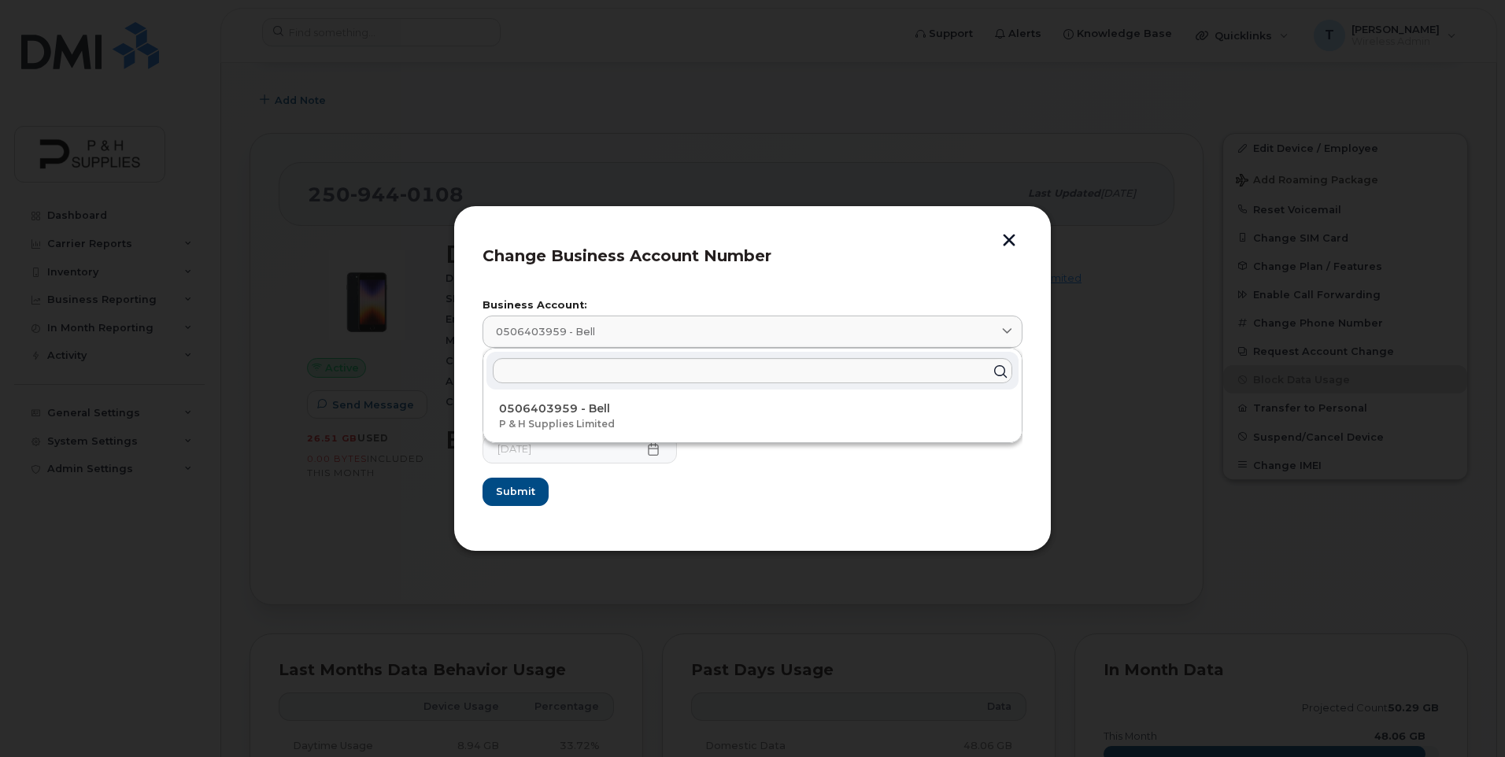
click at [791, 286] on section "Business Account: 0506403959 - Bell 0506403959 - Bell P & H Supplies Limited No…" at bounding box center [752, 404] width 540 height 236
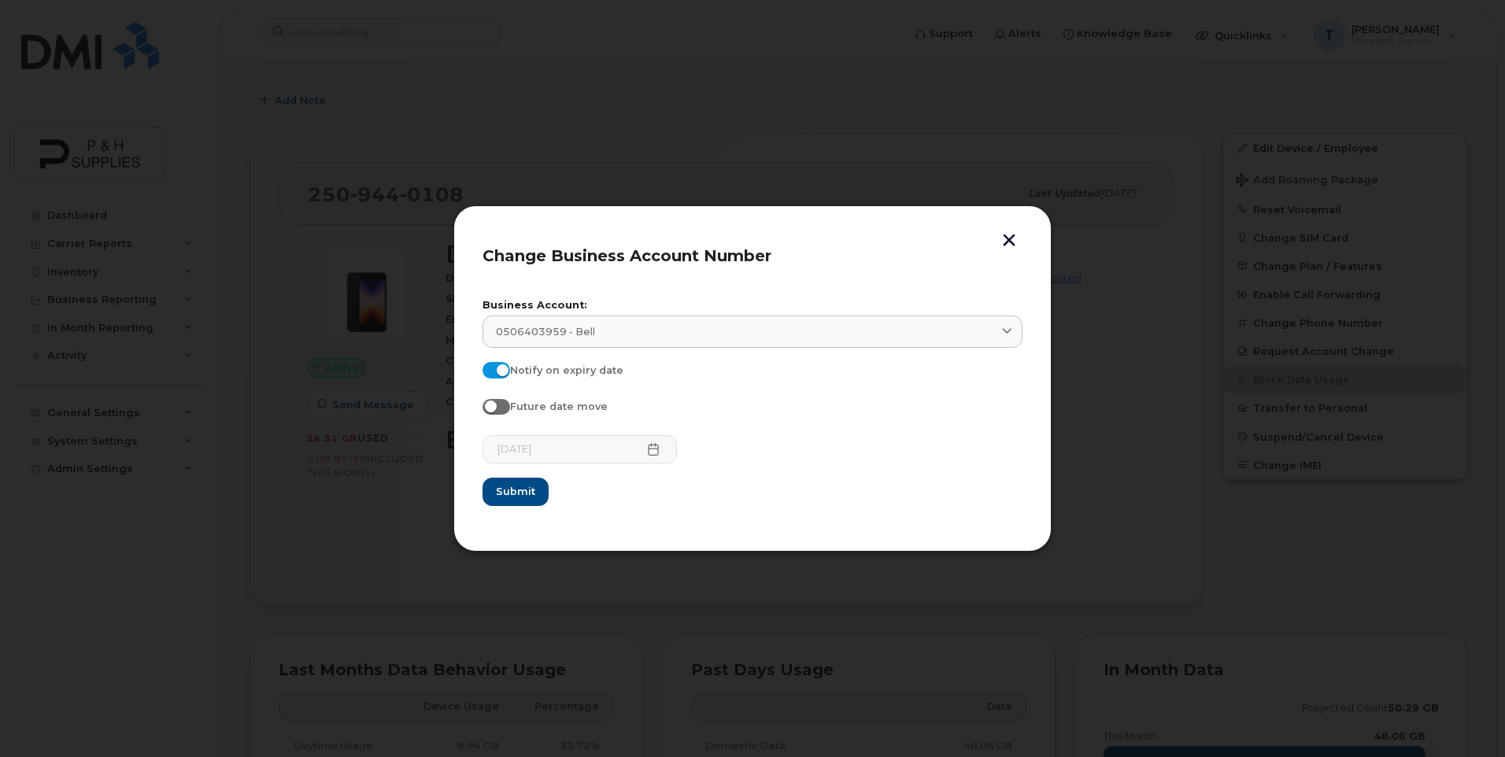
click at [1015, 236] on button "button" at bounding box center [1009, 242] width 24 height 17
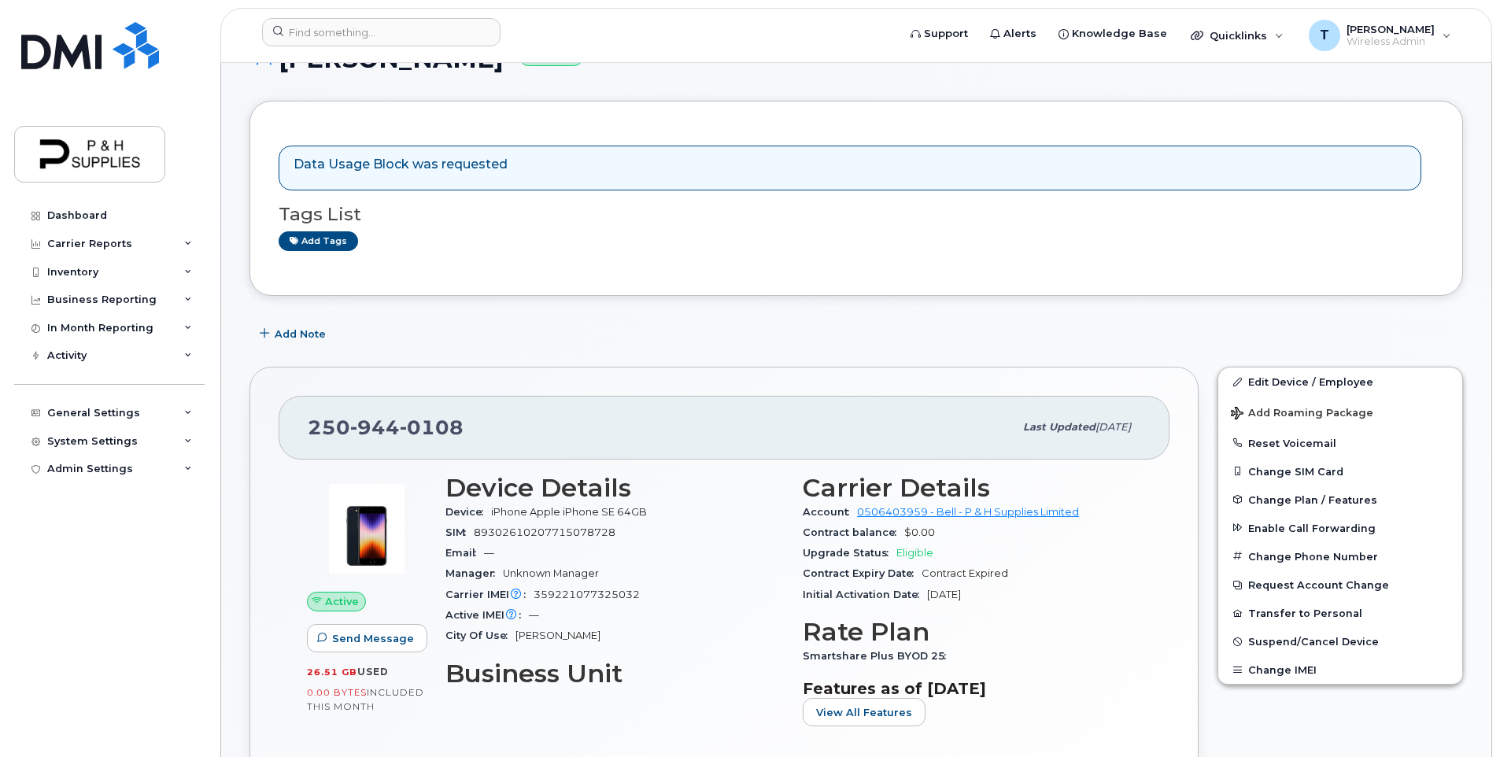
scroll to position [79, 0]
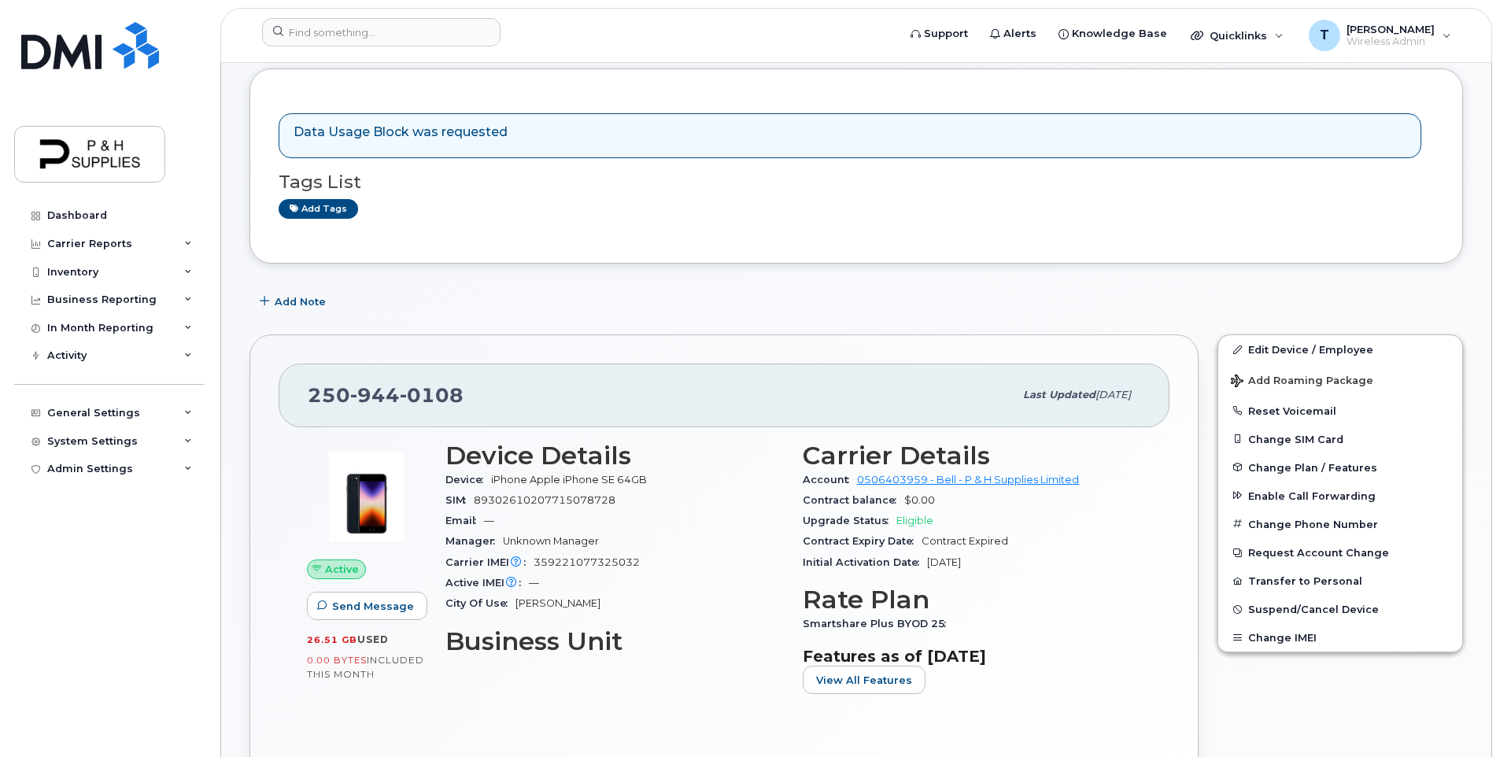
click at [463, 128] on p "Data Usage Block was requested" at bounding box center [401, 133] width 214 height 18
click at [444, 144] on div "Data Usage Block was requested" at bounding box center [401, 136] width 214 height 24
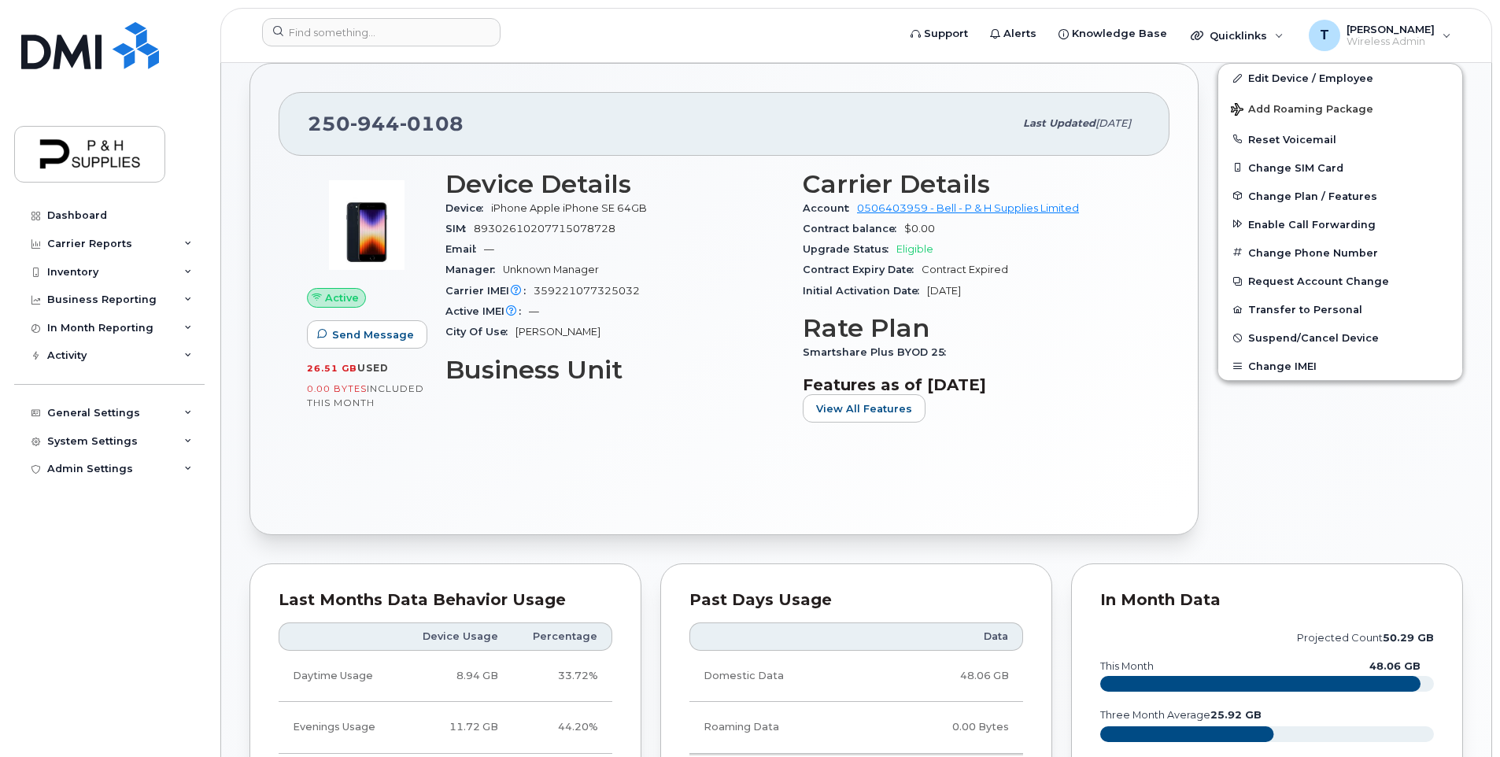
scroll to position [315, 0]
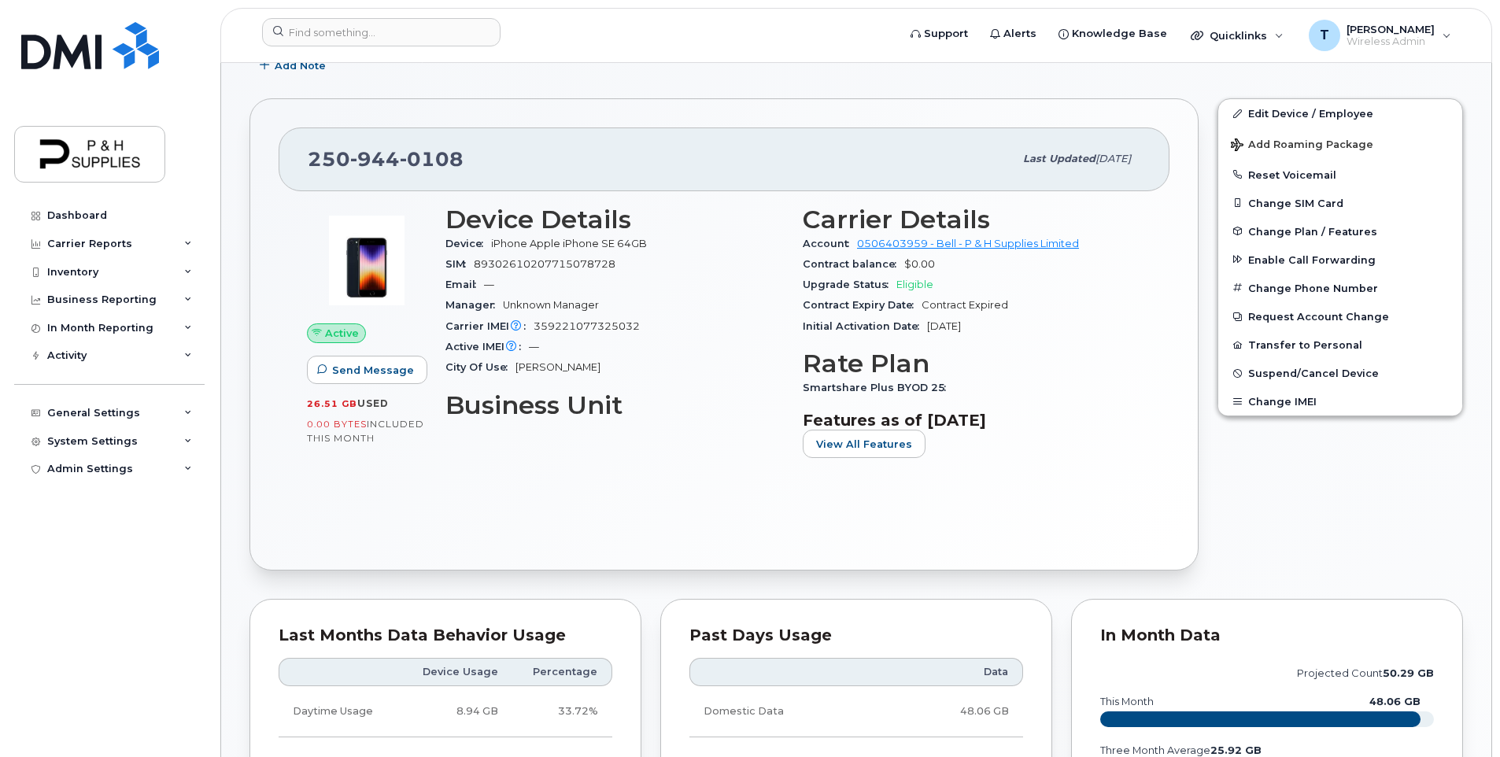
click at [657, 481] on div "Active Send Message 26.51 GB  used 0.00 Bytes  included this month Device Detai…" at bounding box center [724, 366] width 891 height 351
click at [351, 333] on span "Active" at bounding box center [342, 333] width 34 height 15
click at [1330, 116] on link "Edit Device / Employee" at bounding box center [1340, 113] width 244 height 28
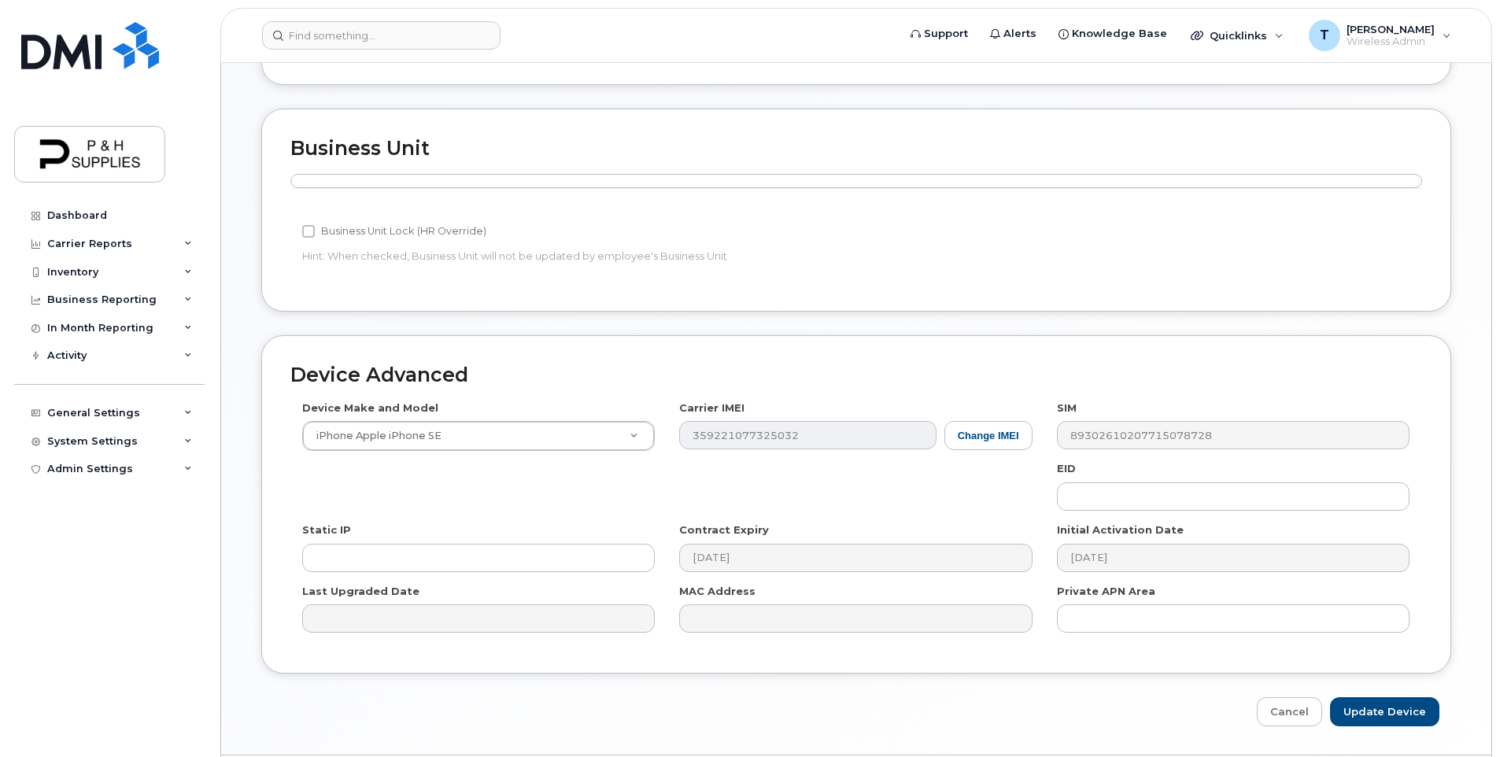
scroll to position [584, 0]
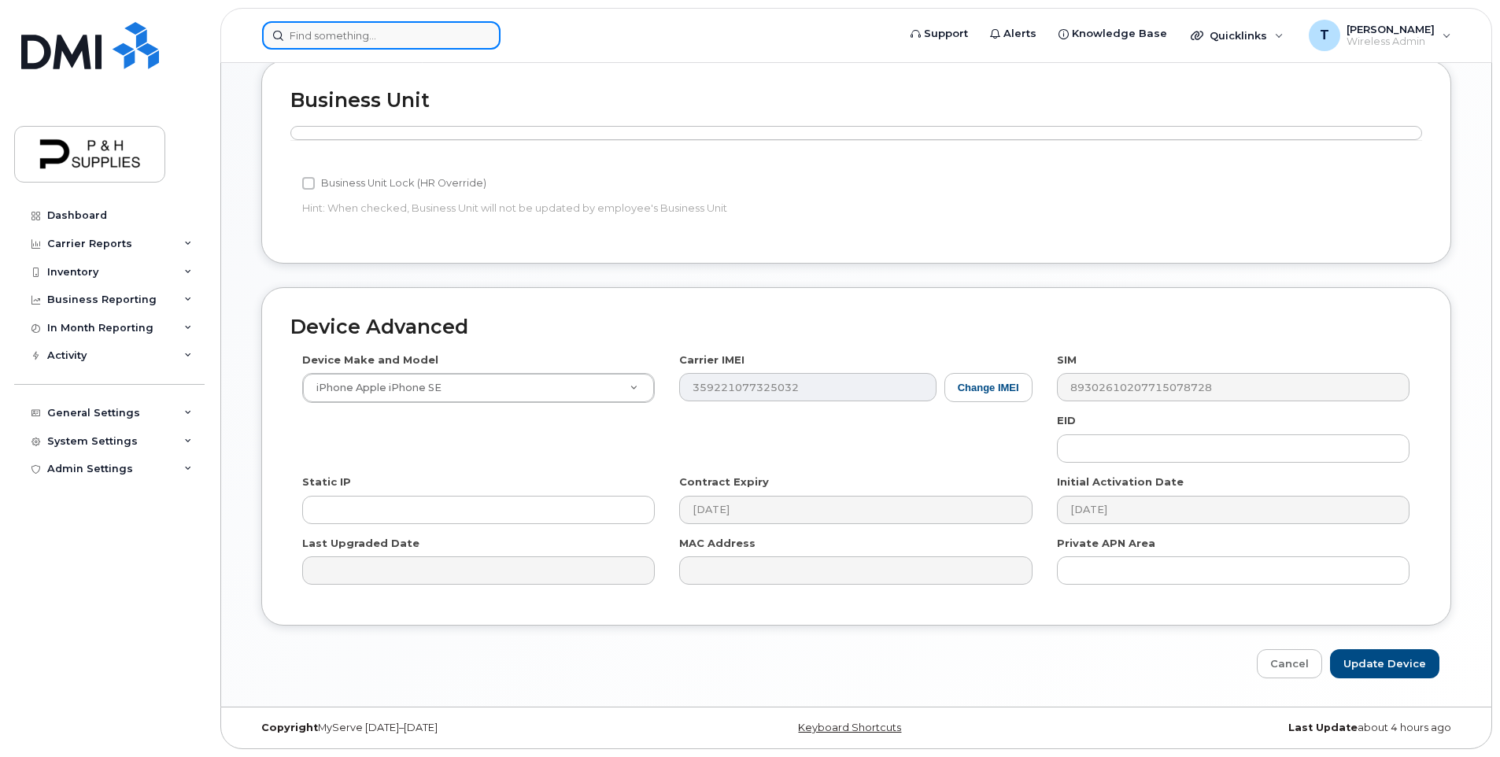
click at [310, 42] on input at bounding box center [381, 35] width 238 height 28
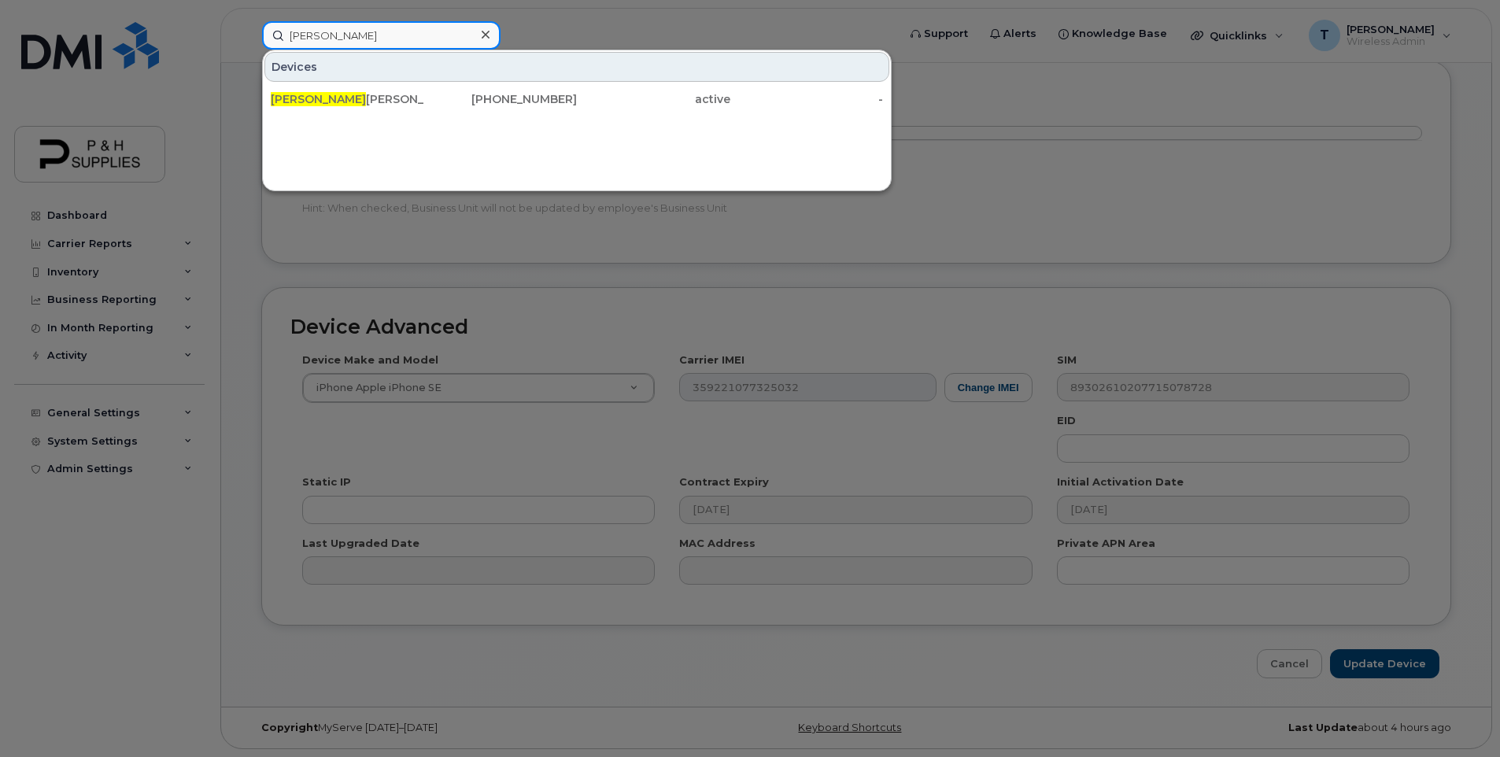
type input "brice"
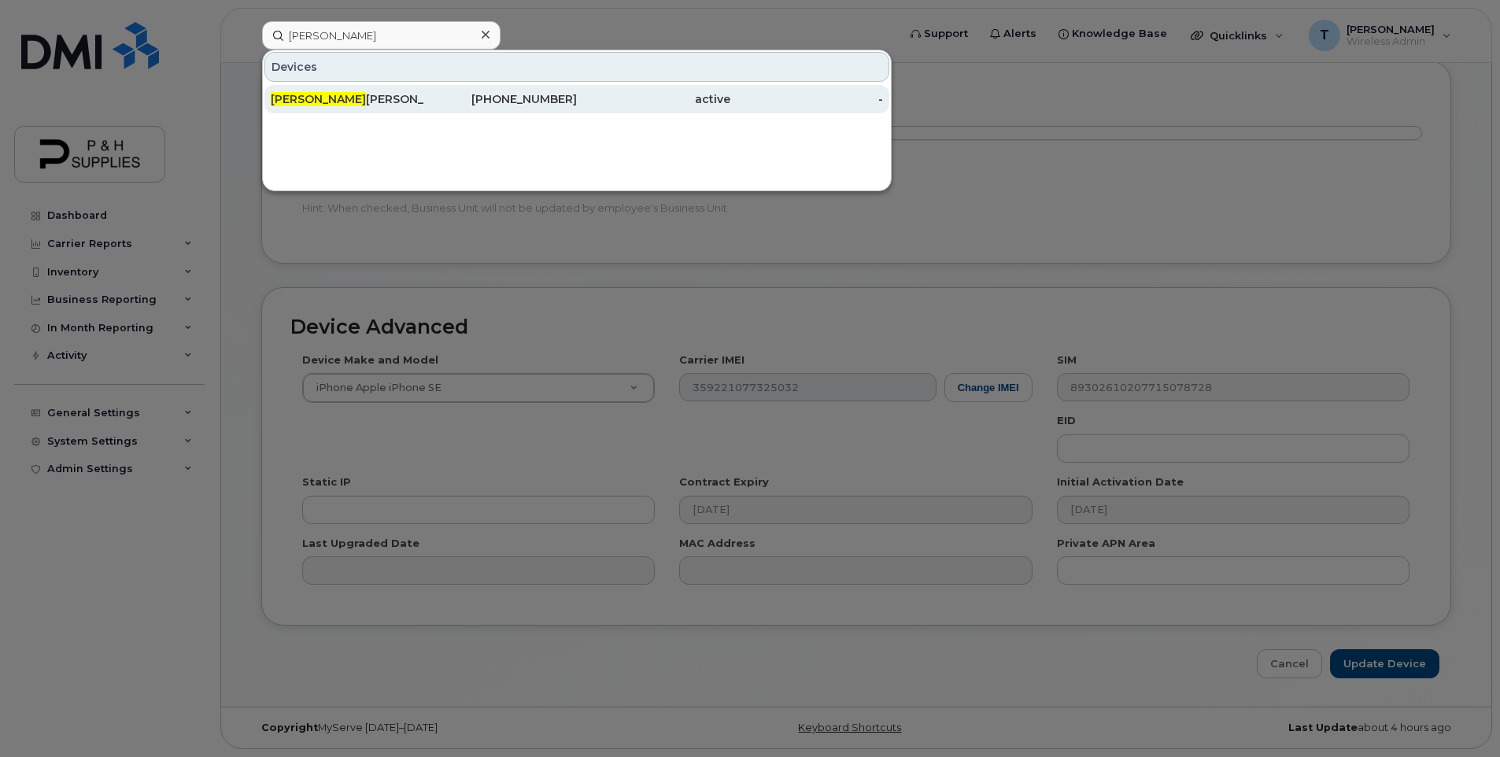
click at [332, 102] on div "Brice Friesen" at bounding box center [347, 99] width 153 height 16
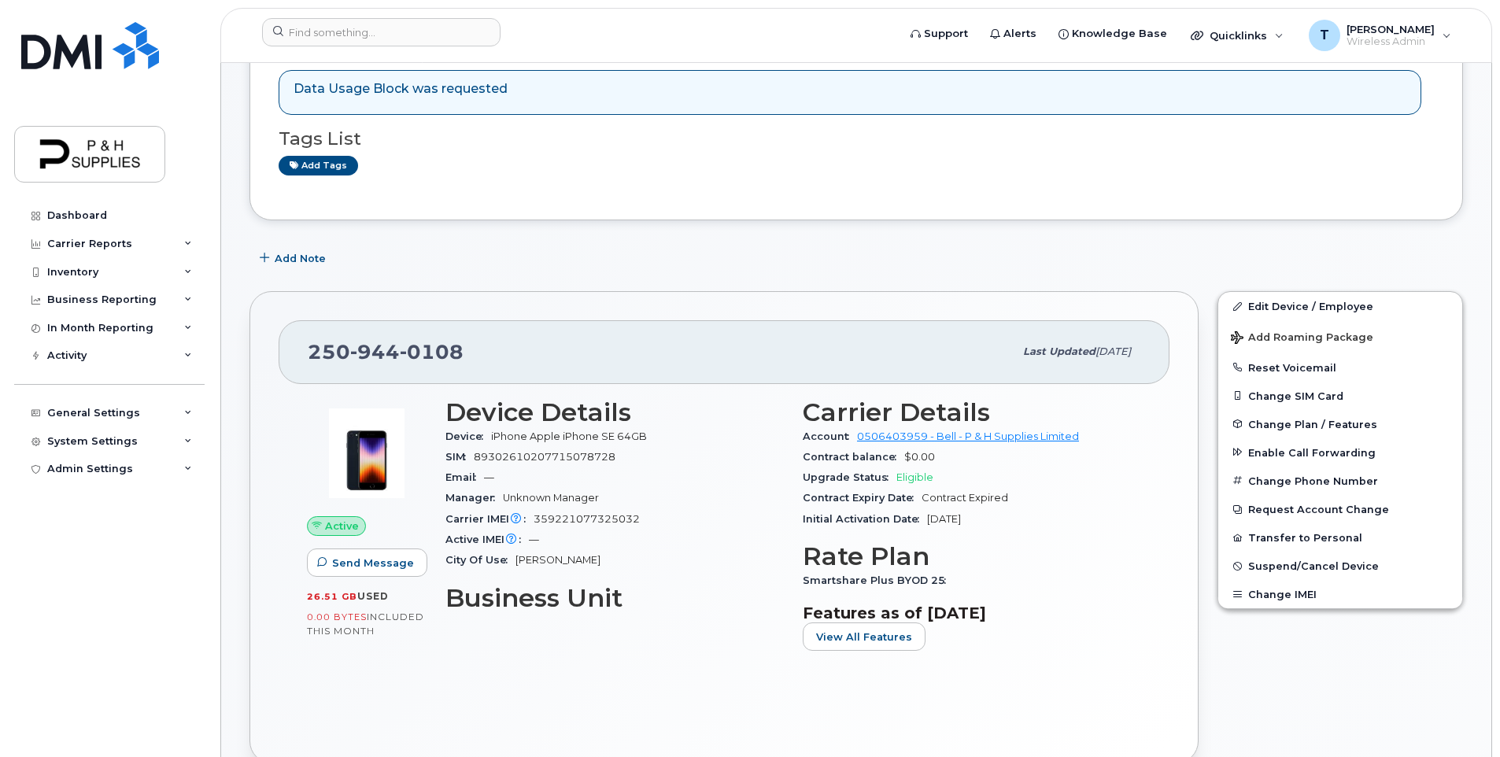
scroll to position [157, 0]
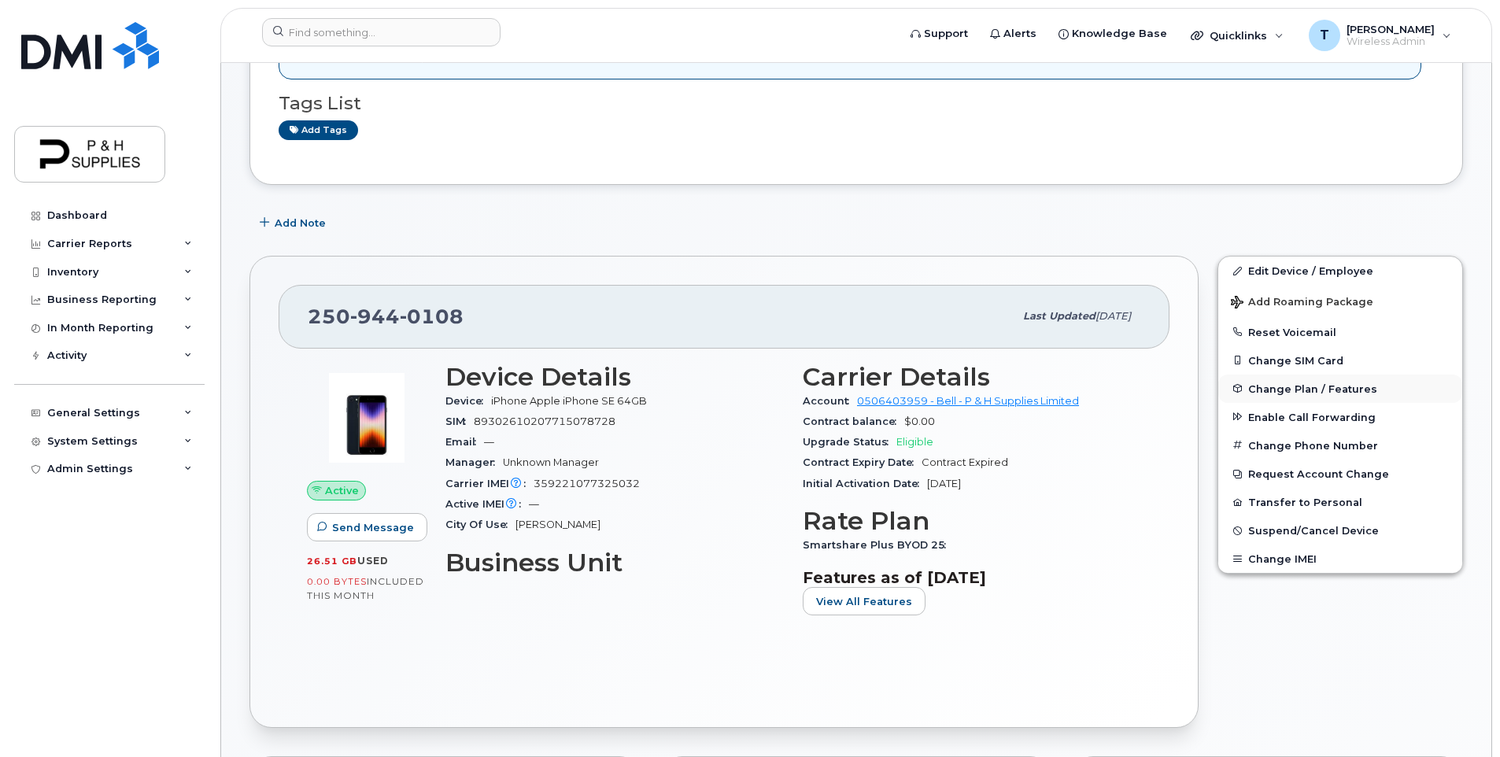
click at [1323, 394] on span "Change Plan / Features" at bounding box center [1312, 389] width 129 height 12
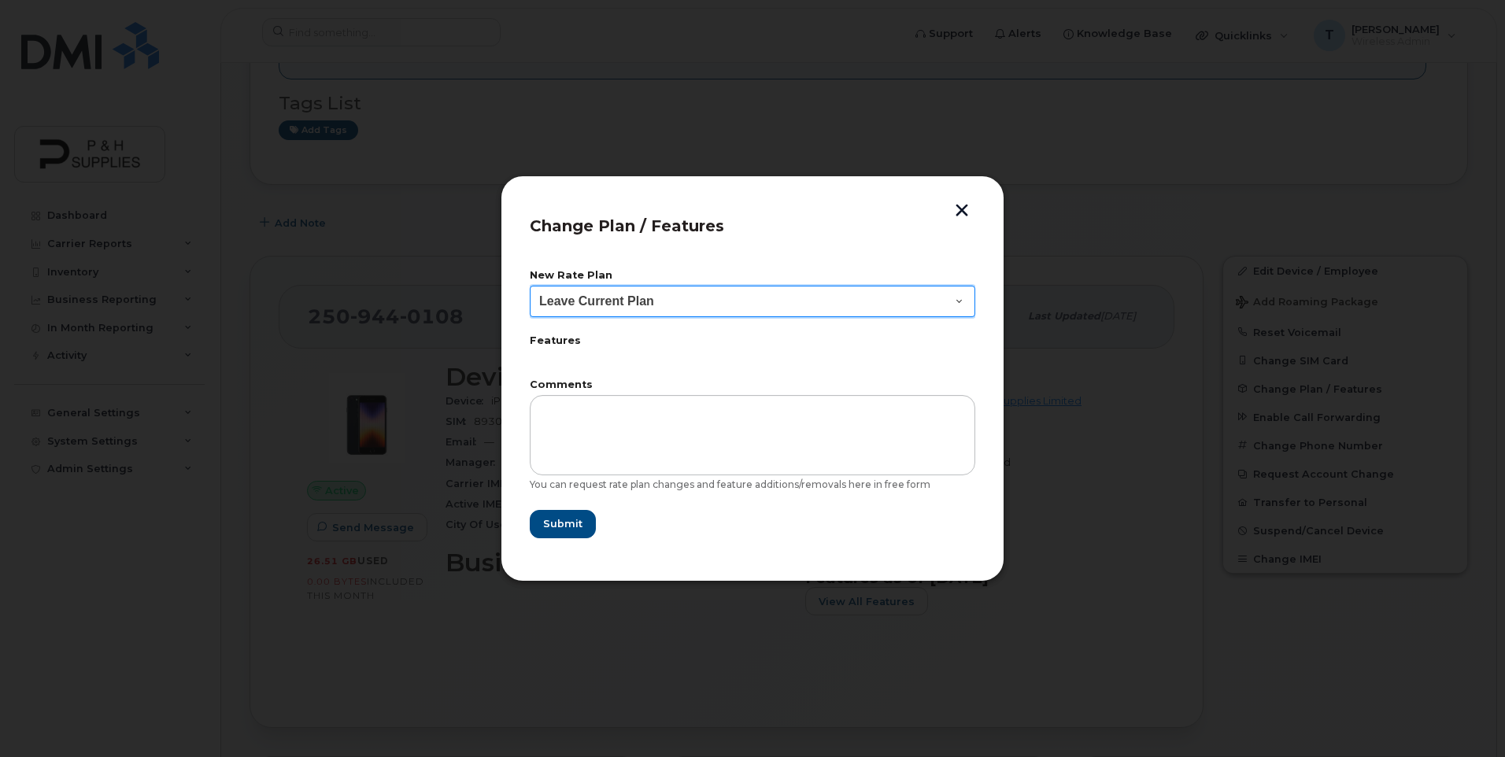
click at [944, 295] on select "Leave Current Plan Smartshare Plus 30GB Smartshare Plus 35 Smartshare Plus BYOD…" at bounding box center [752, 301] width 445 height 31
click at [912, 264] on div "New Rate Plan Leave Current Plan Smartshare Plus 30GB Smartshare Plus 35 Smarts…" at bounding box center [752, 405] width 445 height 296
click at [956, 212] on button "button" at bounding box center [962, 212] width 24 height 17
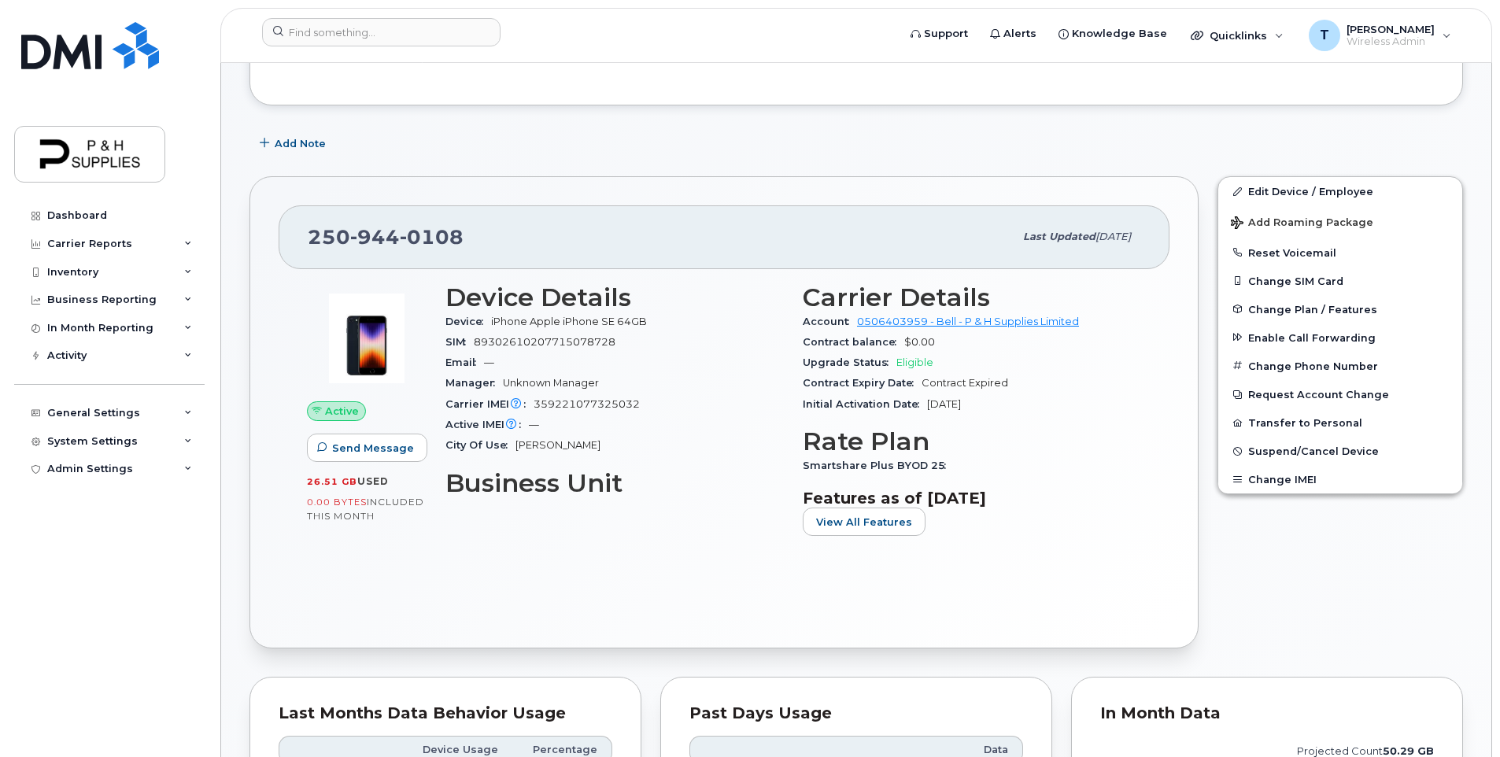
scroll to position [79, 0]
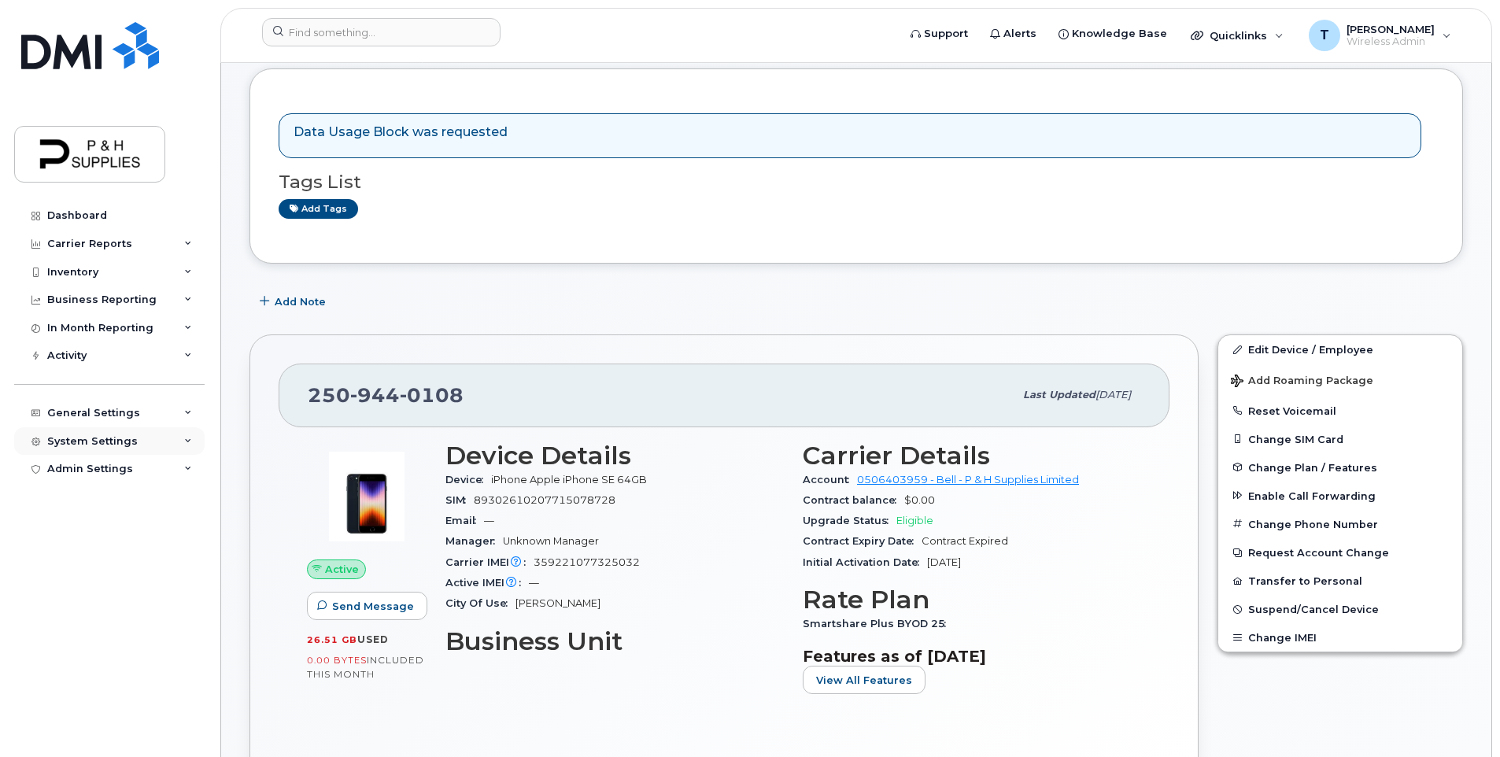
click at [136, 438] on div "System Settings" at bounding box center [109, 441] width 190 height 28
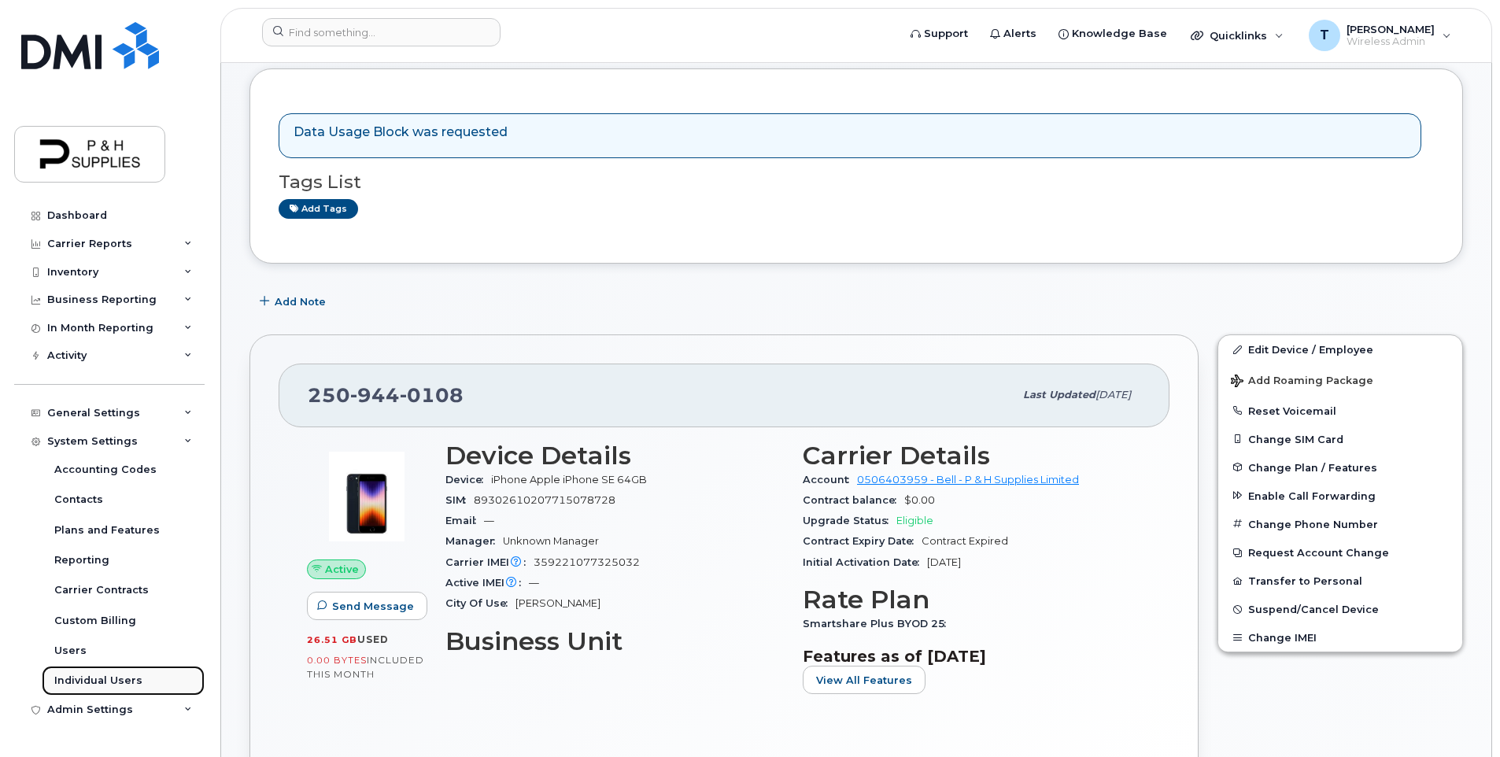
click at [134, 681] on div "Individual Users" at bounding box center [98, 681] width 88 height 14
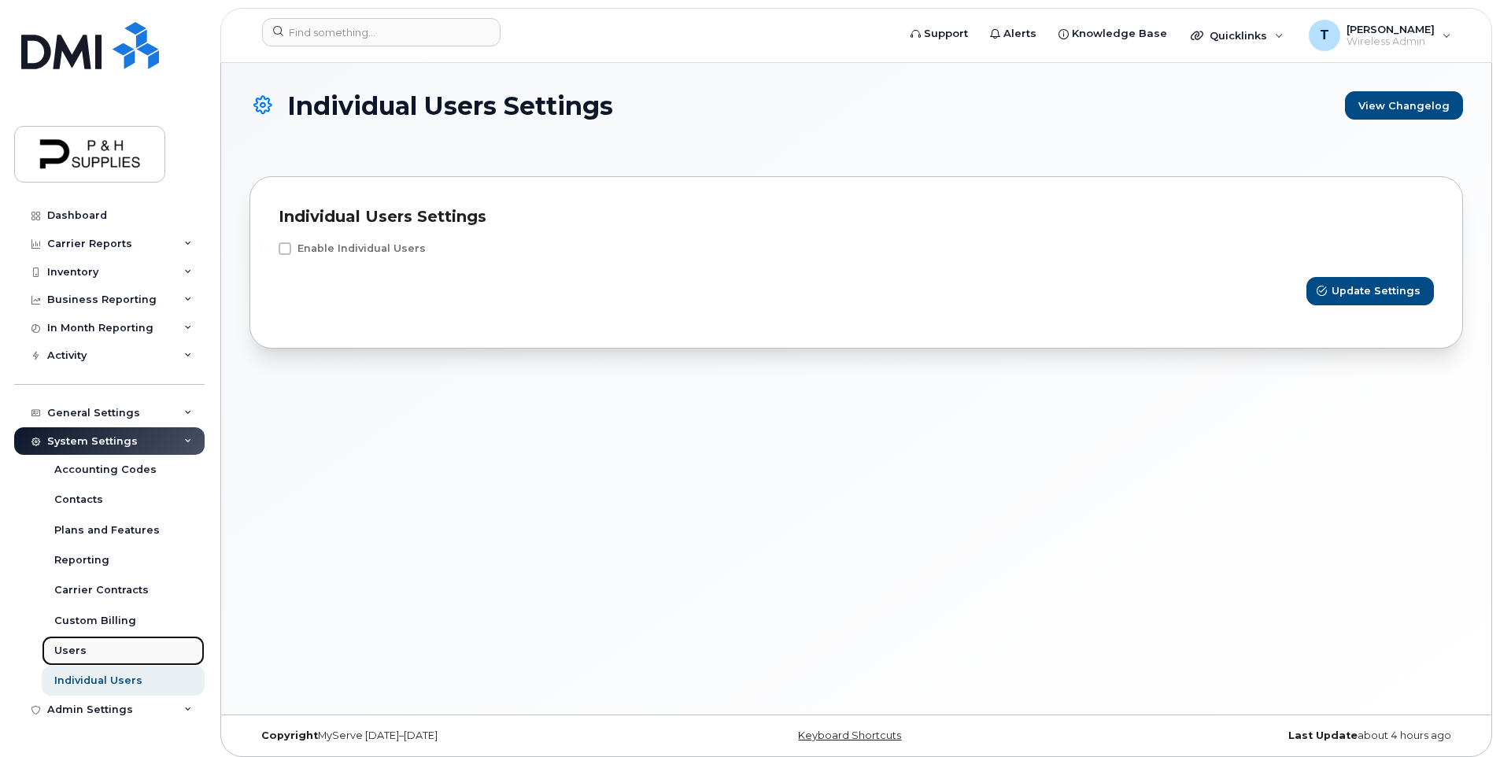
click at [70, 653] on div "Users" at bounding box center [70, 651] width 32 height 14
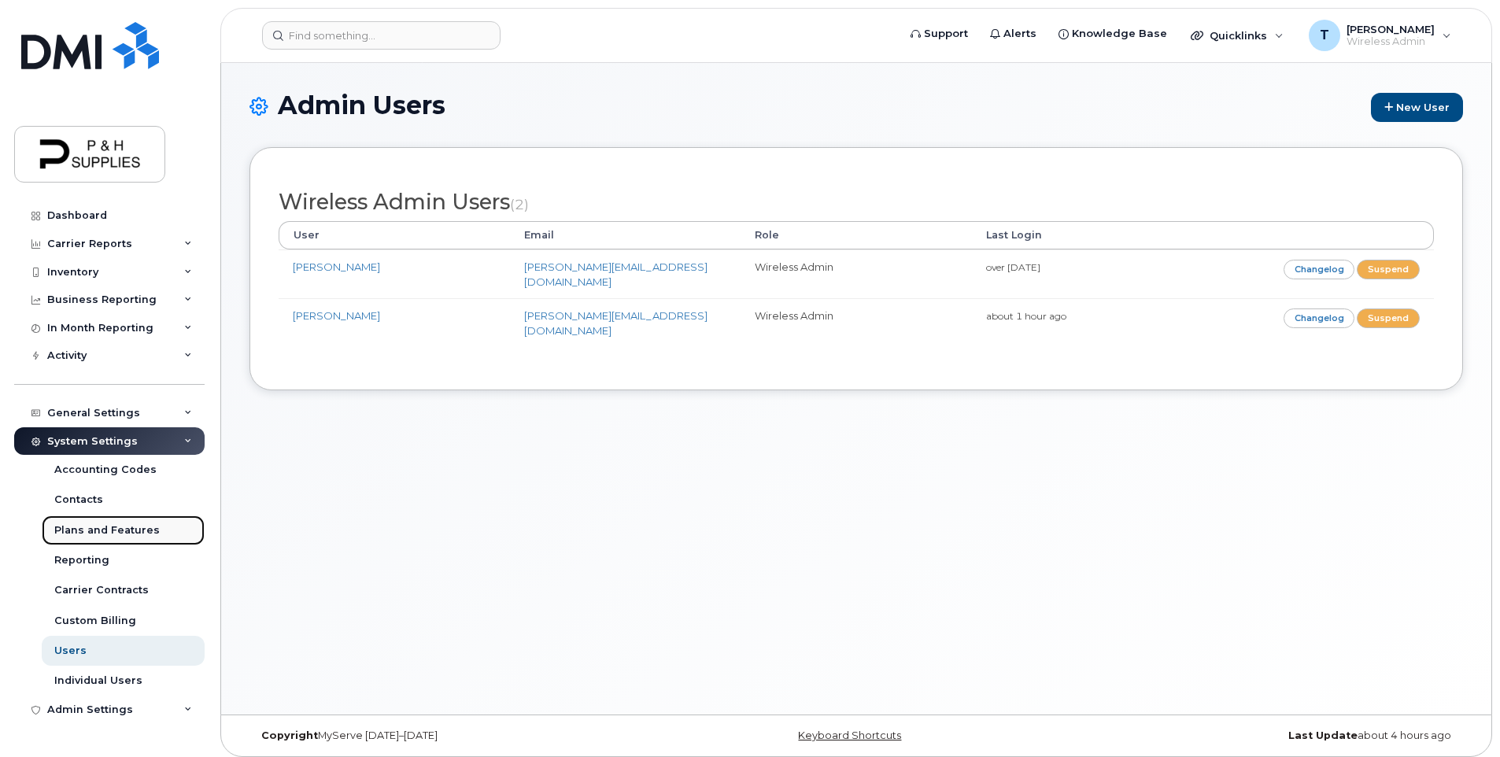
click at [123, 525] on div "Plans and Features" at bounding box center [106, 530] width 105 height 14
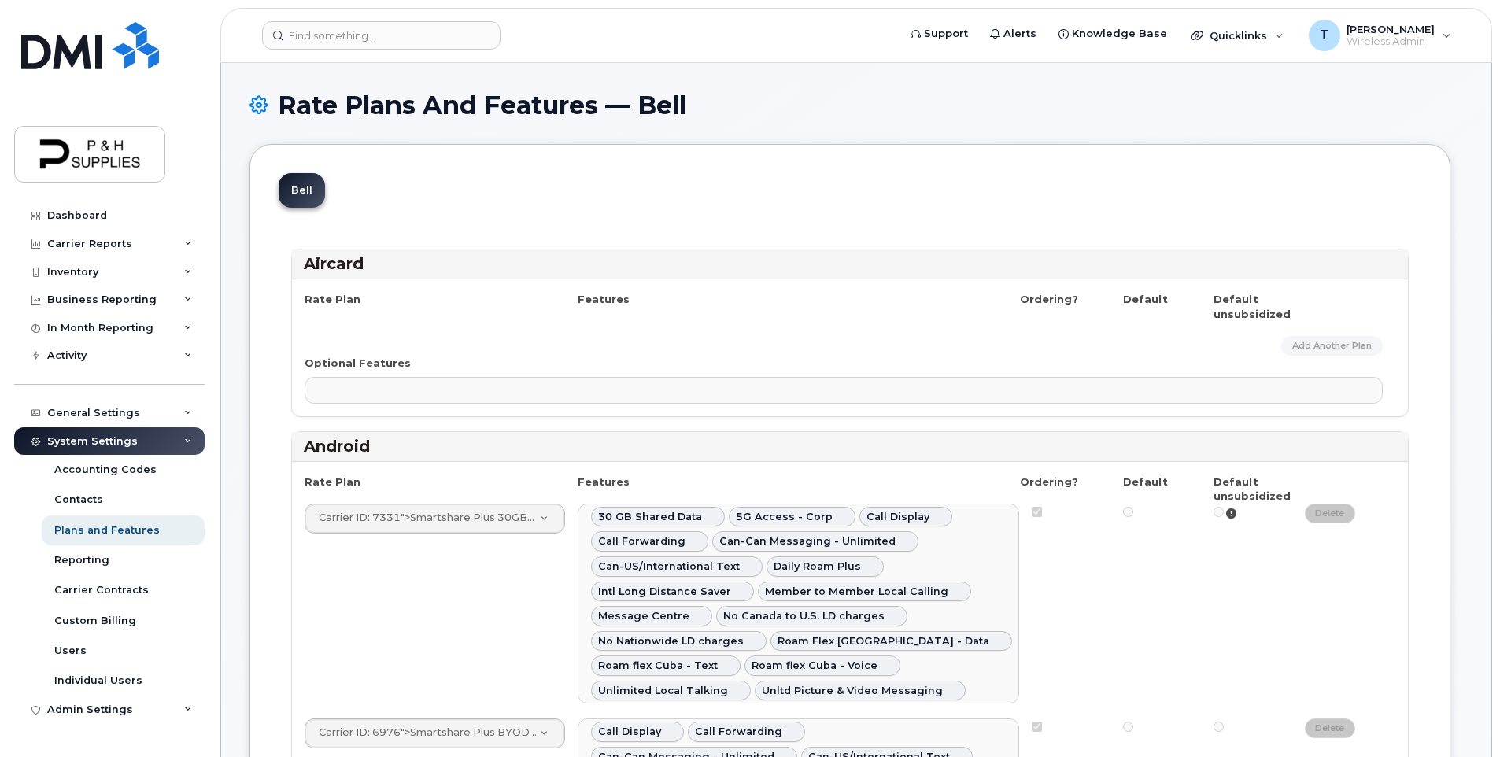
select select
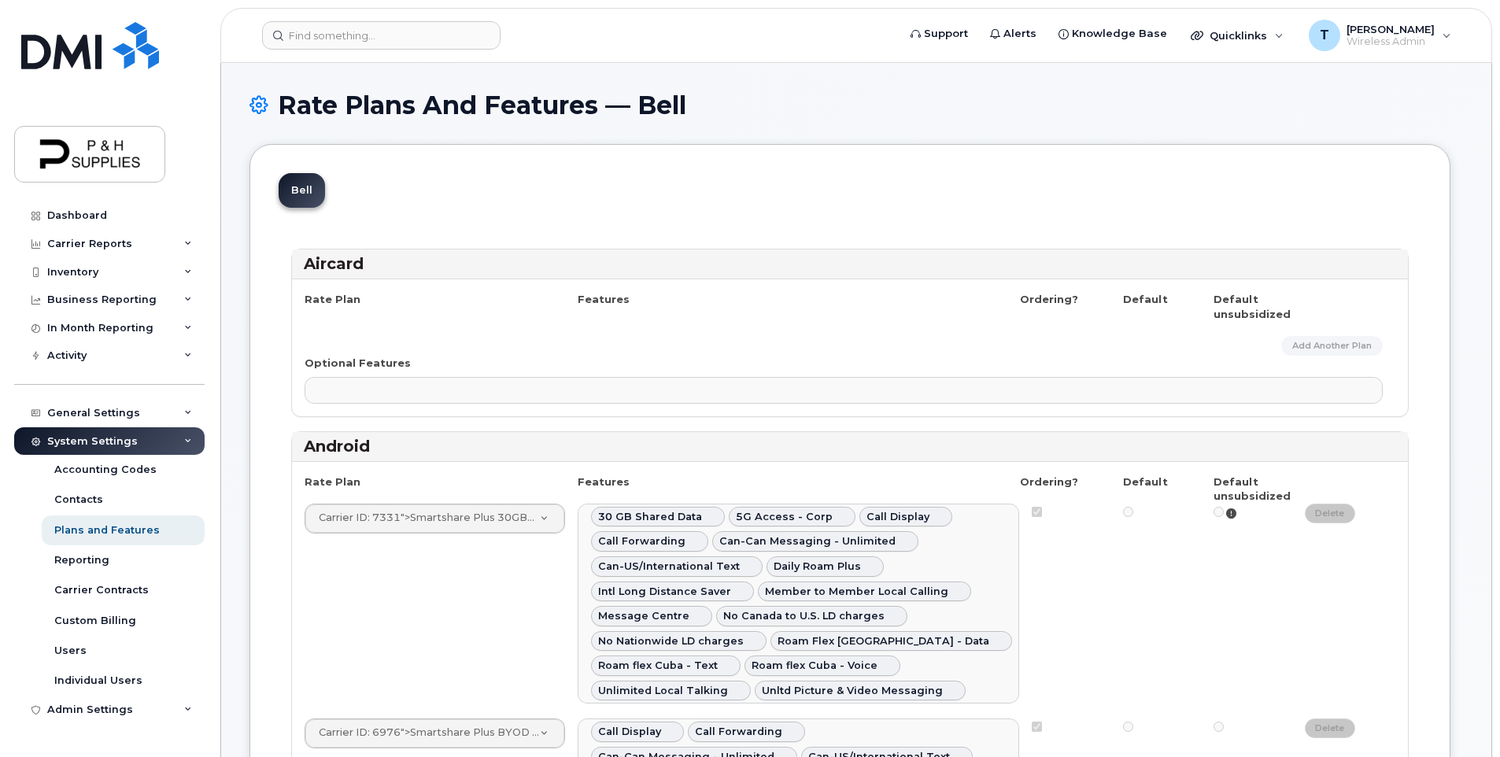
select select
select select "171"
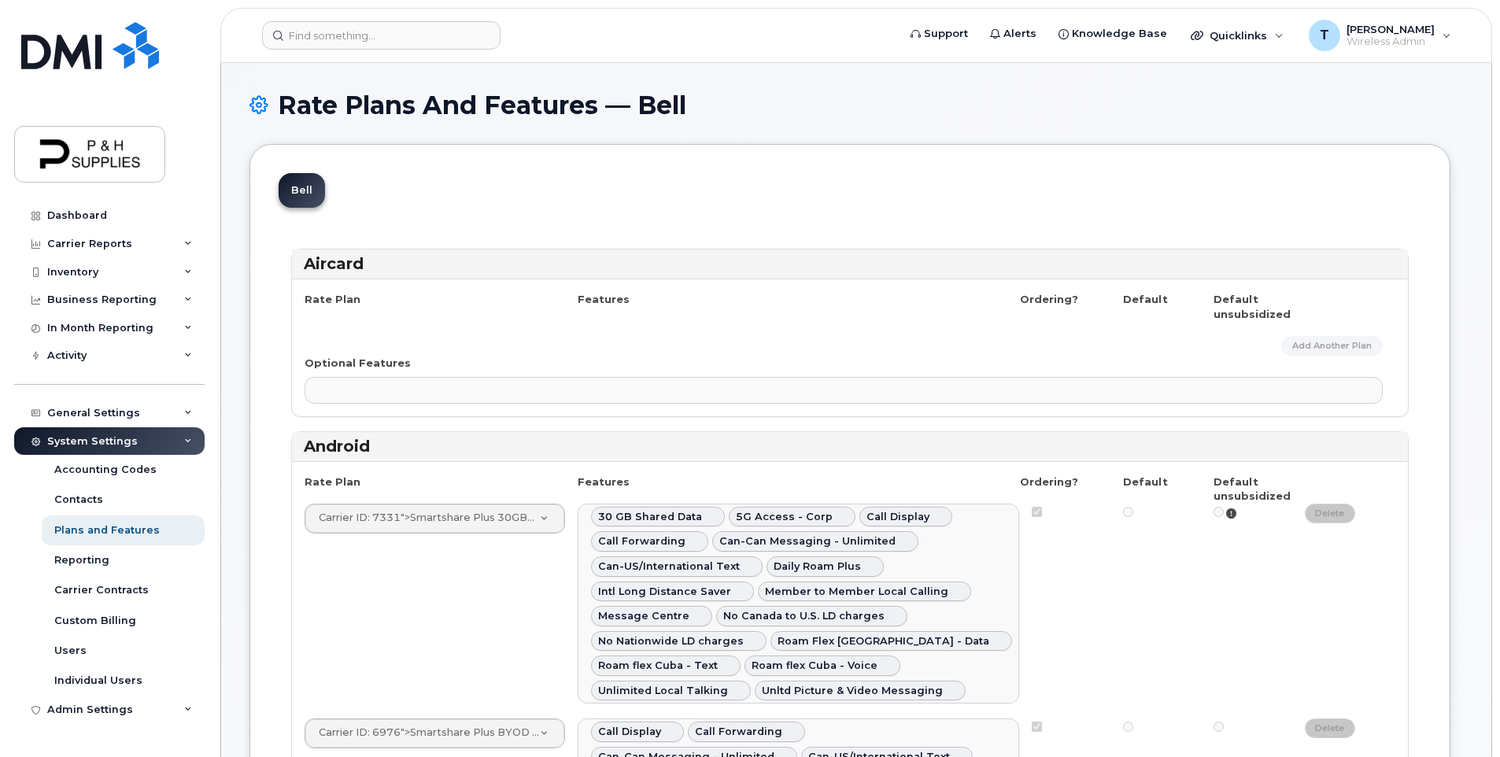
select select "56057"
select select "171"
select select
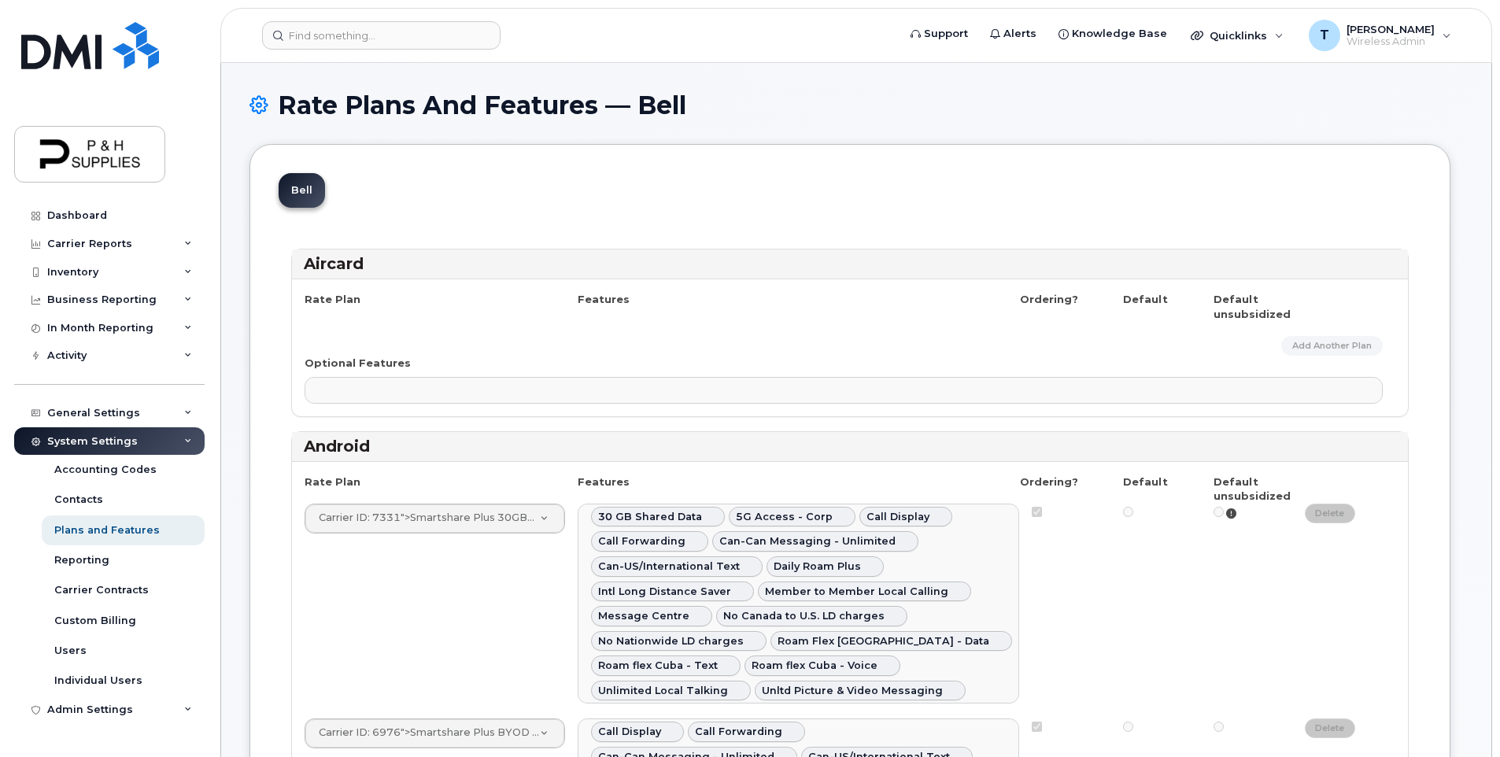
select select
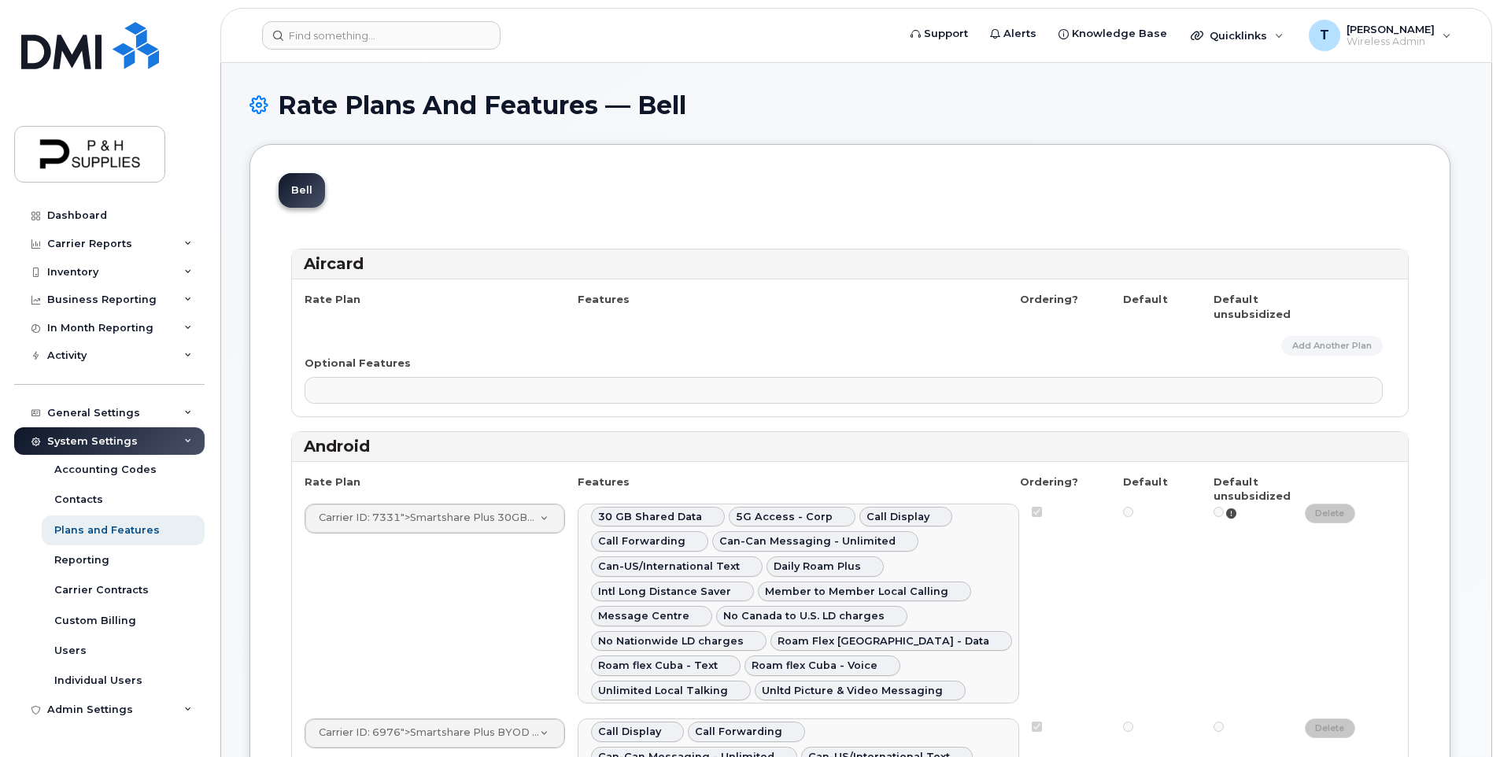
select select
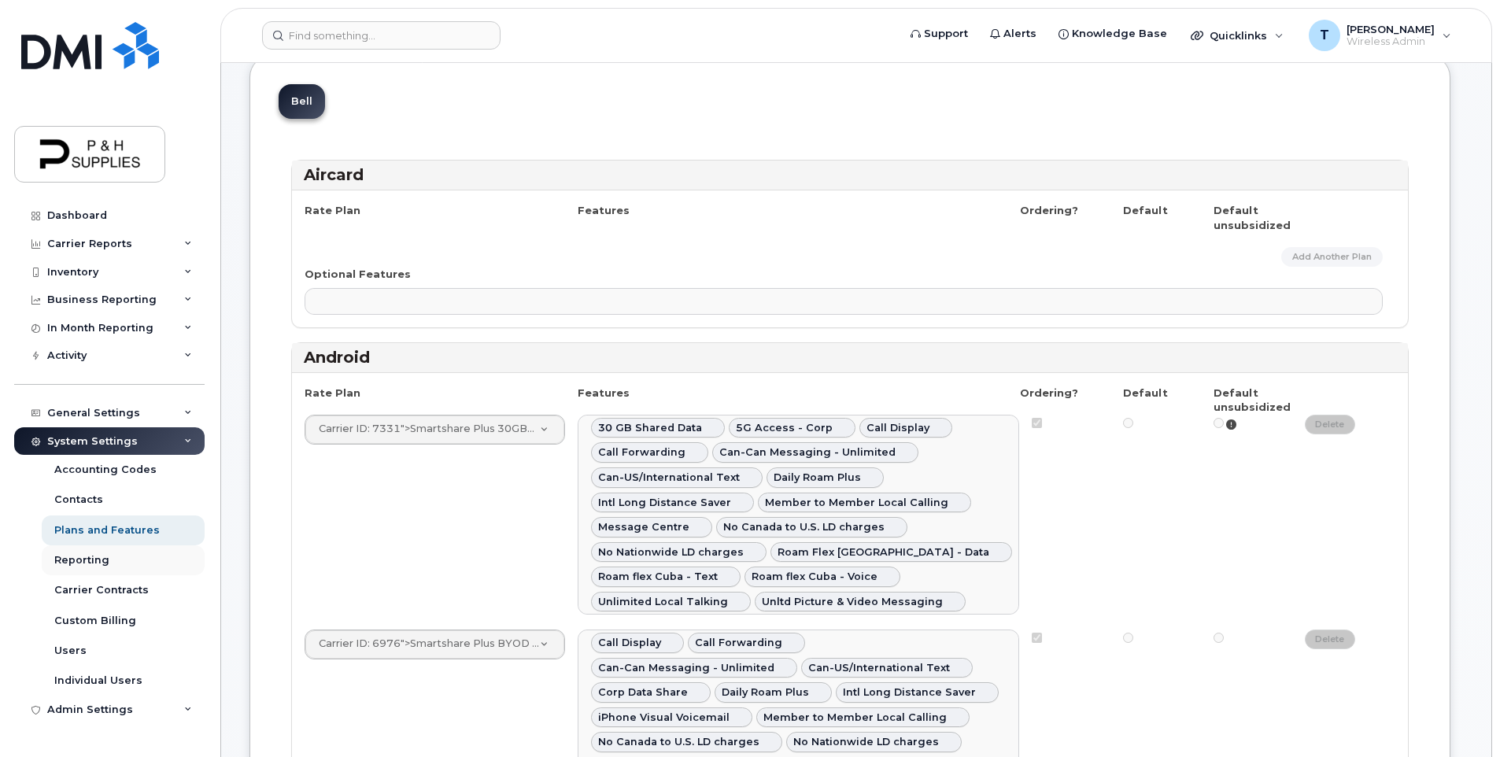
scroll to position [236, 0]
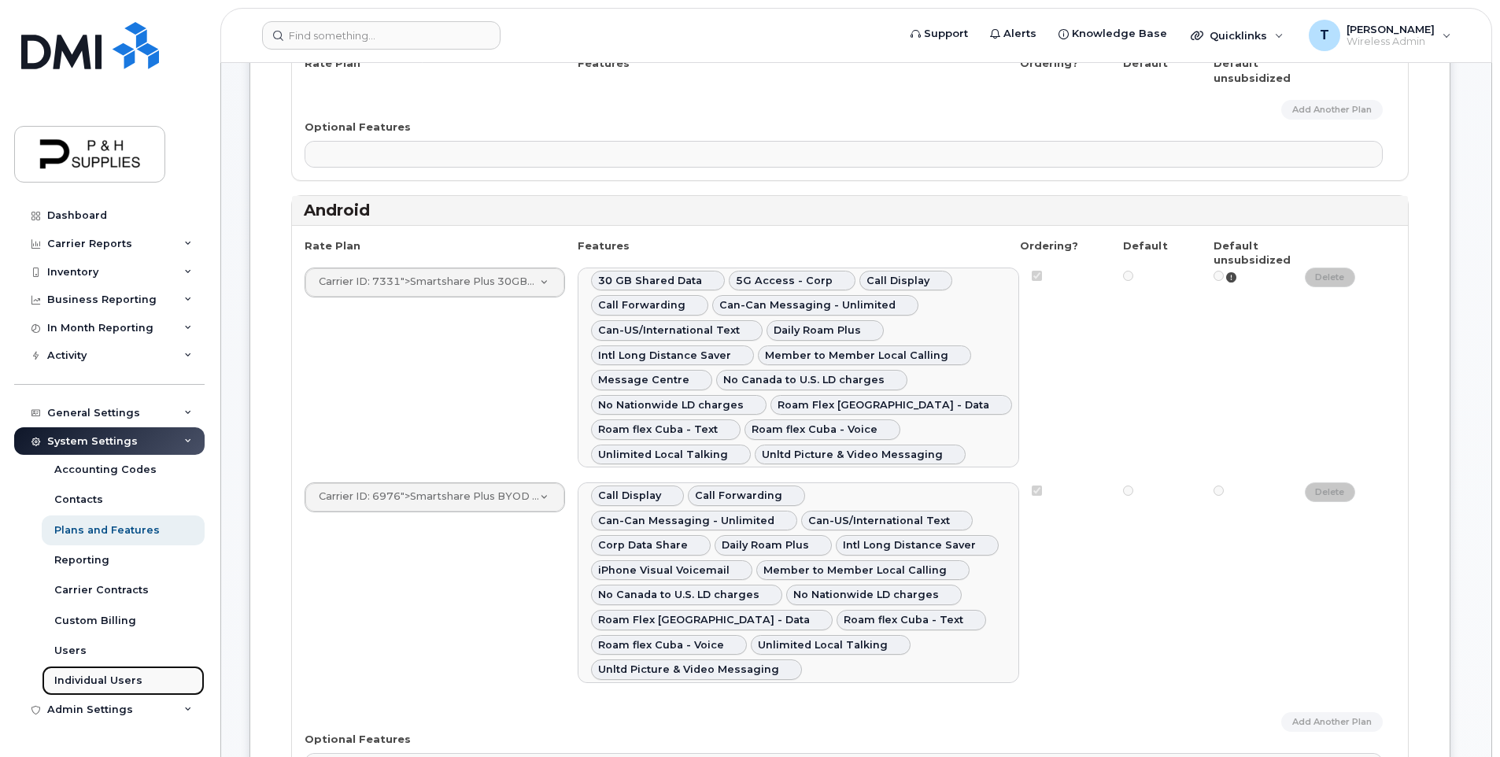
click at [124, 678] on div "Individual Users" at bounding box center [98, 681] width 88 height 14
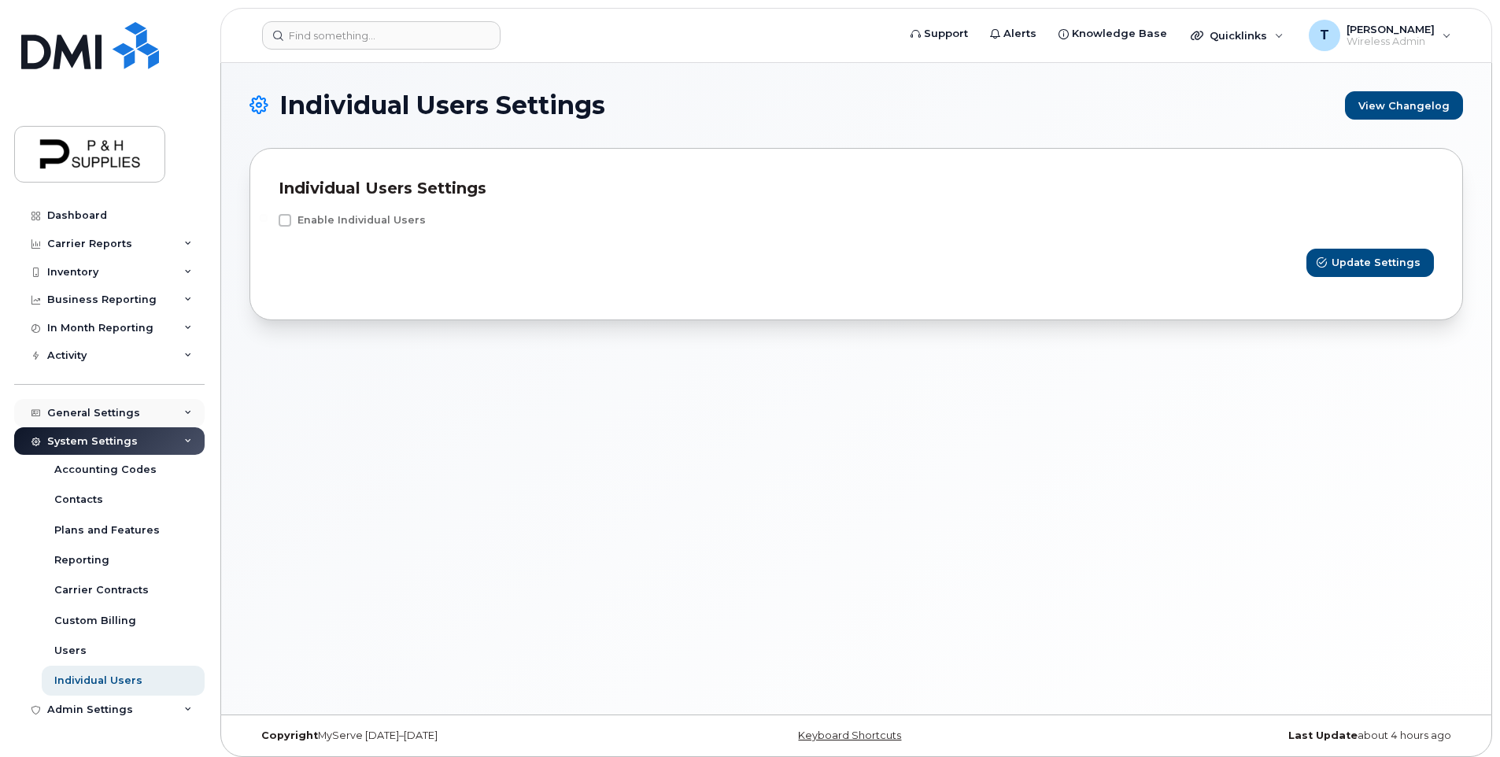
click at [134, 417] on div "General Settings" at bounding box center [109, 413] width 190 height 28
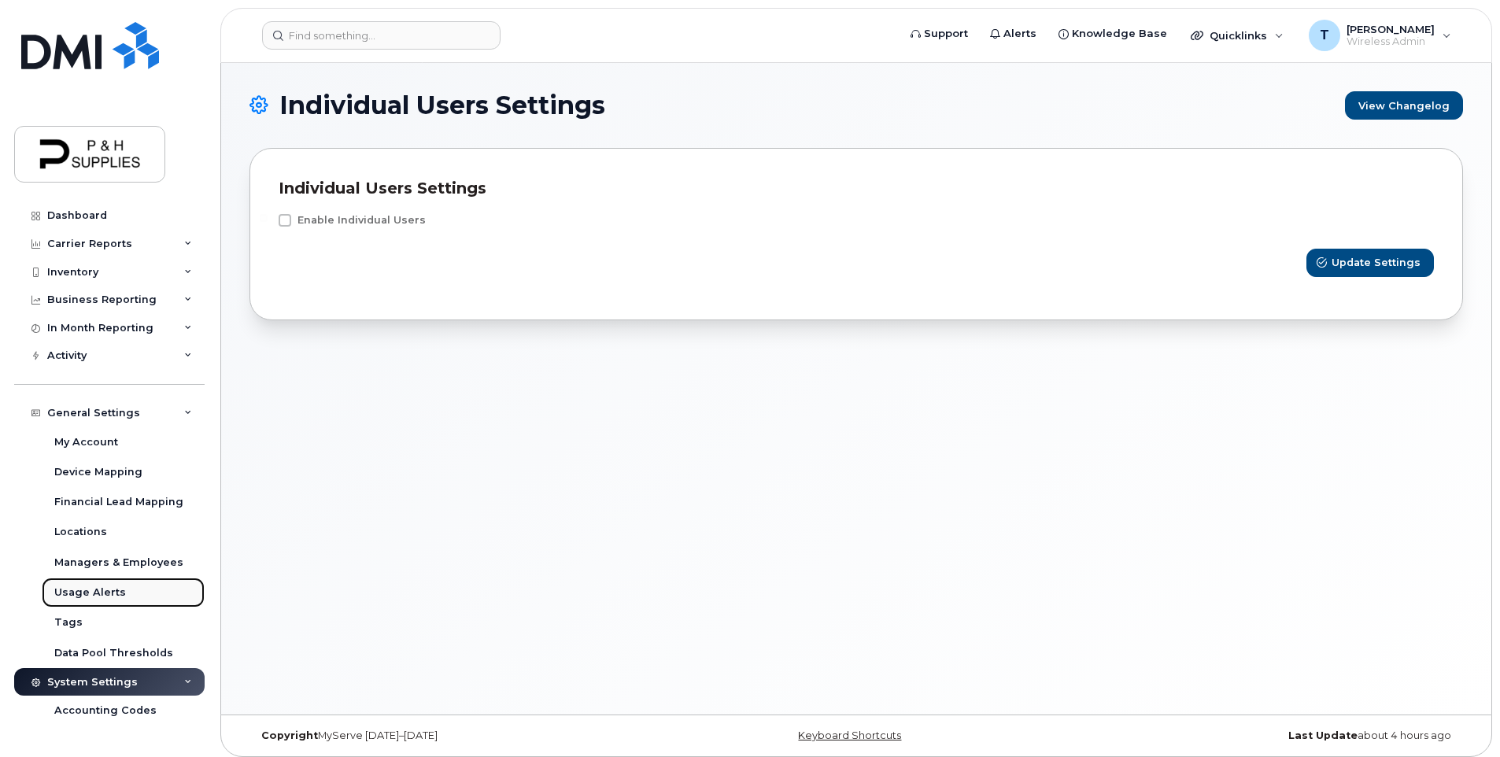
click at [128, 606] on link "Usage Alerts" at bounding box center [123, 593] width 163 height 30
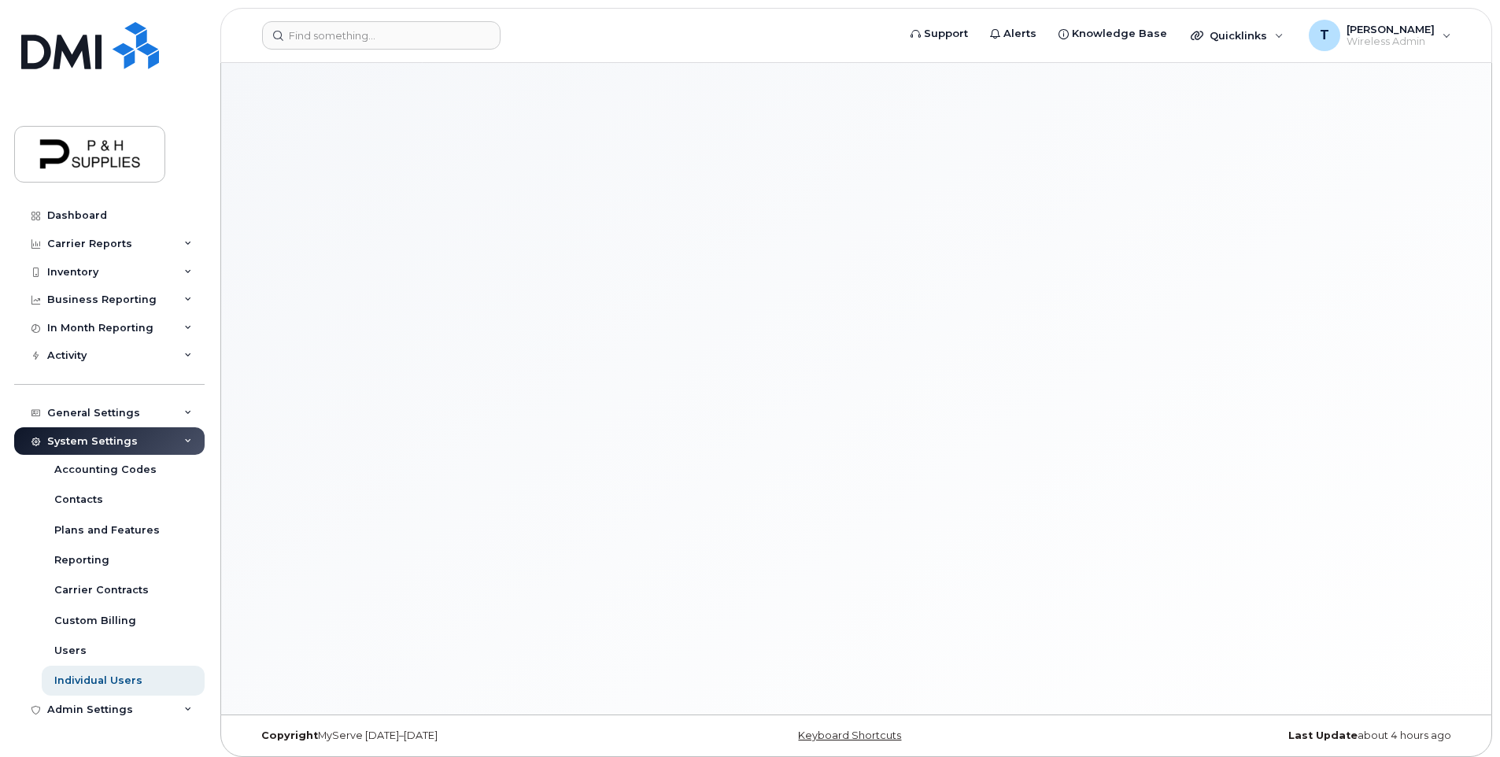
click at [161, 447] on div "System Settings" at bounding box center [109, 441] width 190 height 28
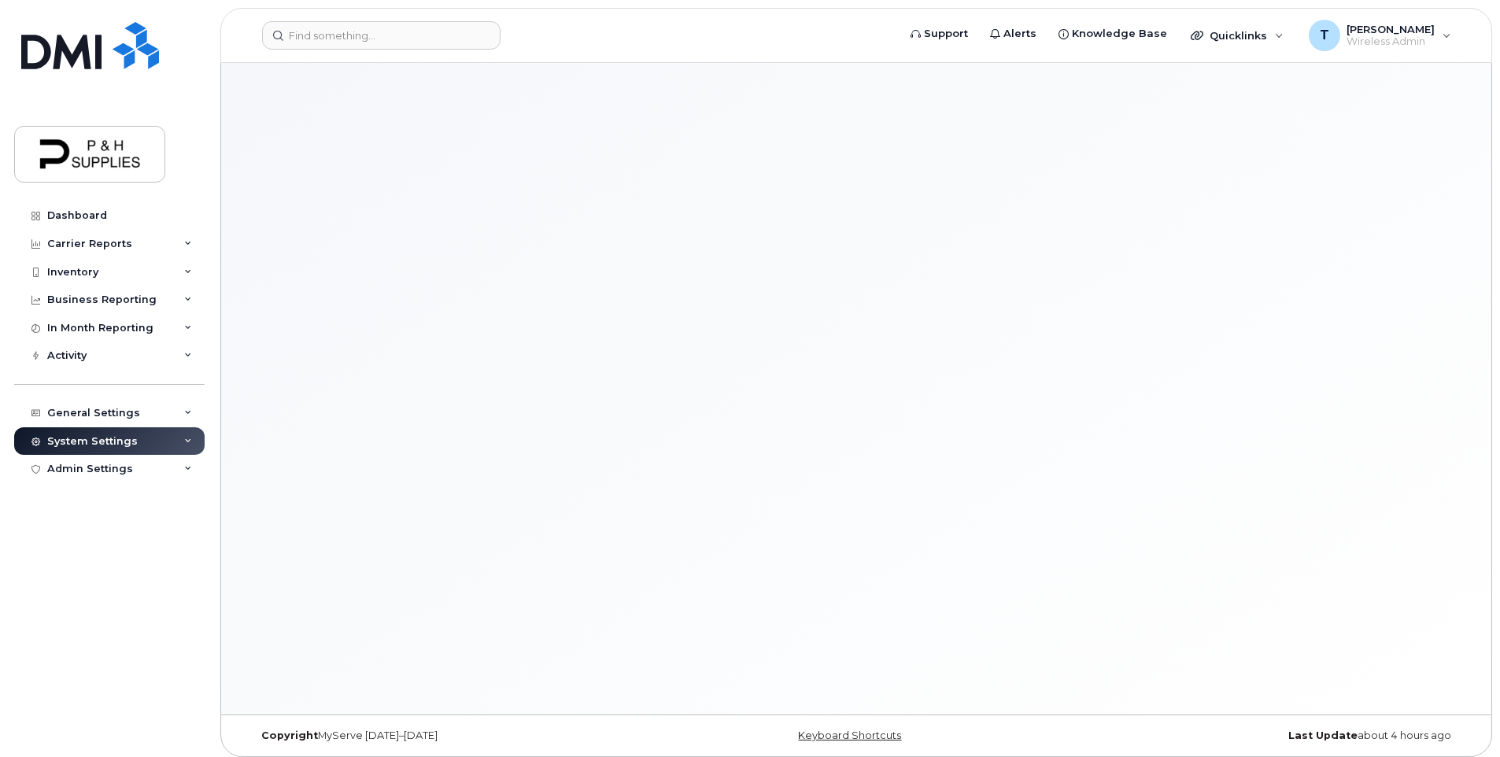
click at [161, 447] on div "System Settings" at bounding box center [109, 441] width 190 height 28
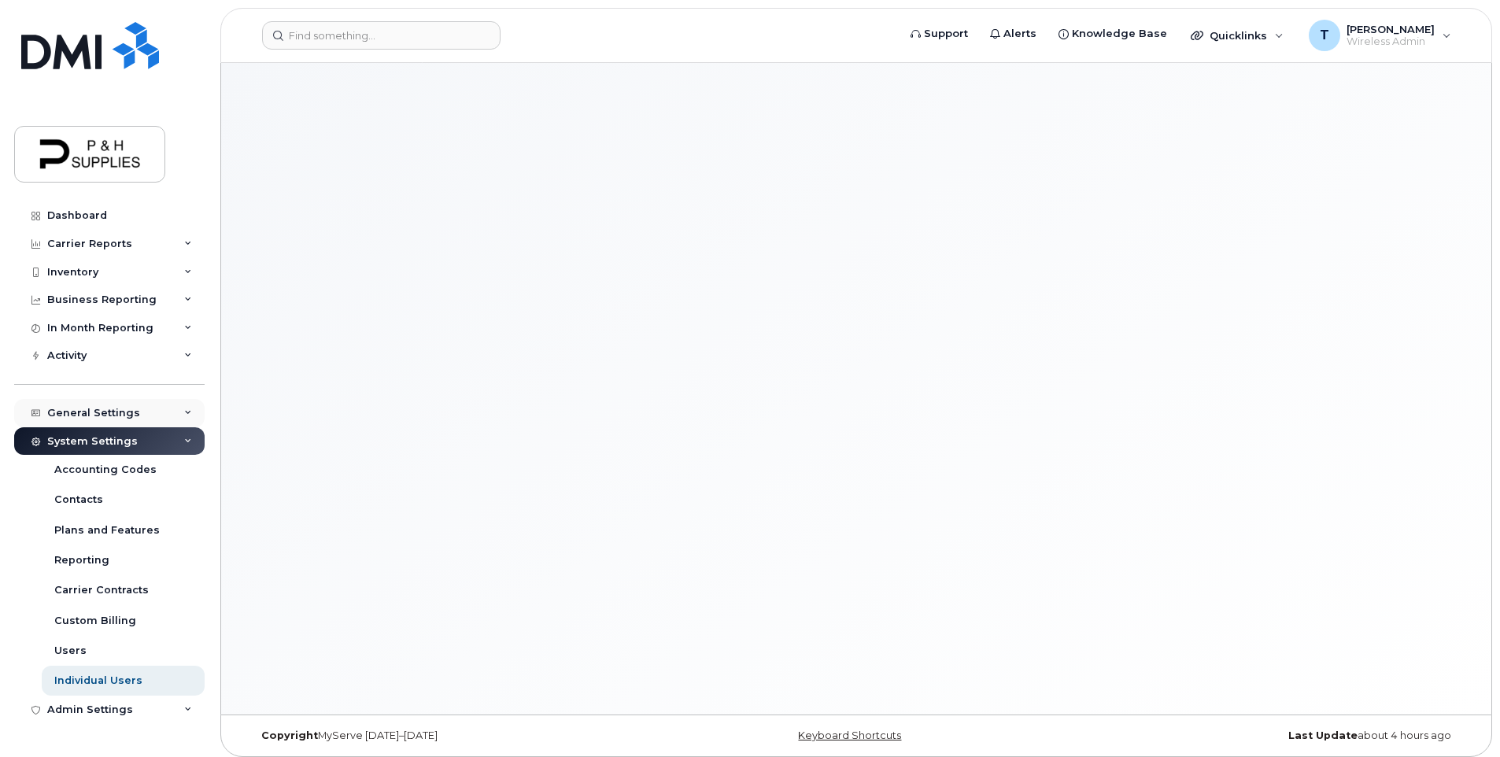
click at [127, 415] on div "General Settings" at bounding box center [93, 413] width 93 height 13
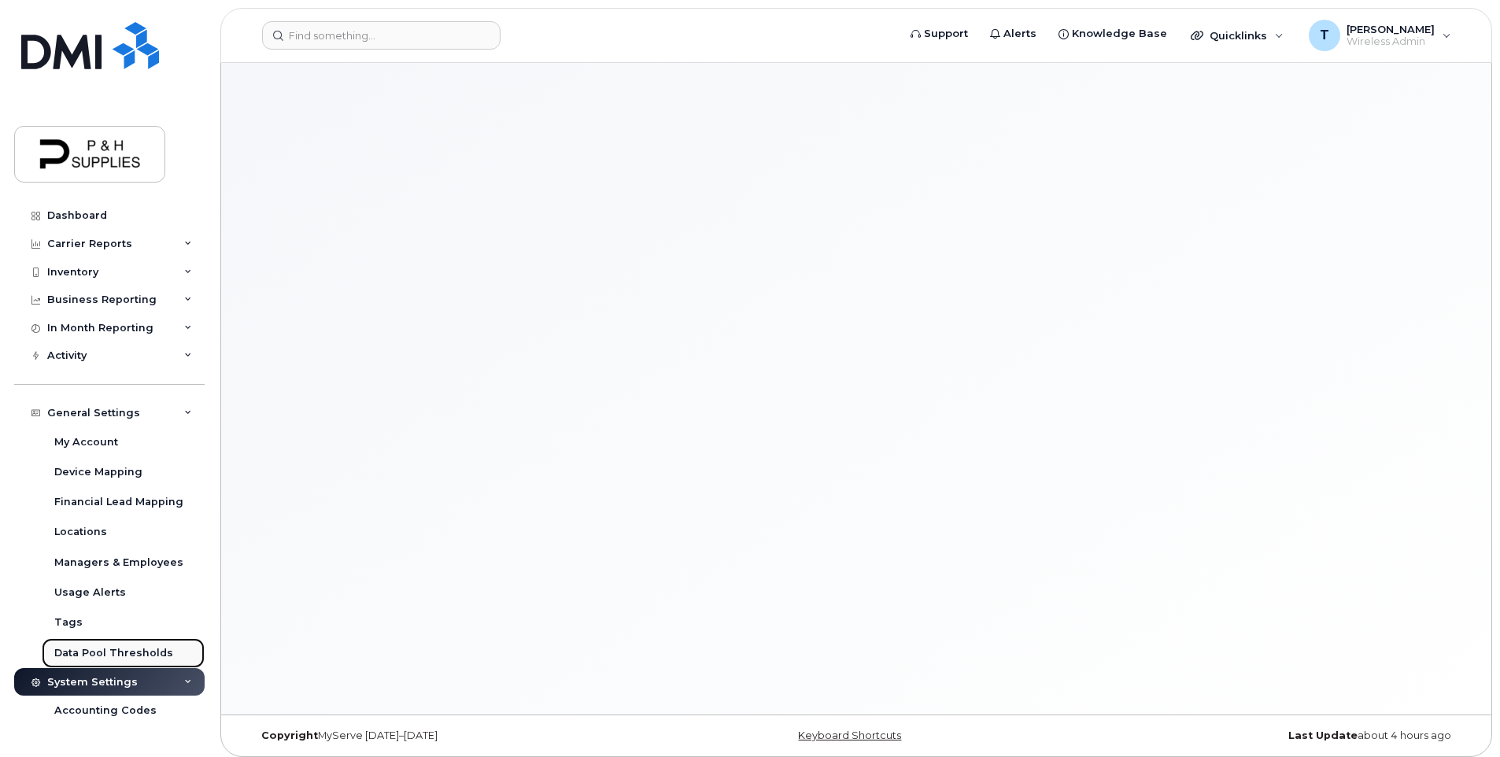
click at [116, 652] on div "Data Pool Thresholds" at bounding box center [113, 653] width 119 height 14
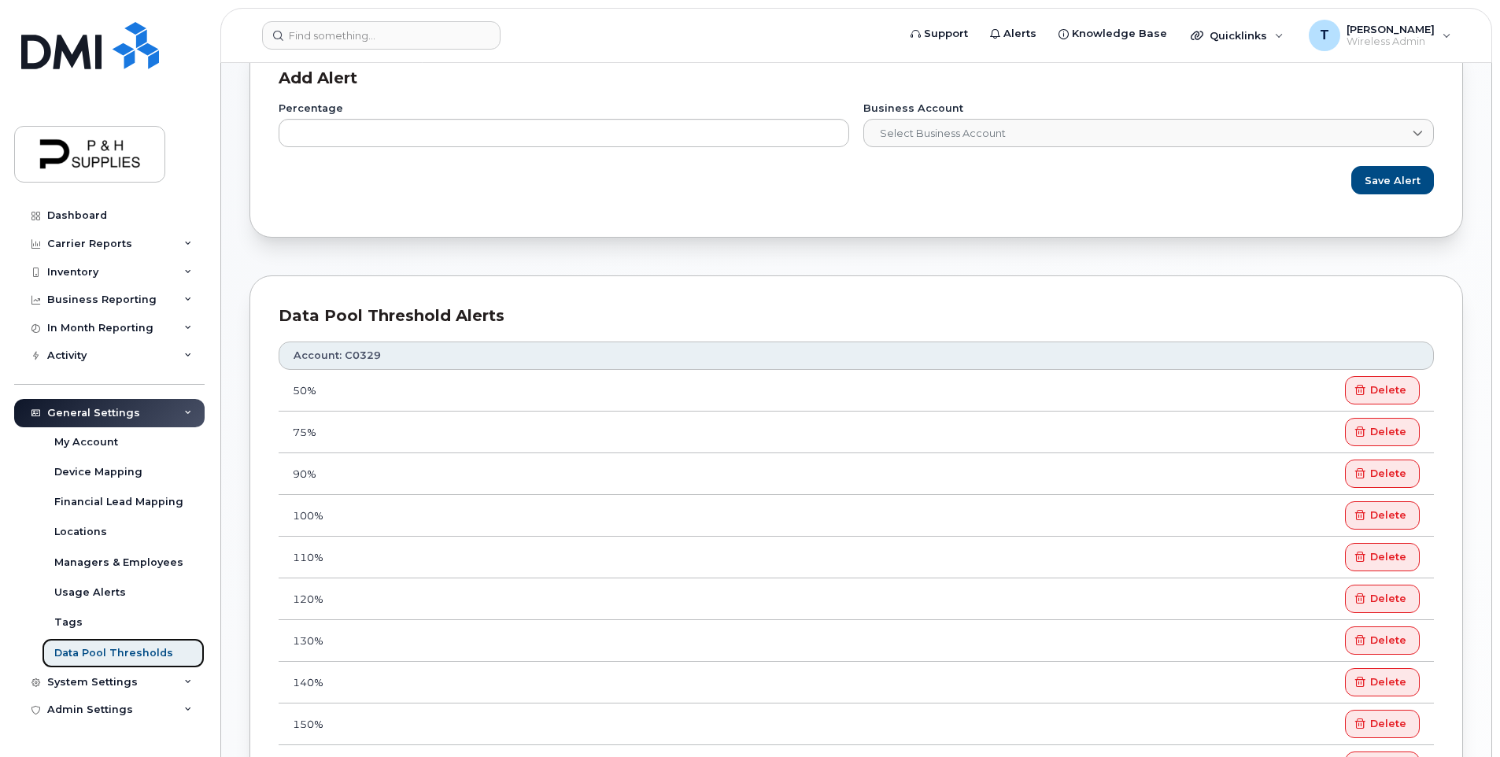
scroll to position [472, 0]
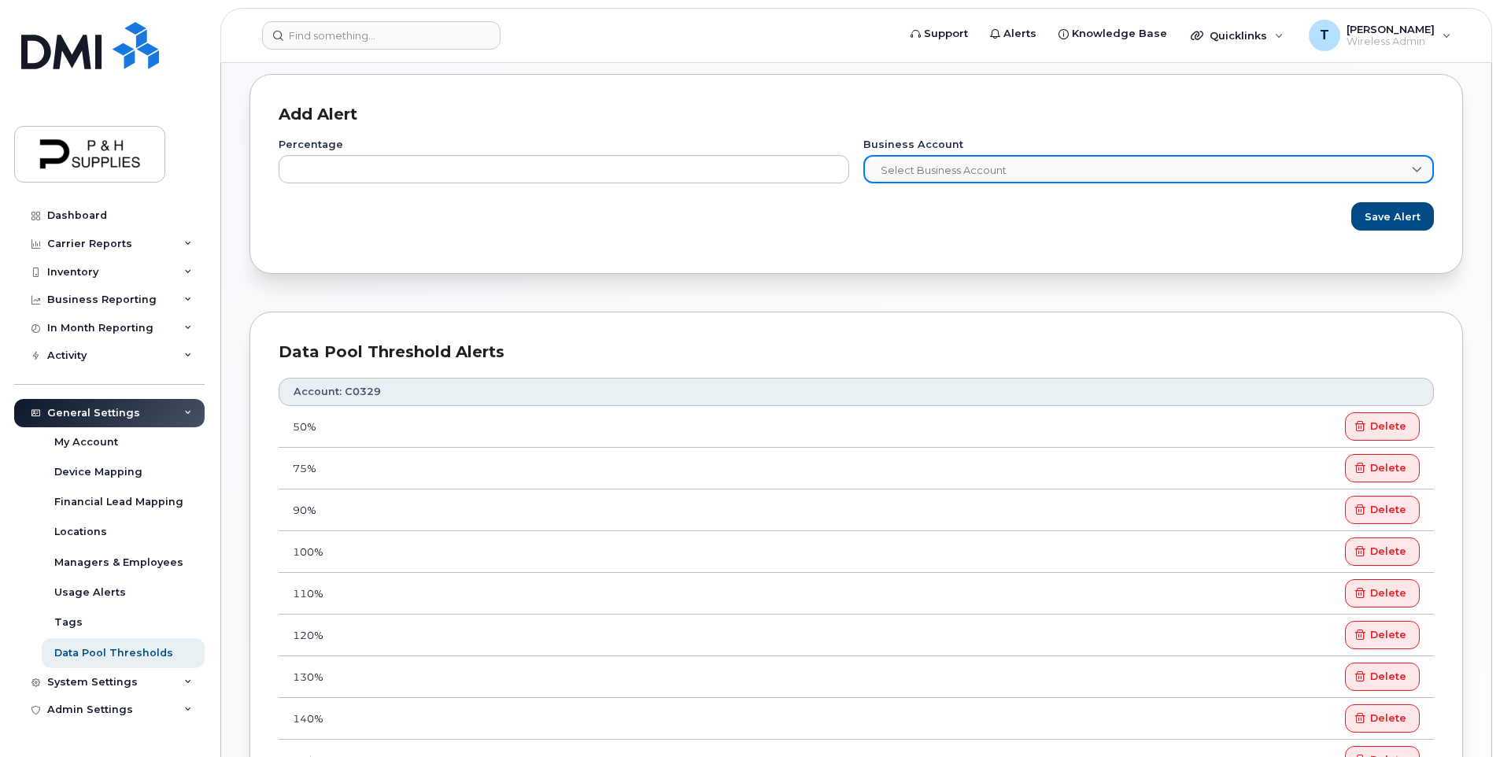
click at [923, 166] on span "Select Business Account" at bounding box center [1139, 171] width 549 height 28
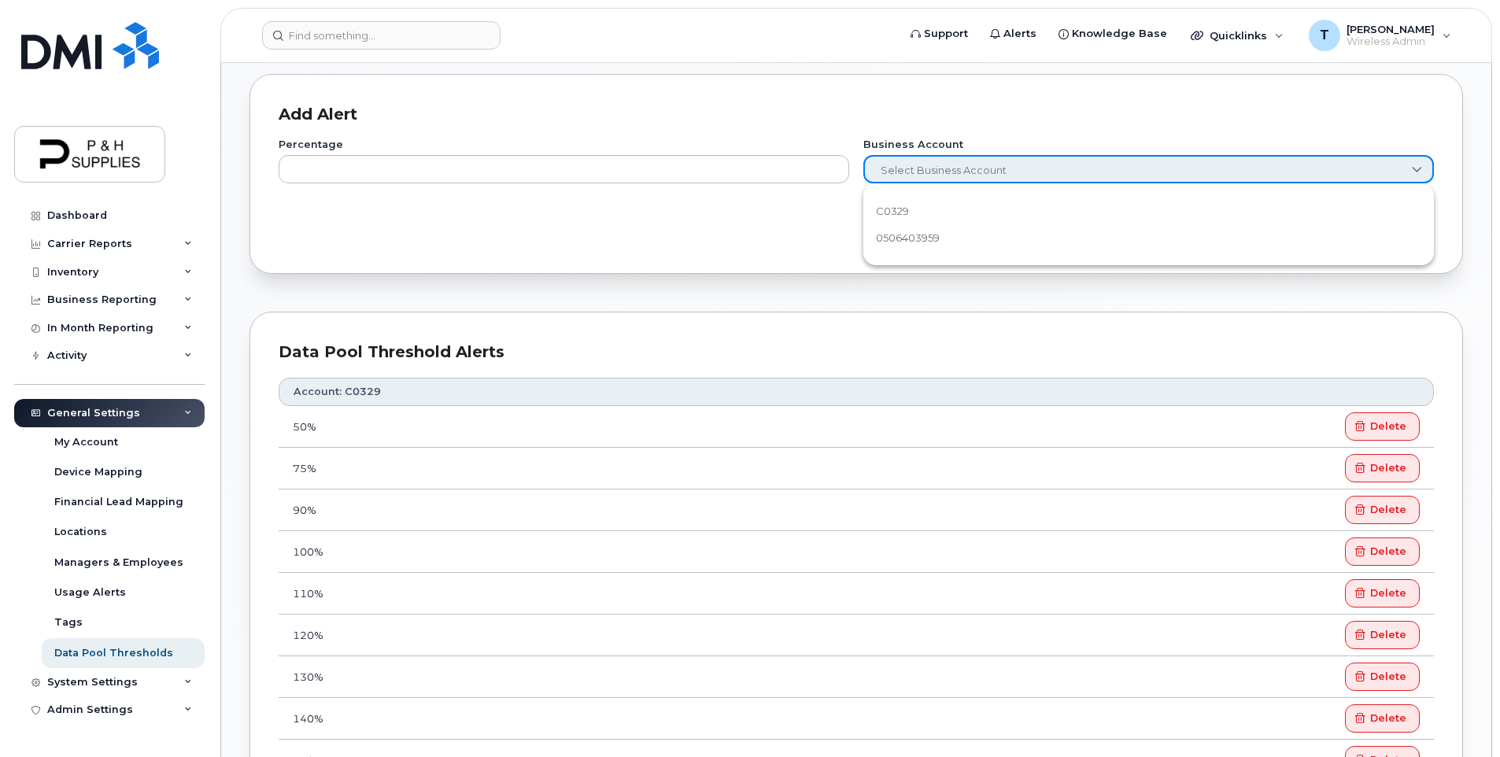
click at [733, 234] on div "Percentage Business Account Select Business Account Save Alert" at bounding box center [856, 185] width 1155 height 119
click at [911, 169] on span "Select Business Account" at bounding box center [1139, 171] width 549 height 28
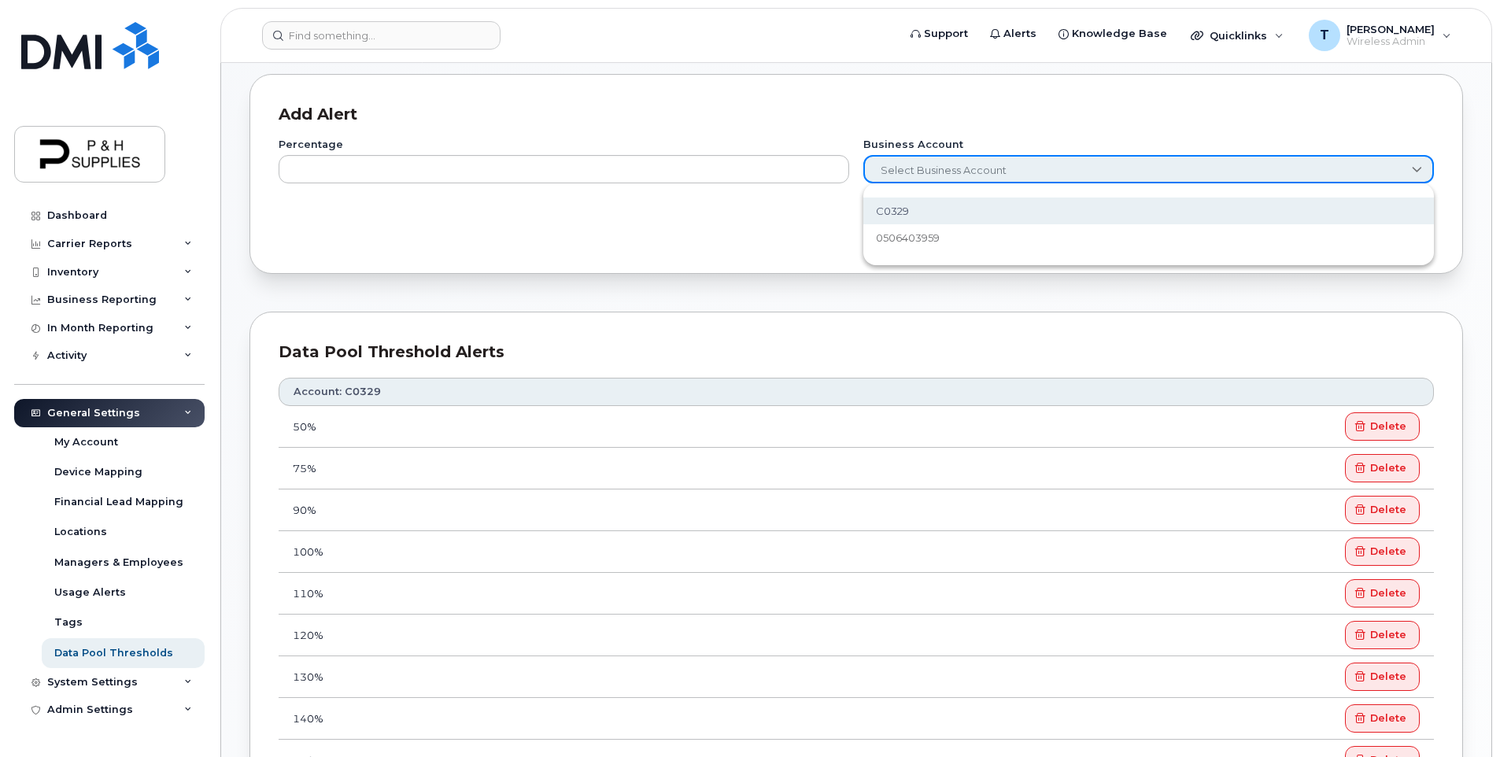
click at [722, 249] on div "Add Alert Percentage Business Account Select Business Account Save Alert" at bounding box center [856, 174] width 1214 height 200
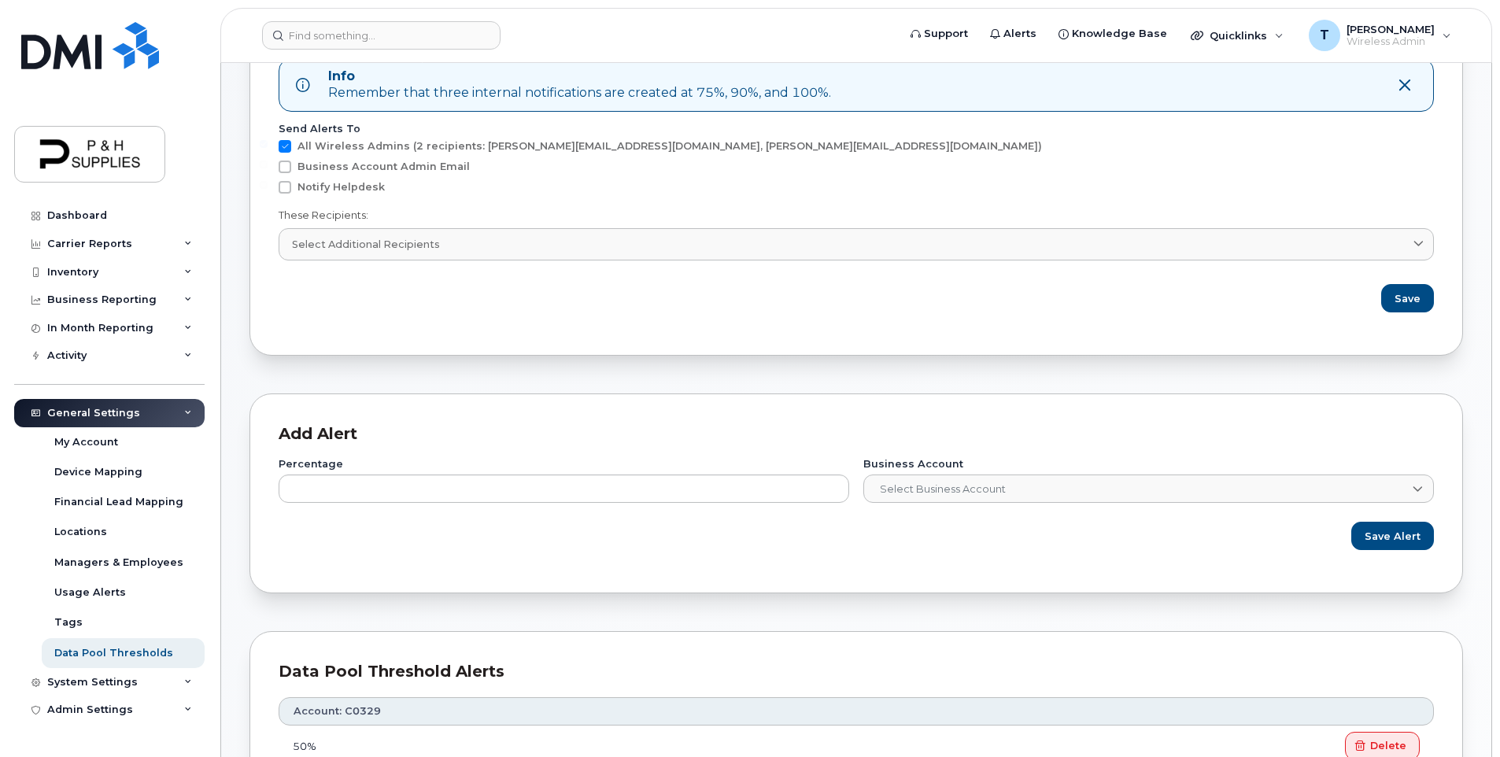
scroll to position [0, 0]
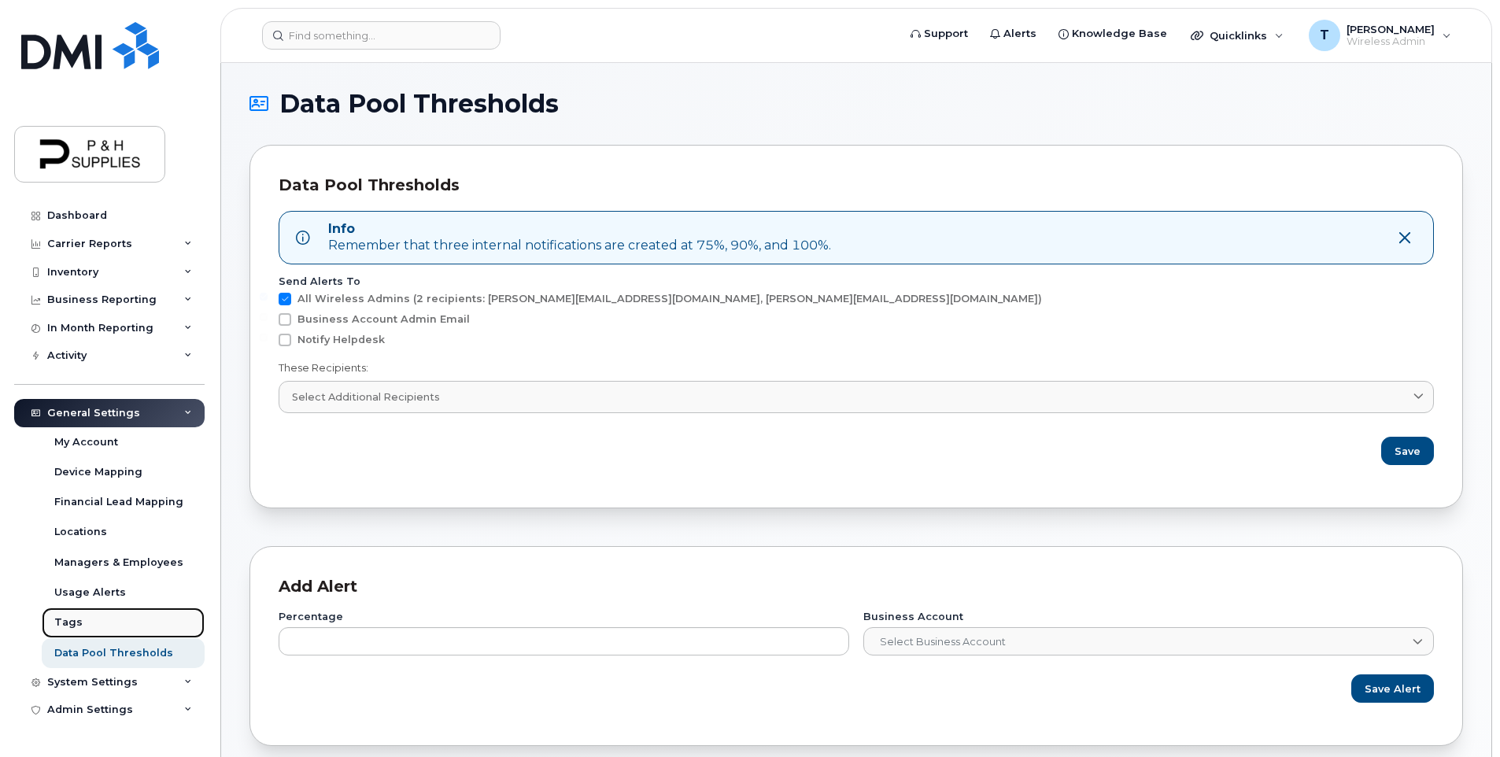
click at [86, 624] on link "Tags" at bounding box center [123, 623] width 163 height 30
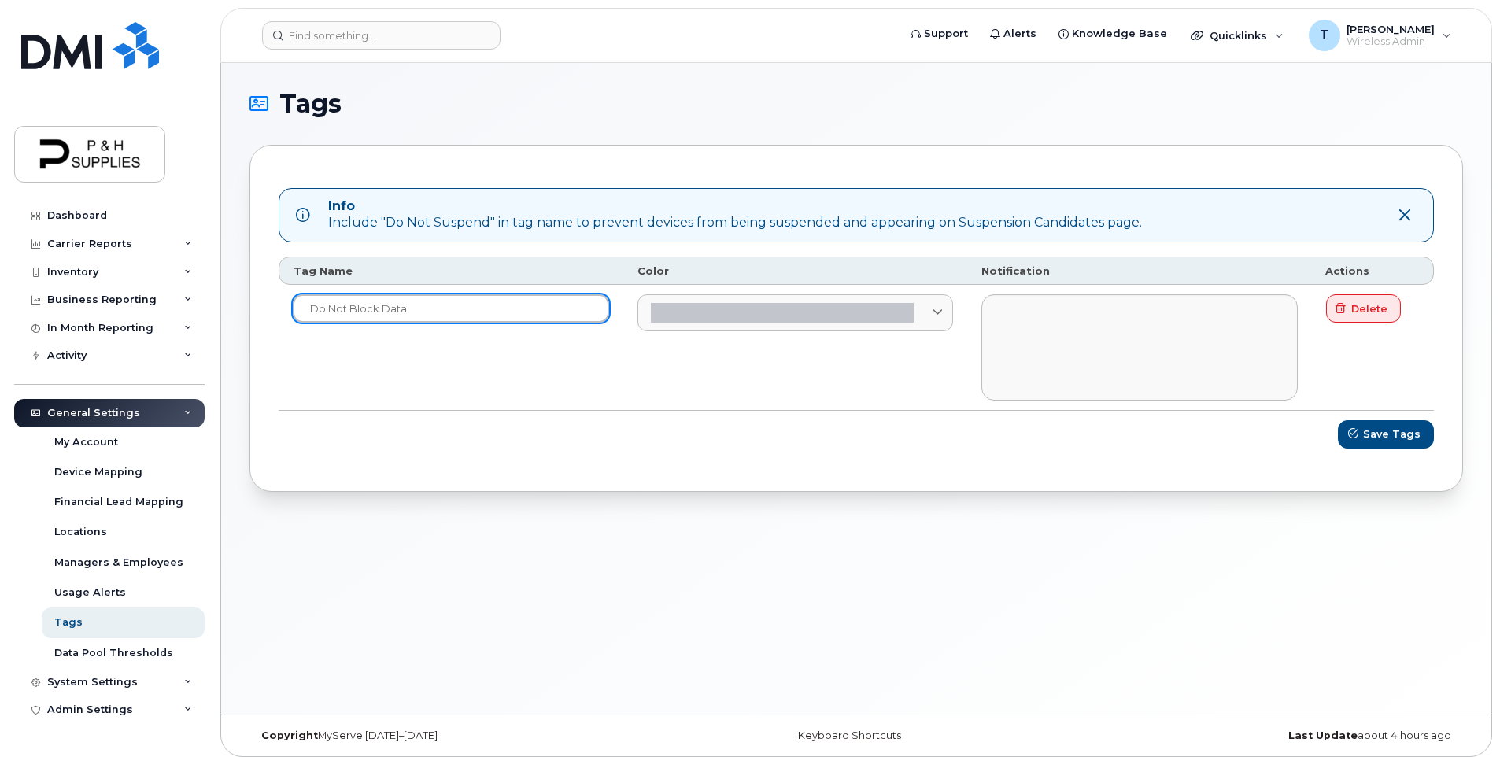
click at [486, 319] on input "do not block data" at bounding box center [451, 308] width 316 height 28
drag, startPoint x: 442, startPoint y: 318, endPoint x: 224, endPoint y: 333, distance: 217.7
click at [224, 333] on div "Tags Info Include "Do Not Suspend" in tag name to prevent devices from being su…" at bounding box center [856, 389] width 1270 height 652
type input "Block at 30 GB"
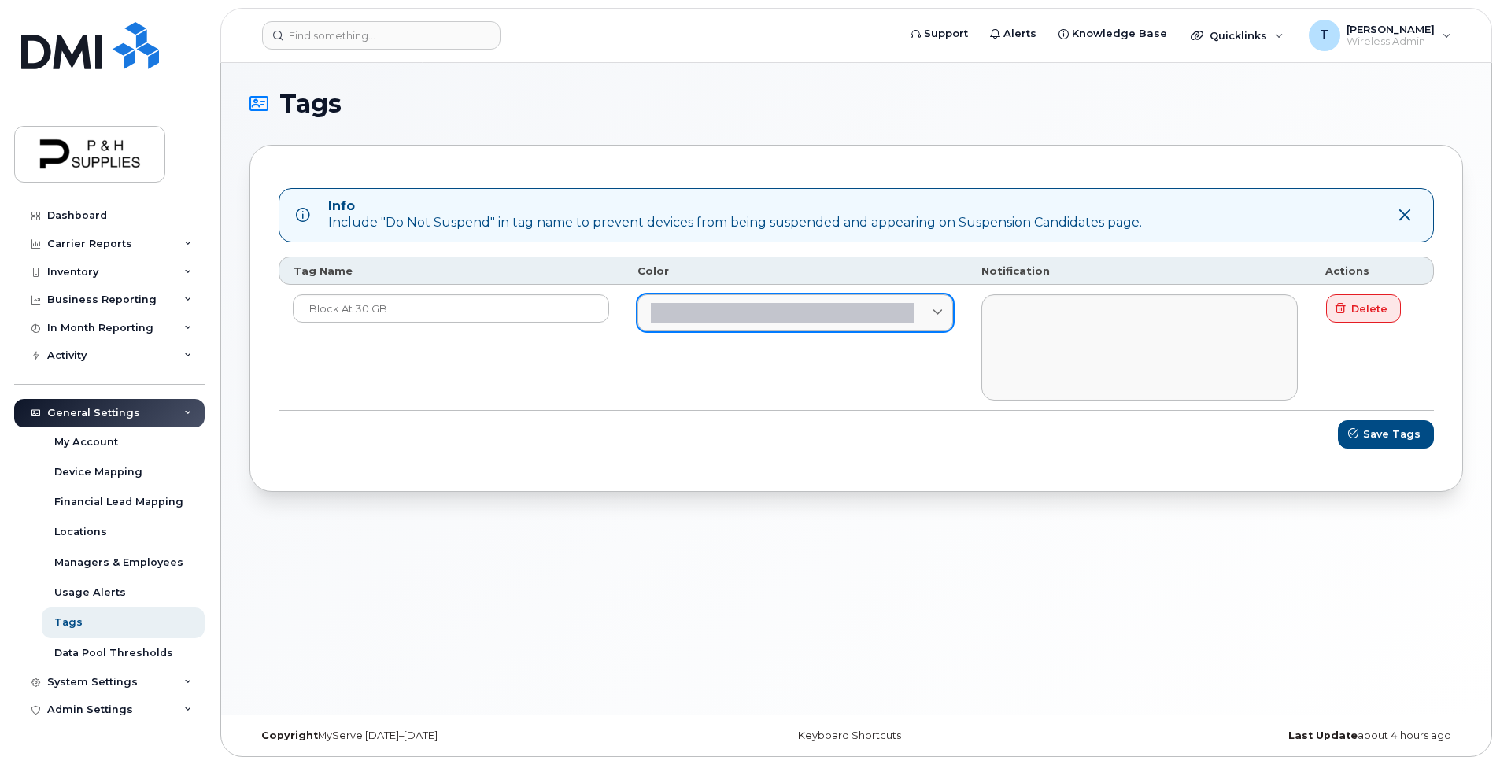
click at [835, 320] on div at bounding box center [782, 313] width 263 height 20
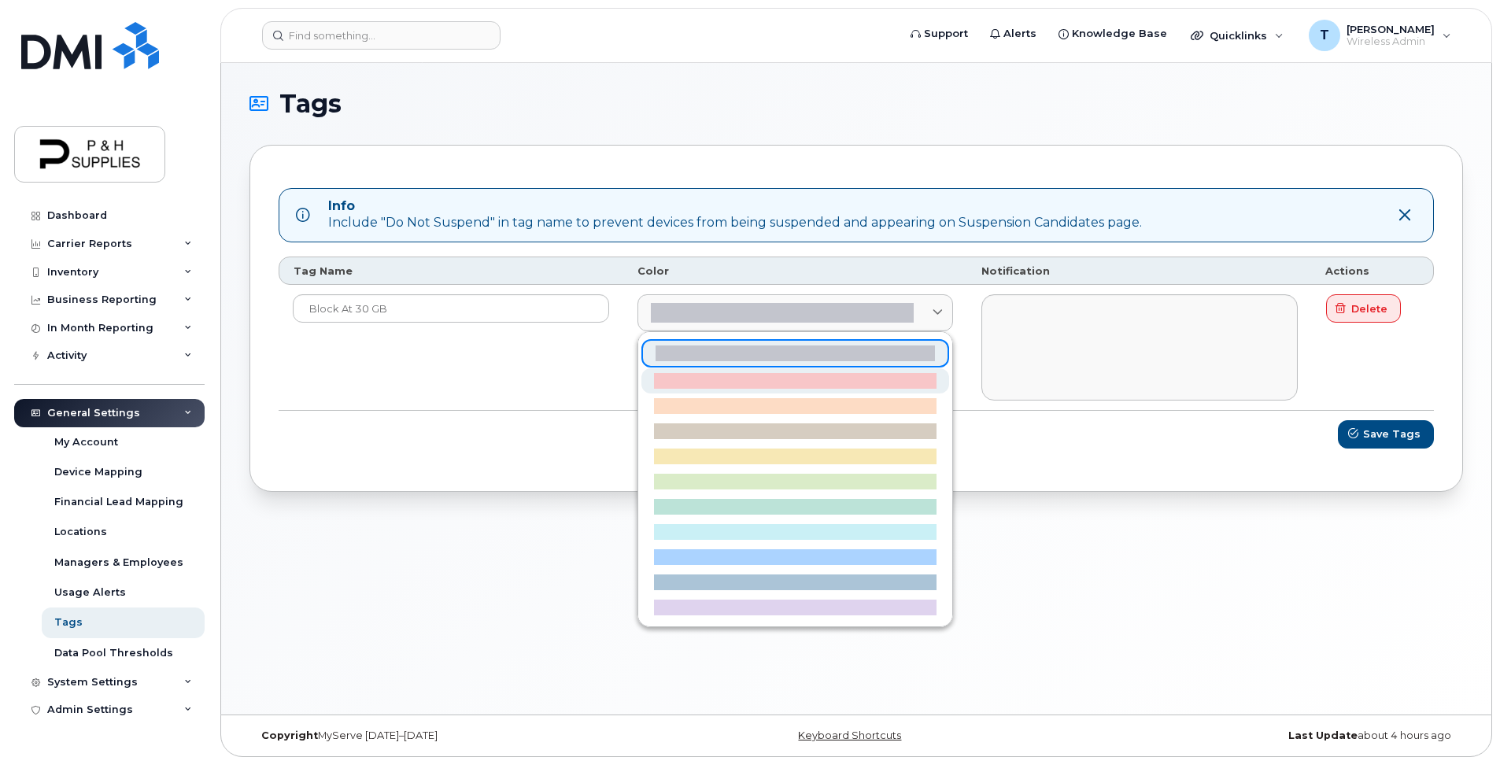
click at [746, 379] on div at bounding box center [795, 381] width 283 height 16
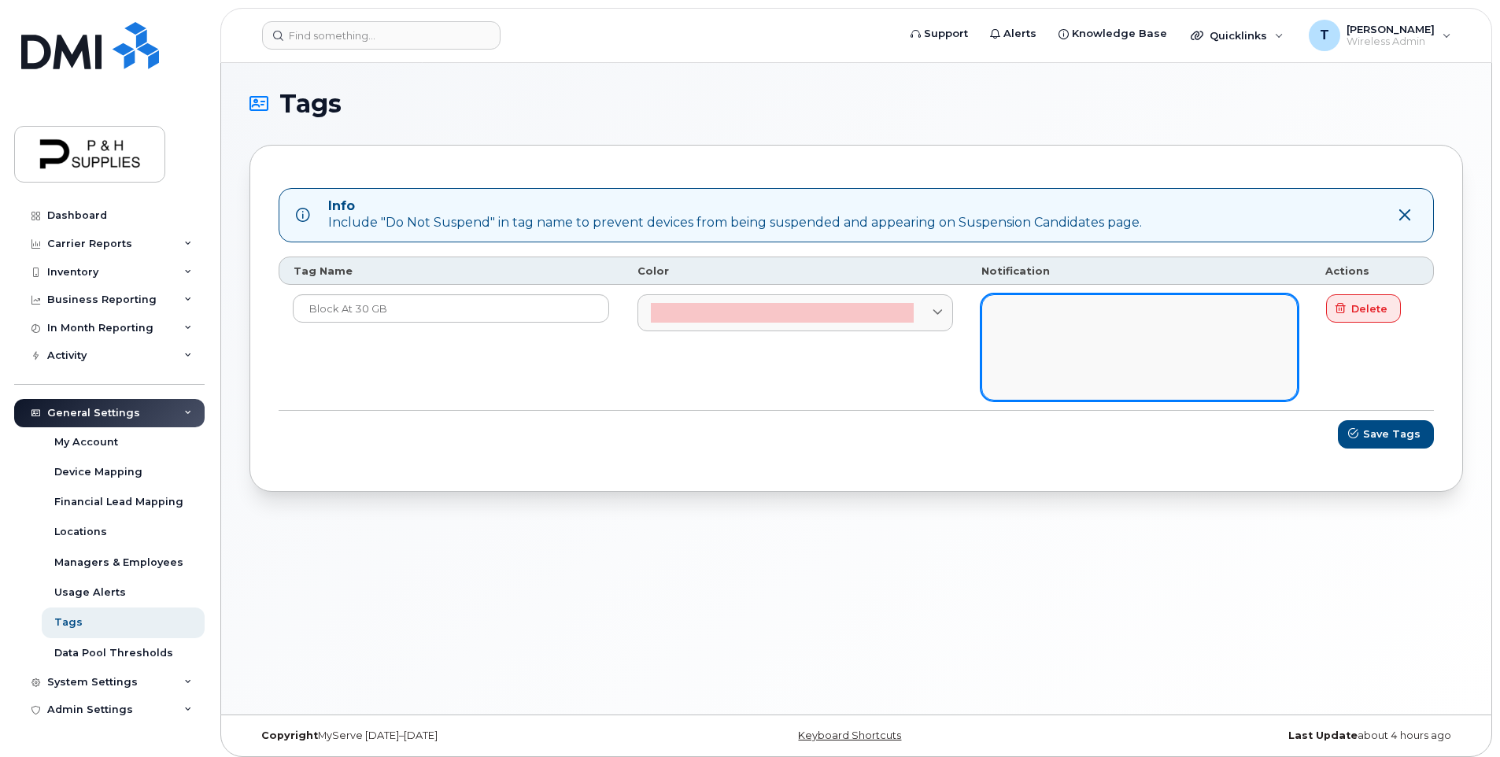
click at [1052, 309] on textarea at bounding box center [1139, 346] width 316 height 105
type textarea "Block when device hits 30 GB used."
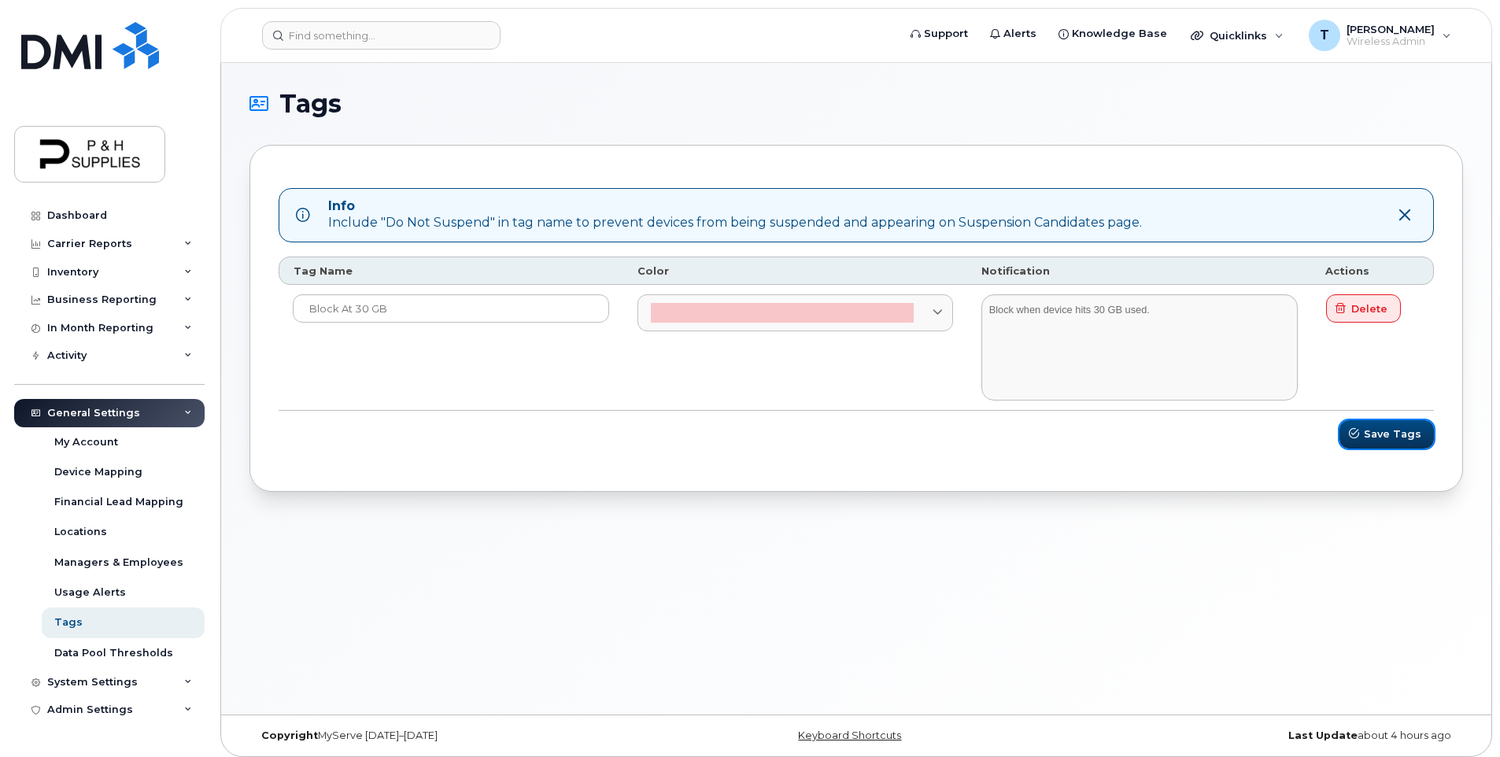
click at [1396, 431] on span "Save Tags" at bounding box center [1392, 434] width 57 height 15
click at [1390, 437] on span "Save Tags" at bounding box center [1392, 434] width 57 height 15
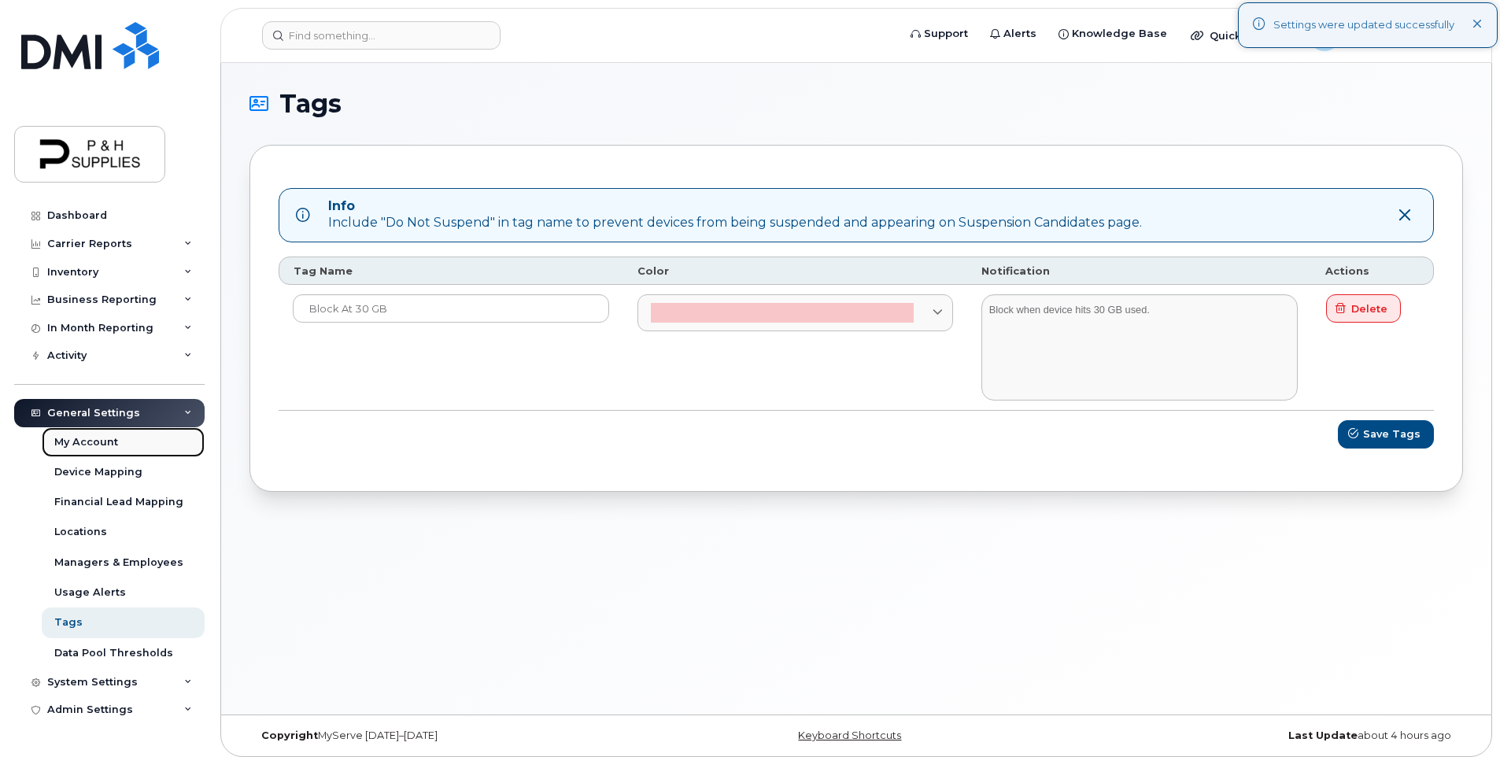
click at [108, 436] on div "My Account" at bounding box center [86, 442] width 64 height 14
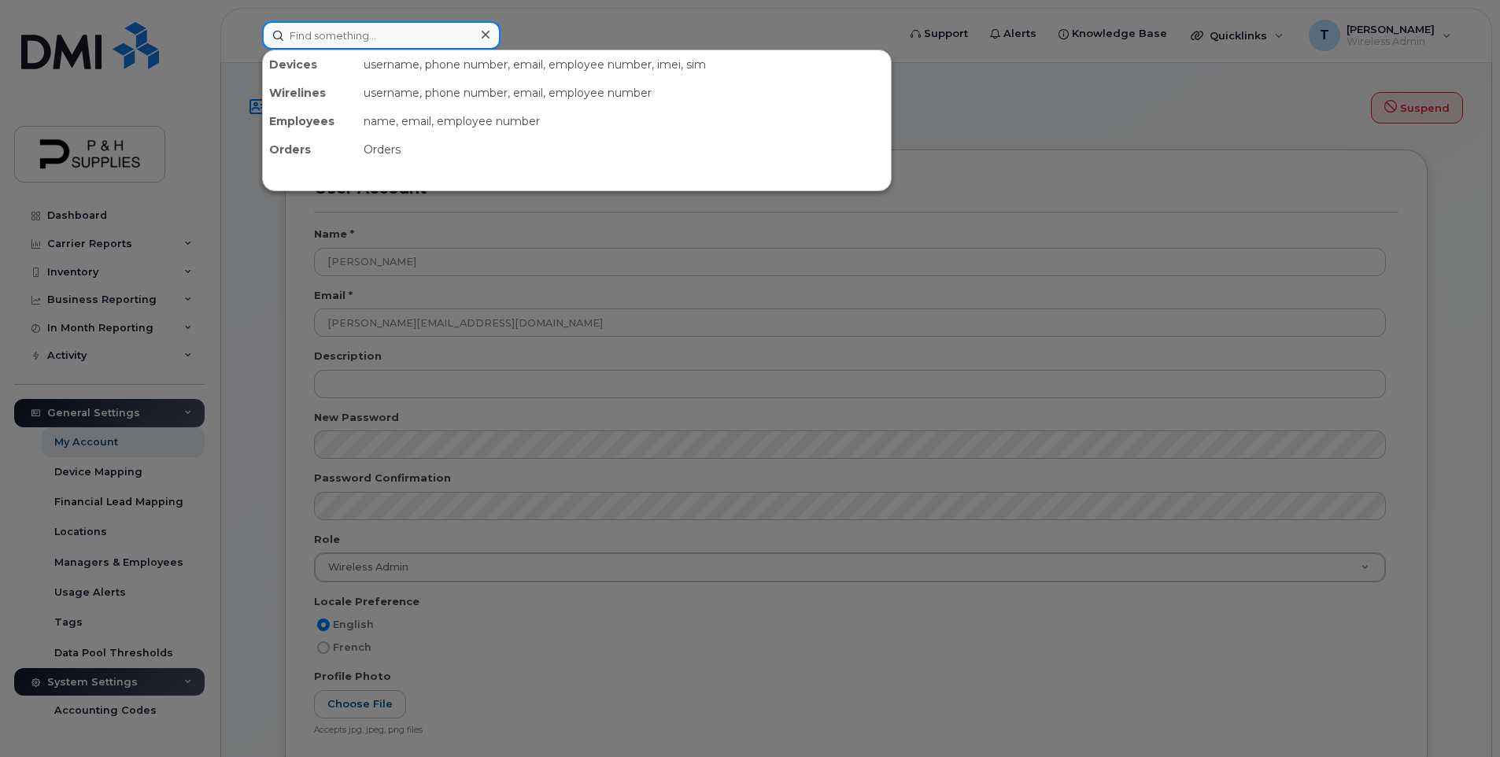
click at [323, 40] on input at bounding box center [381, 35] width 238 height 28
type input "[PERSON_NAME]"
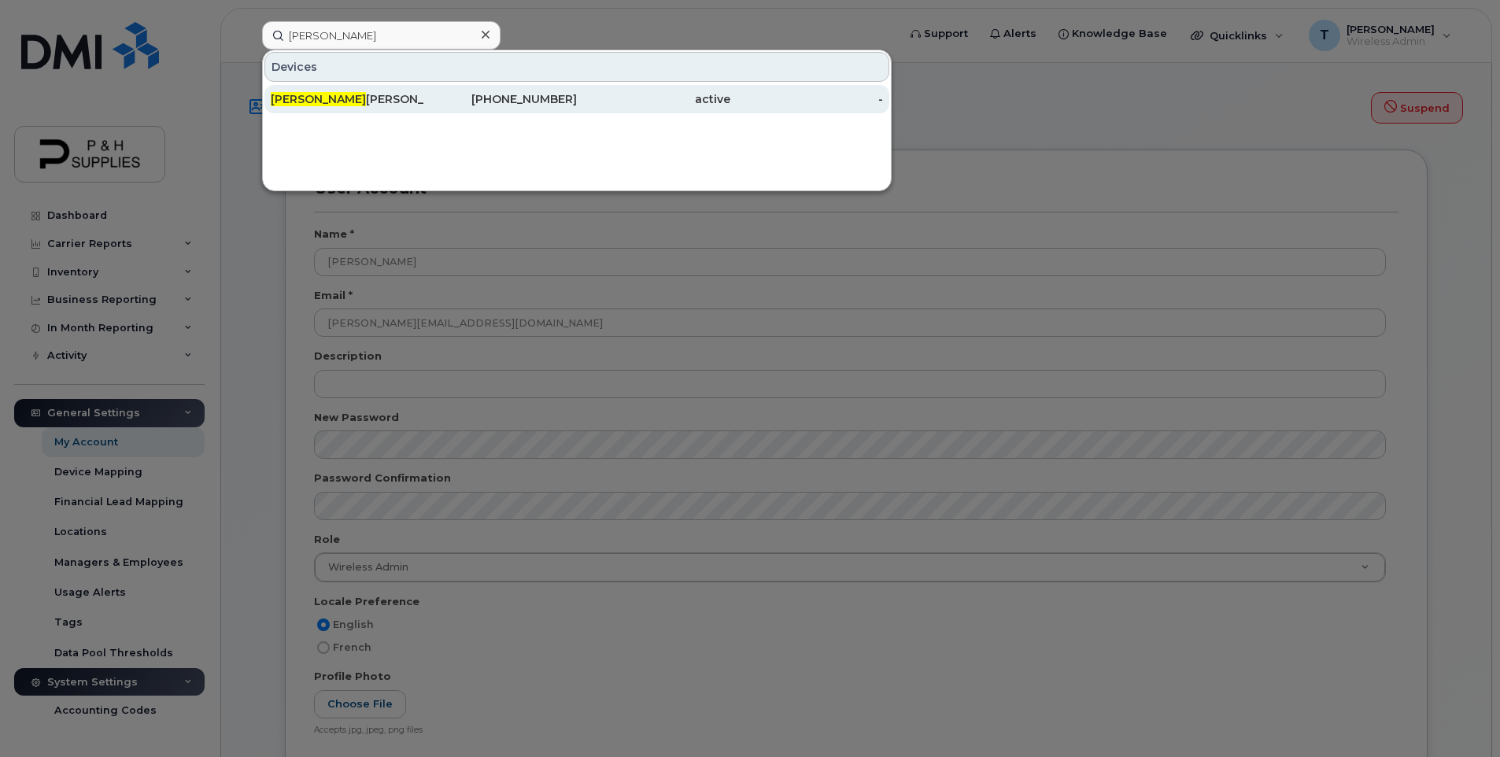
click at [313, 101] on div "[PERSON_NAME]" at bounding box center [347, 99] width 153 height 16
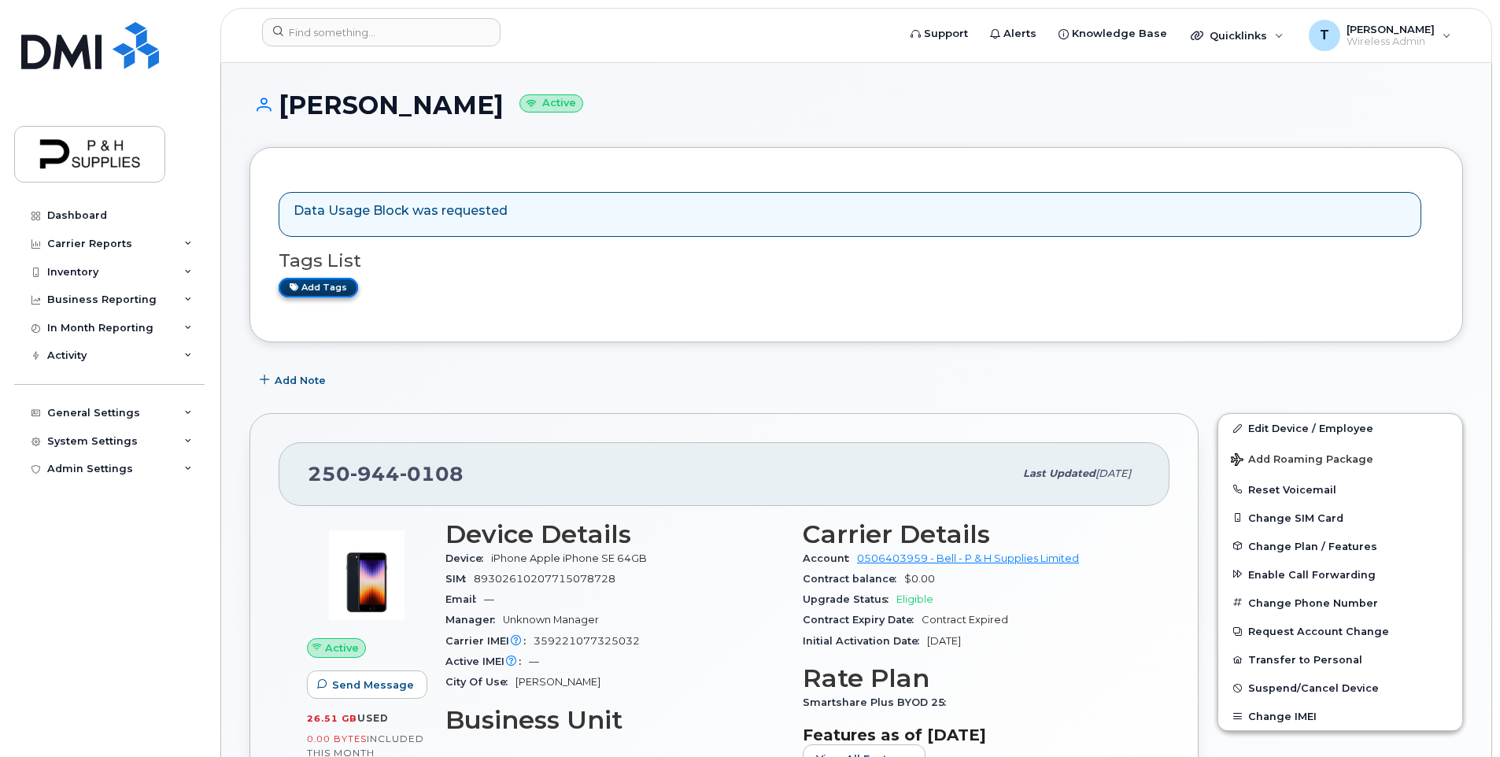
click at [334, 286] on link "Add tags" at bounding box center [318, 288] width 79 height 20
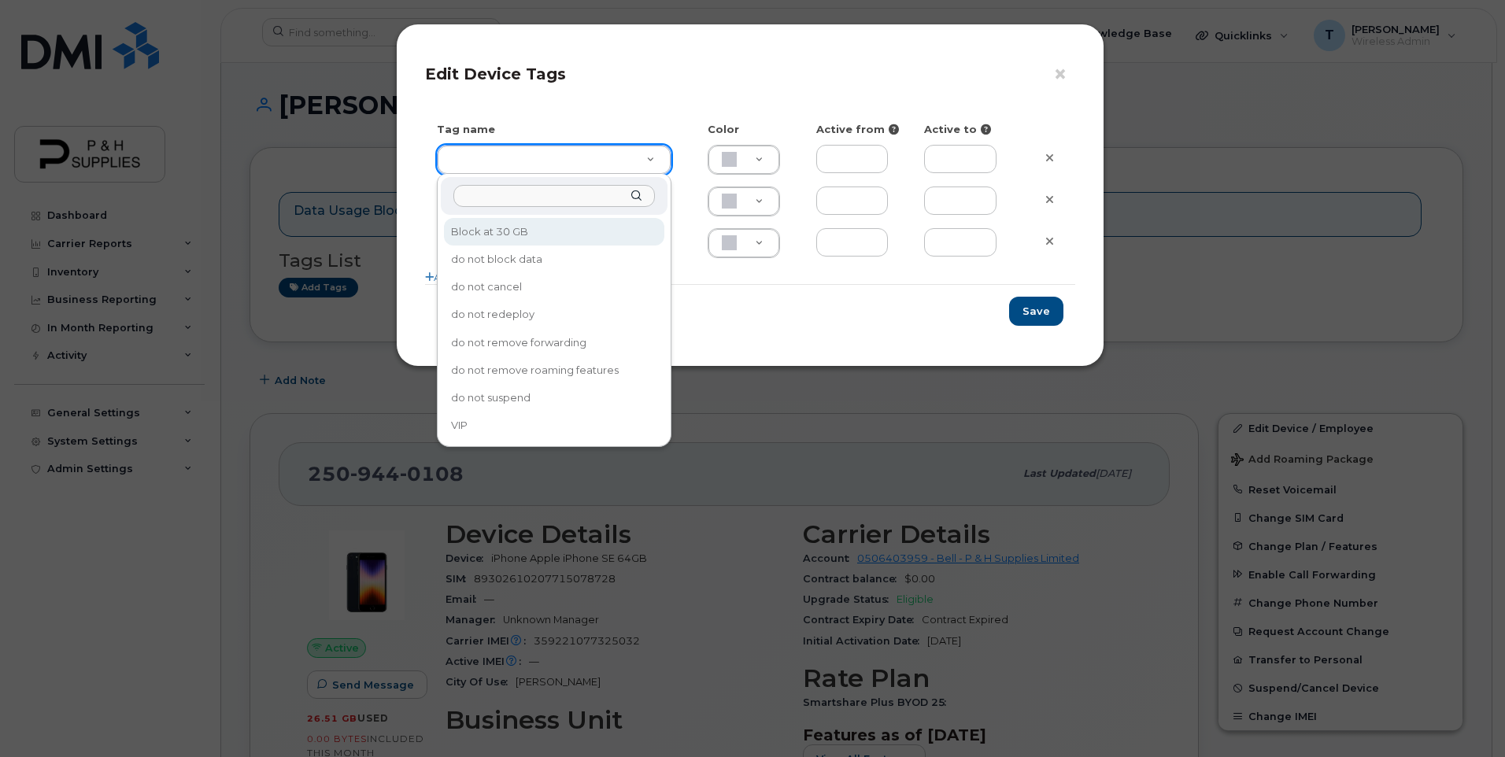
type input "Block at 30 GB"
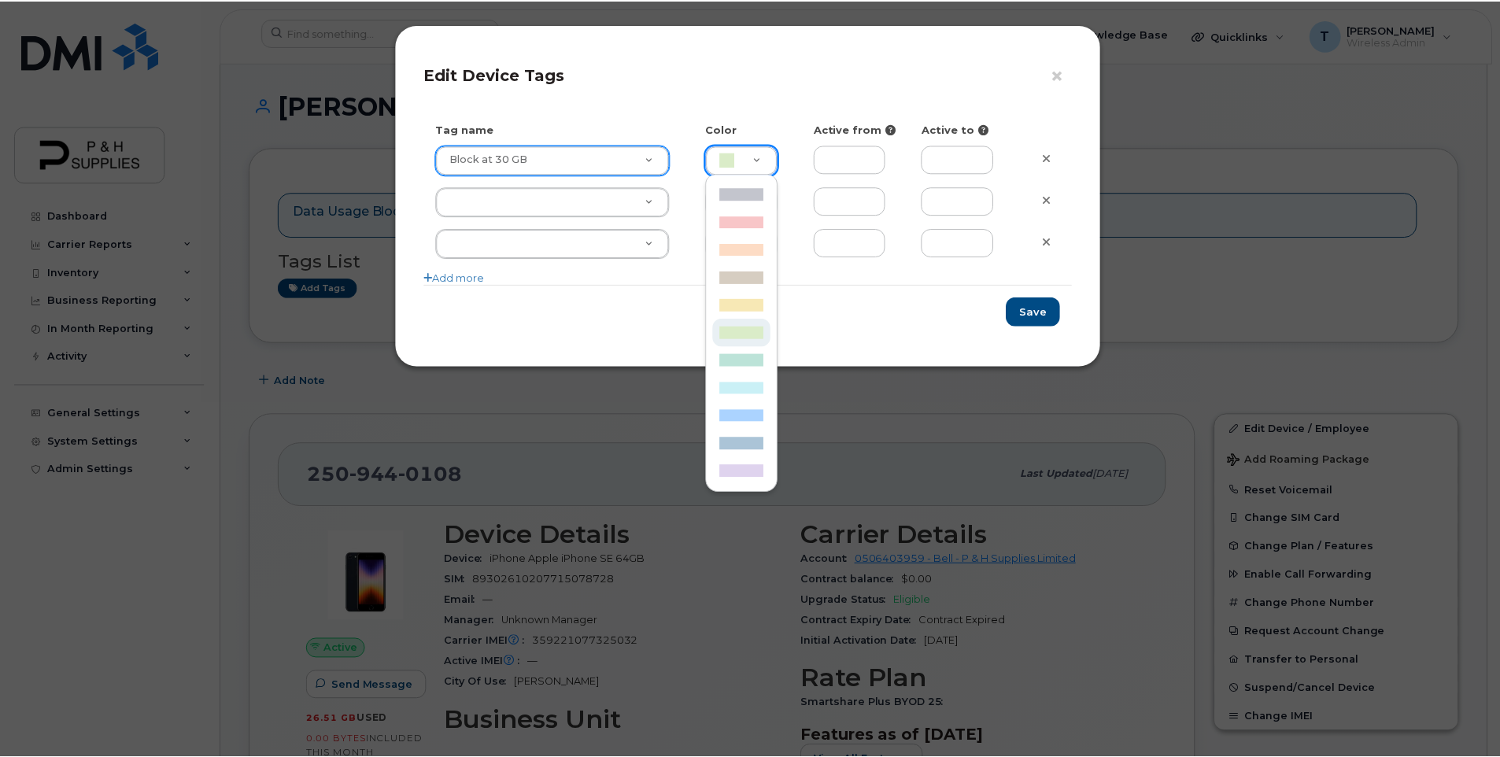
scroll to position [0, 5]
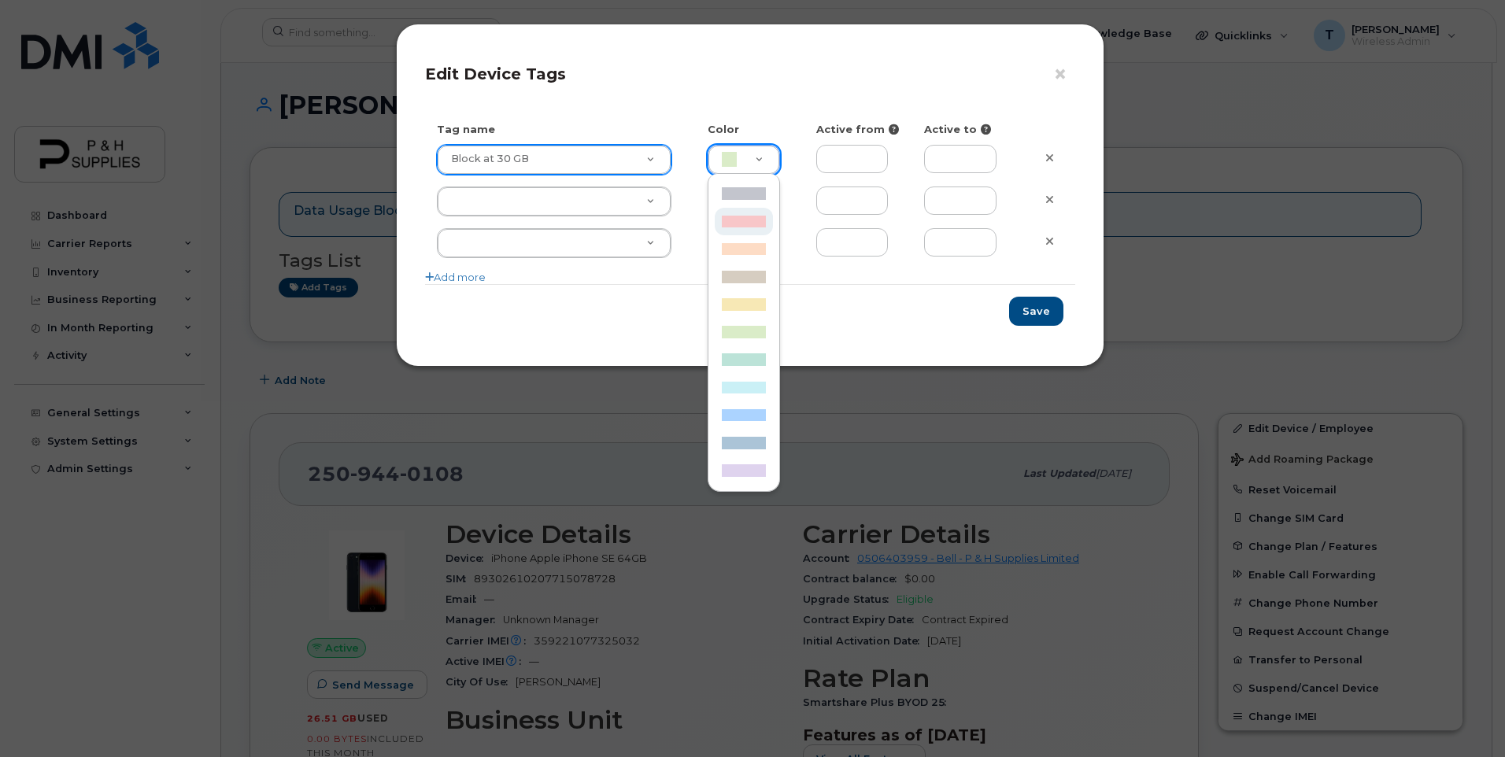
type input "F8C6C8"
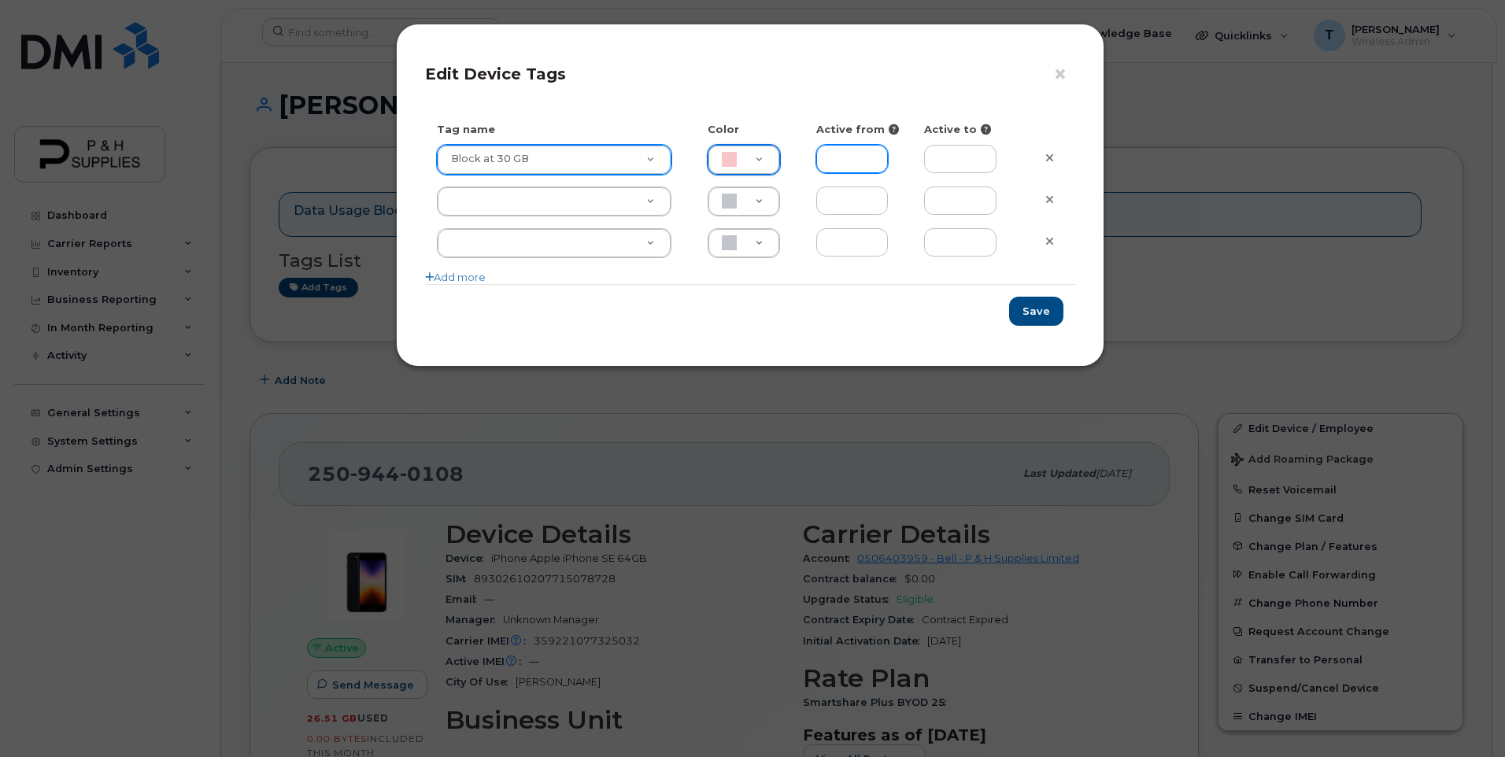
click at [852, 165] on input "text" at bounding box center [852, 159] width 72 height 28
click at [723, 315] on div "Save" at bounding box center [750, 311] width 650 height 54
click at [1036, 307] on button "Save" at bounding box center [1036, 311] width 54 height 29
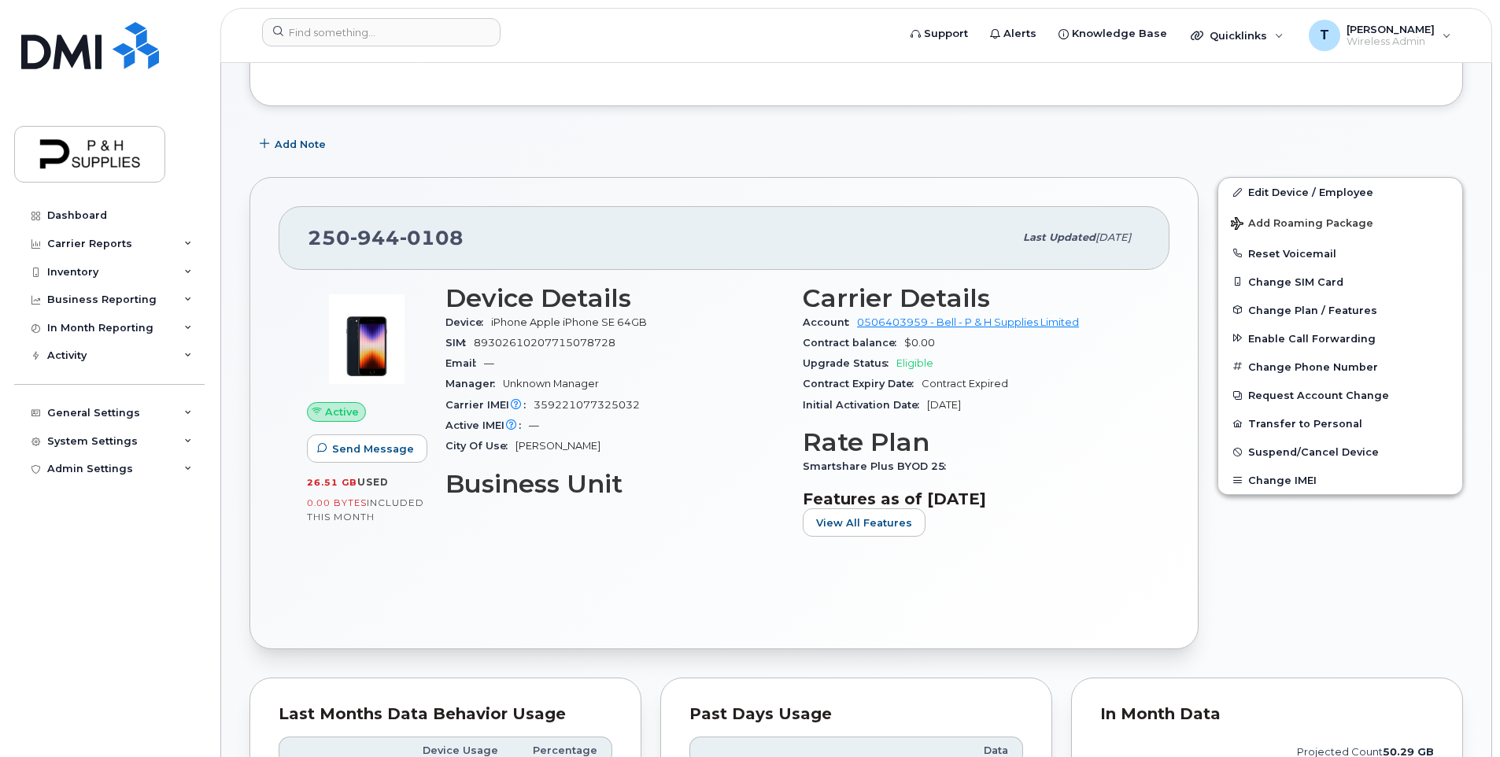
scroll to position [0, 0]
